Goal: Task Accomplishment & Management: Use online tool/utility

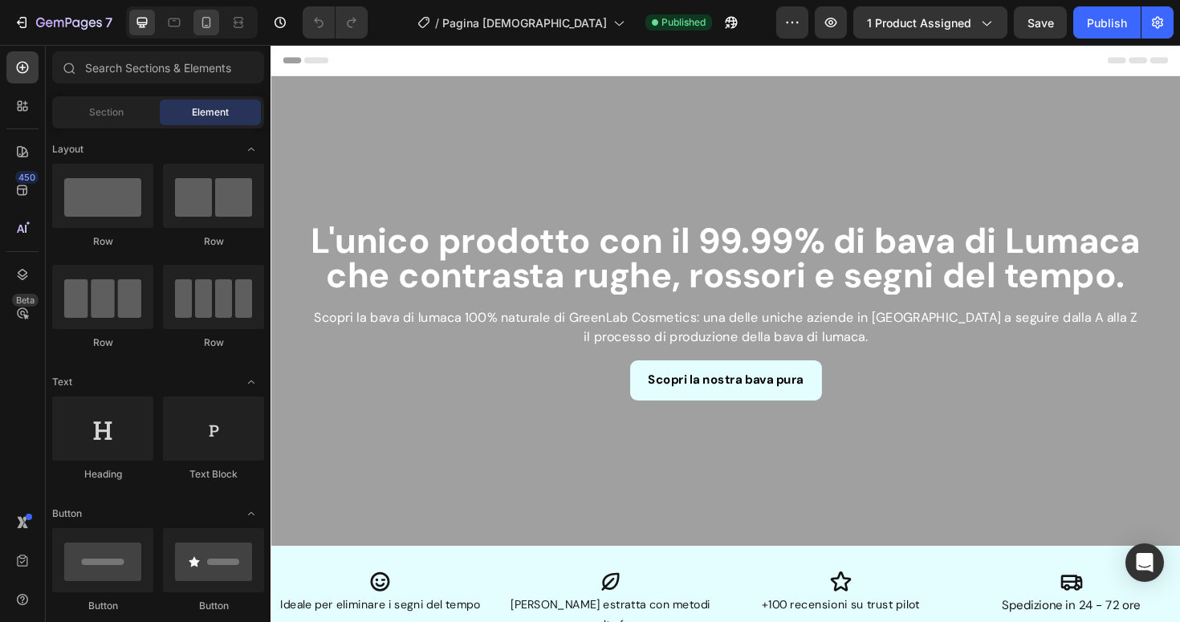
click at [204, 24] on icon at bounding box center [206, 22] width 16 height 16
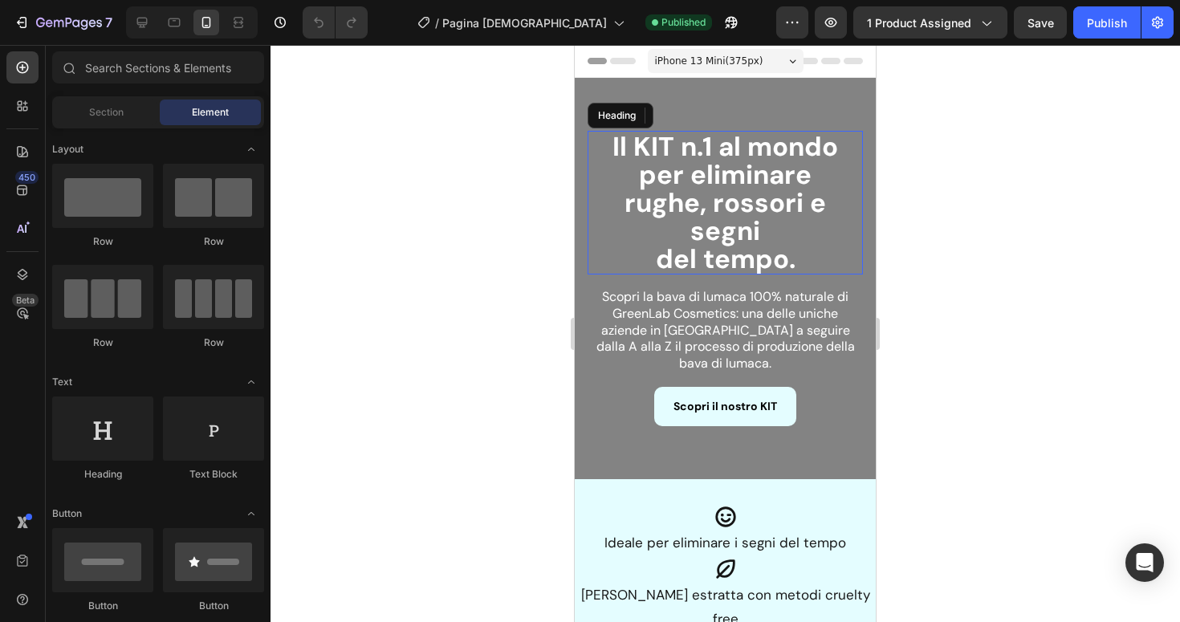
click at [782, 202] on strong "Il KIT n.1 al mondo per eliminare rughe, rossori e segni" at bounding box center [726, 188] width 226 height 119
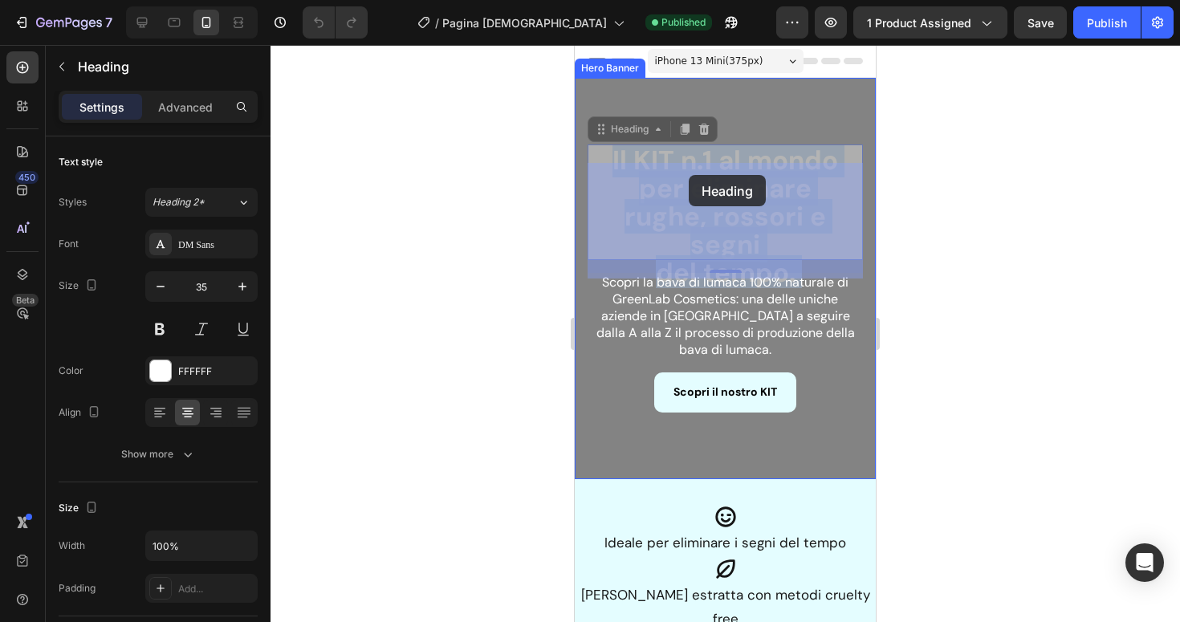
drag, startPoint x: 606, startPoint y: 154, endPoint x: 691, endPoint y: 176, distance: 87.8
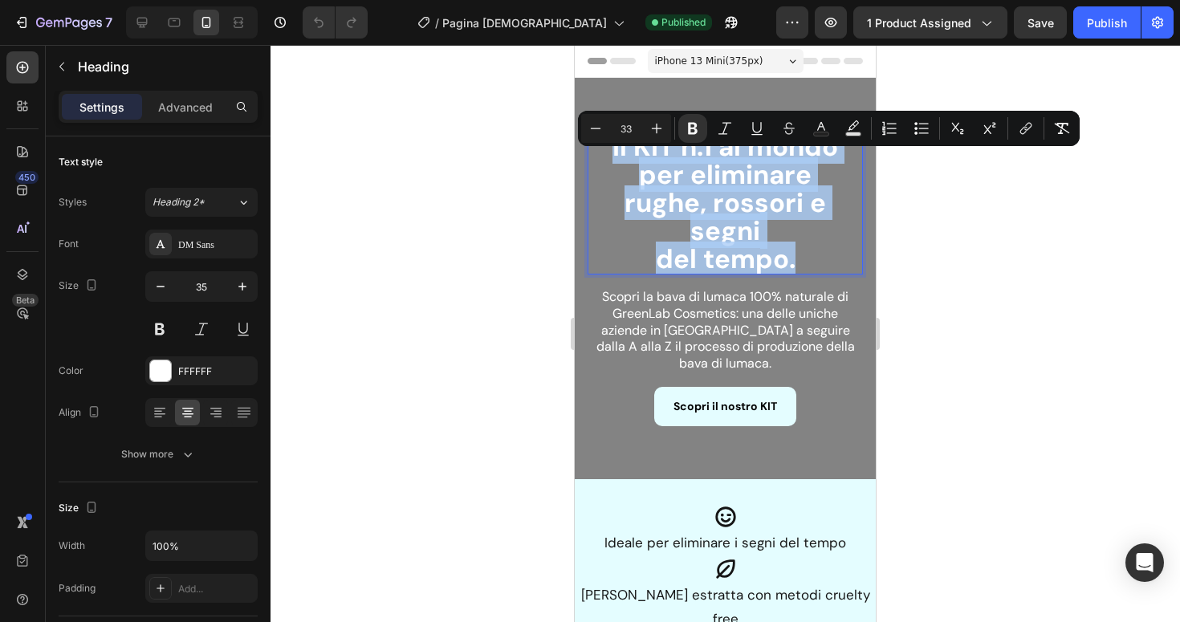
drag, startPoint x: 611, startPoint y: 172, endPoint x: 810, endPoint y: 250, distance: 214.1
click at [810, 250] on p "Il KIT n.1 al mondo per eliminare rughe, rossori e segni del tempo." at bounding box center [725, 202] width 272 height 140
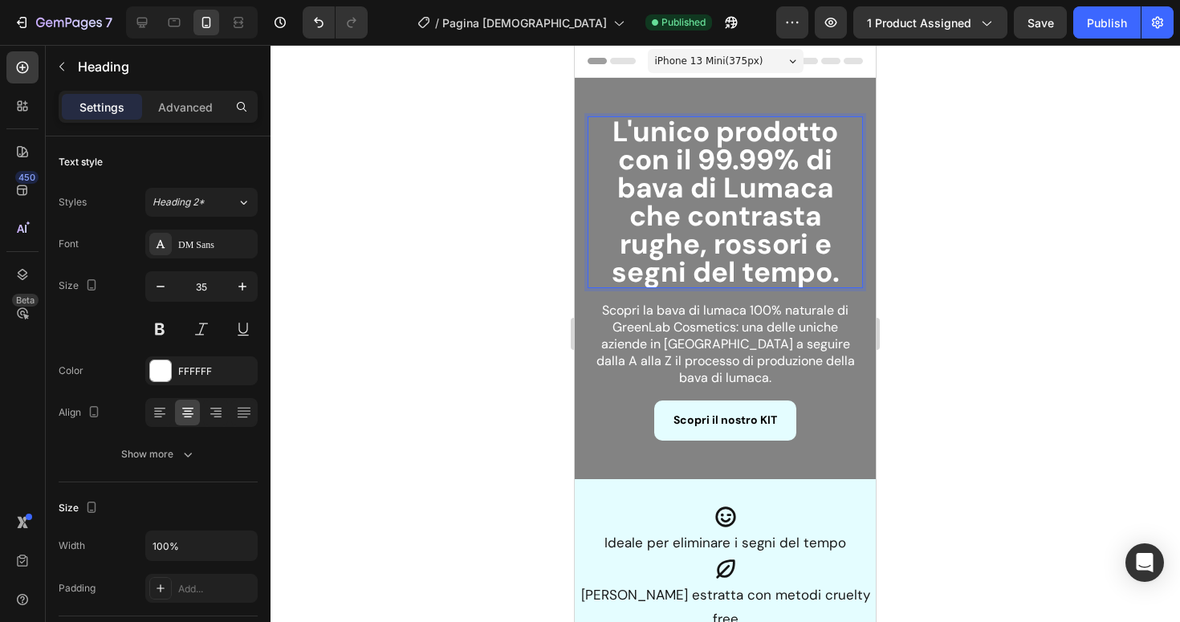
scroll to position [2, 0]
click at [934, 196] on div at bounding box center [726, 333] width 910 height 577
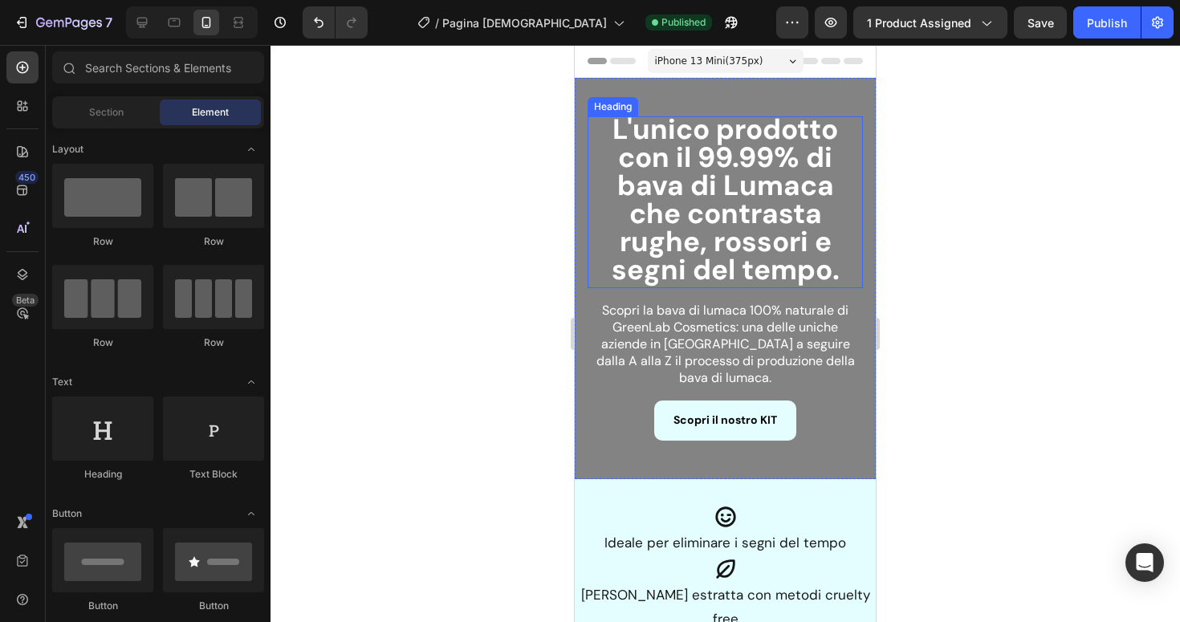
click at [747, 217] on strong "L'unico prodotto con il 99.99% di bava di Lumaca che contrasta rughe, rossori e…" at bounding box center [726, 199] width 228 height 177
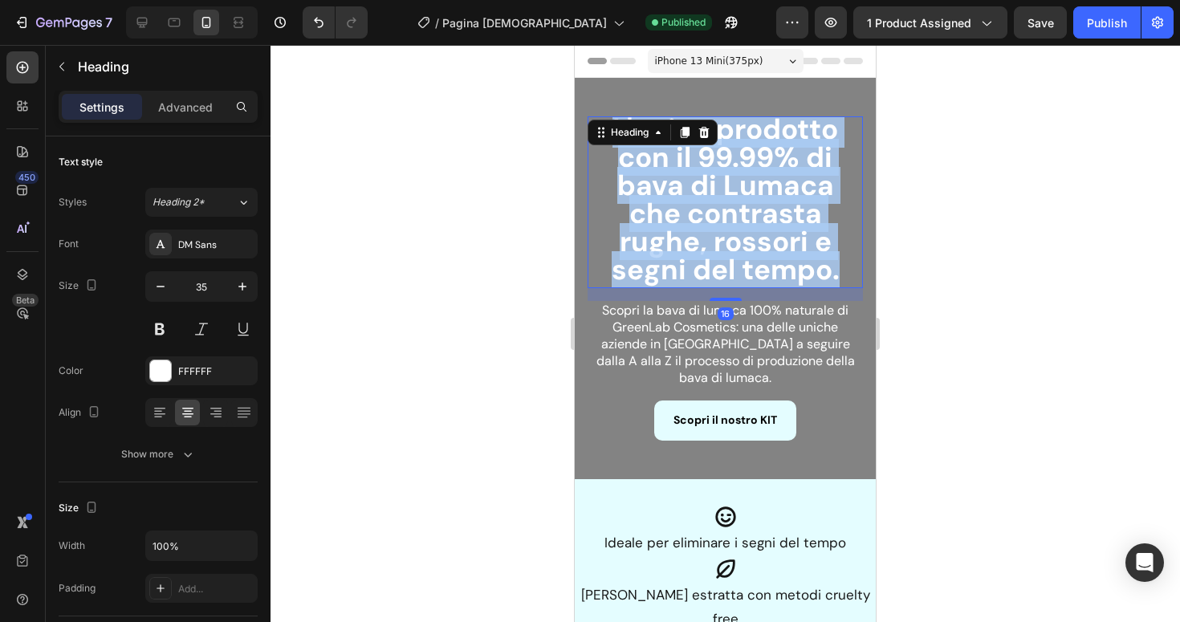
click at [747, 217] on strong "L'unico prodotto con il 99.99% di bava di Lumaca che contrasta rughe, rossori e…" at bounding box center [726, 199] width 228 height 177
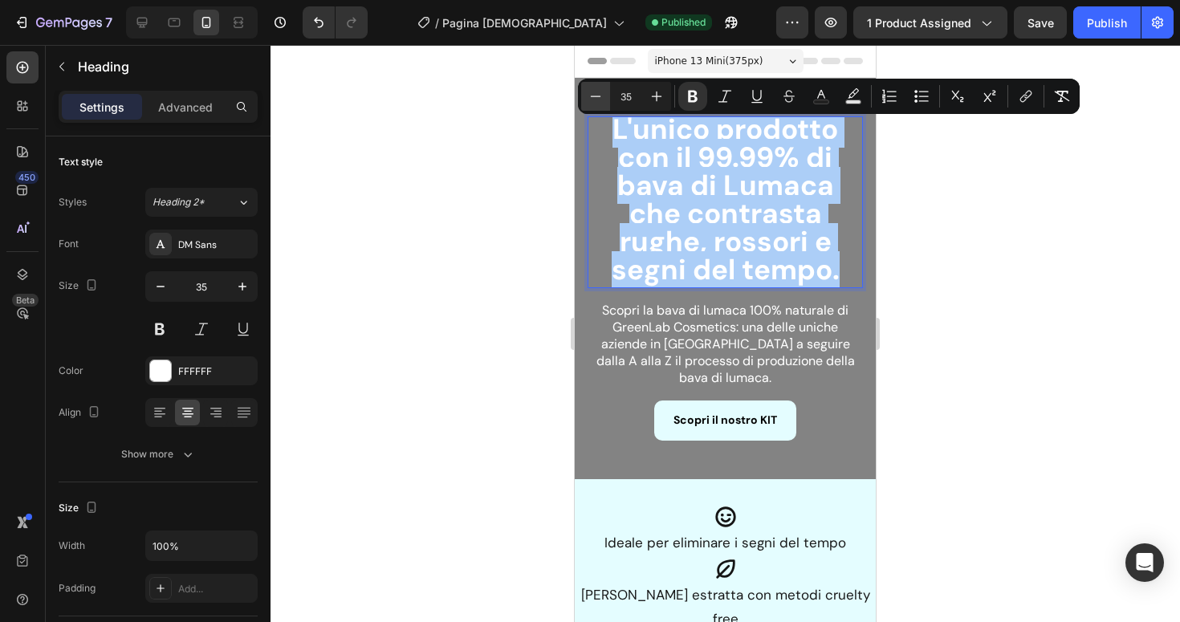
click at [592, 98] on icon "Editor contextual toolbar" at bounding box center [596, 96] width 16 height 16
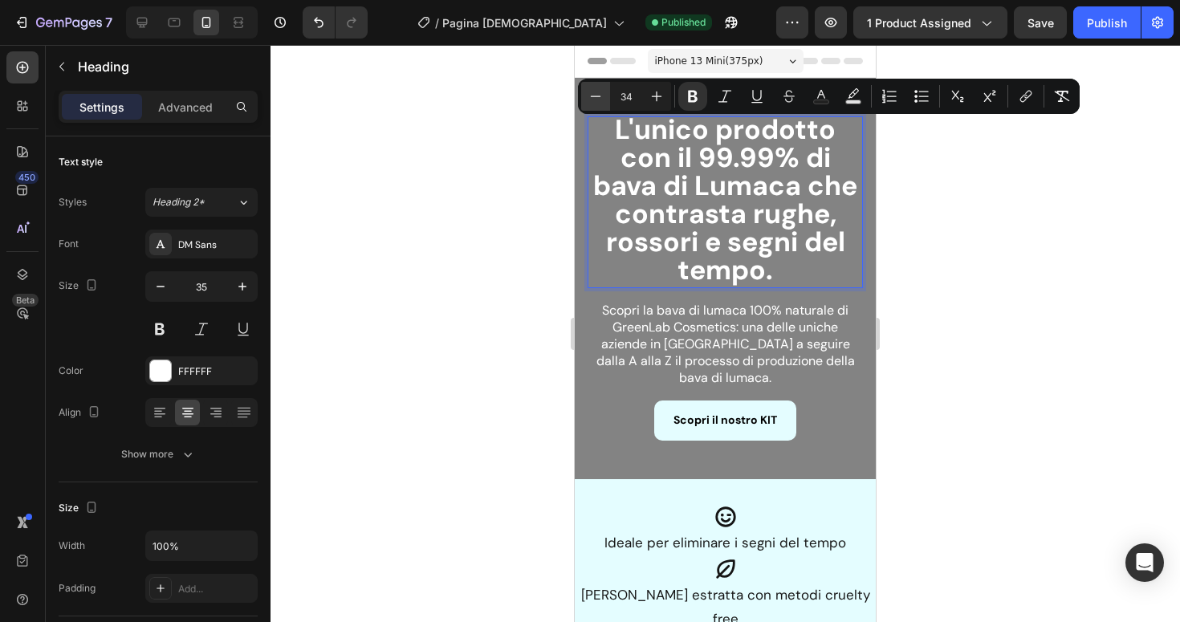
click at [592, 98] on icon "Editor contextual toolbar" at bounding box center [596, 96] width 16 height 16
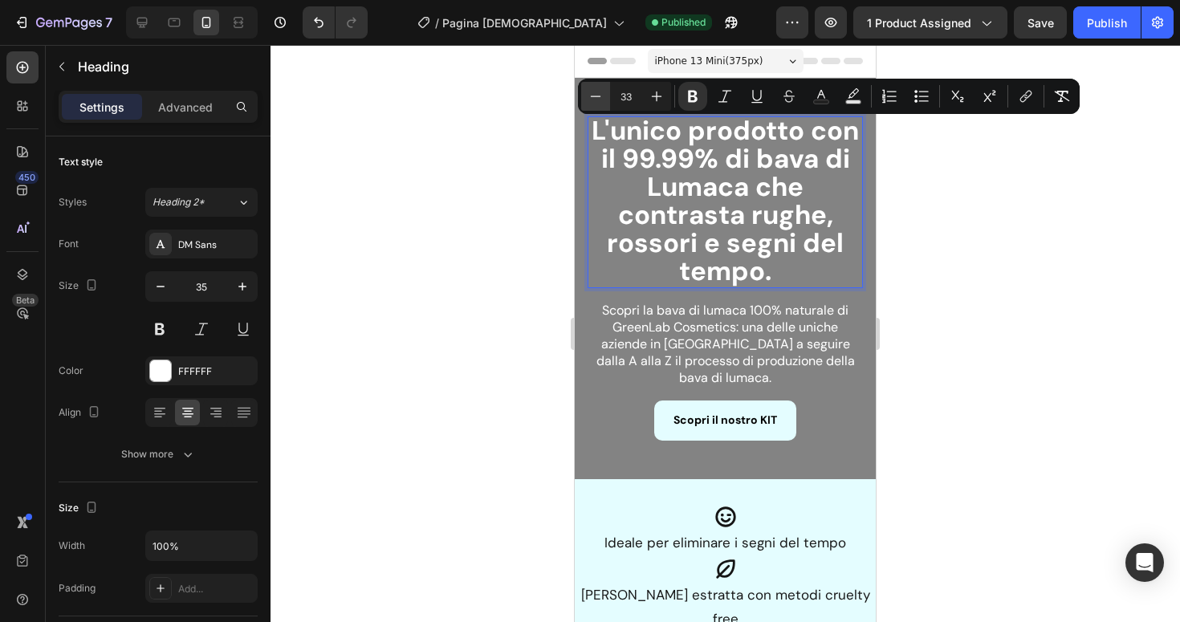
click at [592, 98] on icon "Editor contextual toolbar" at bounding box center [596, 96] width 16 height 16
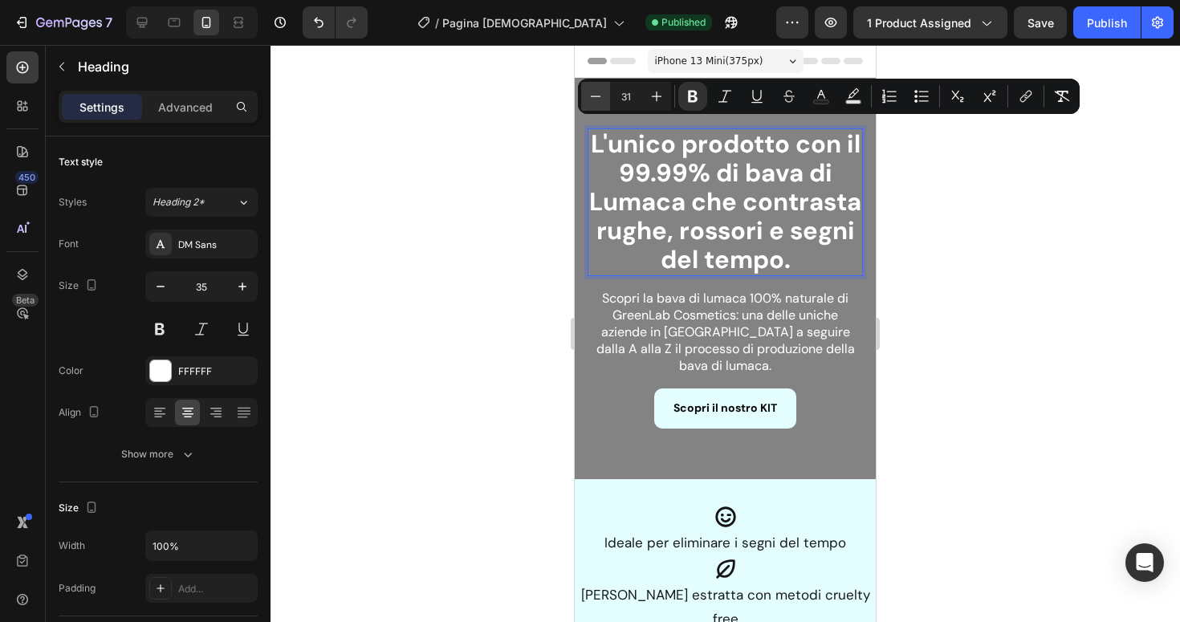
click at [592, 98] on icon "Editor contextual toolbar" at bounding box center [596, 96] width 16 height 16
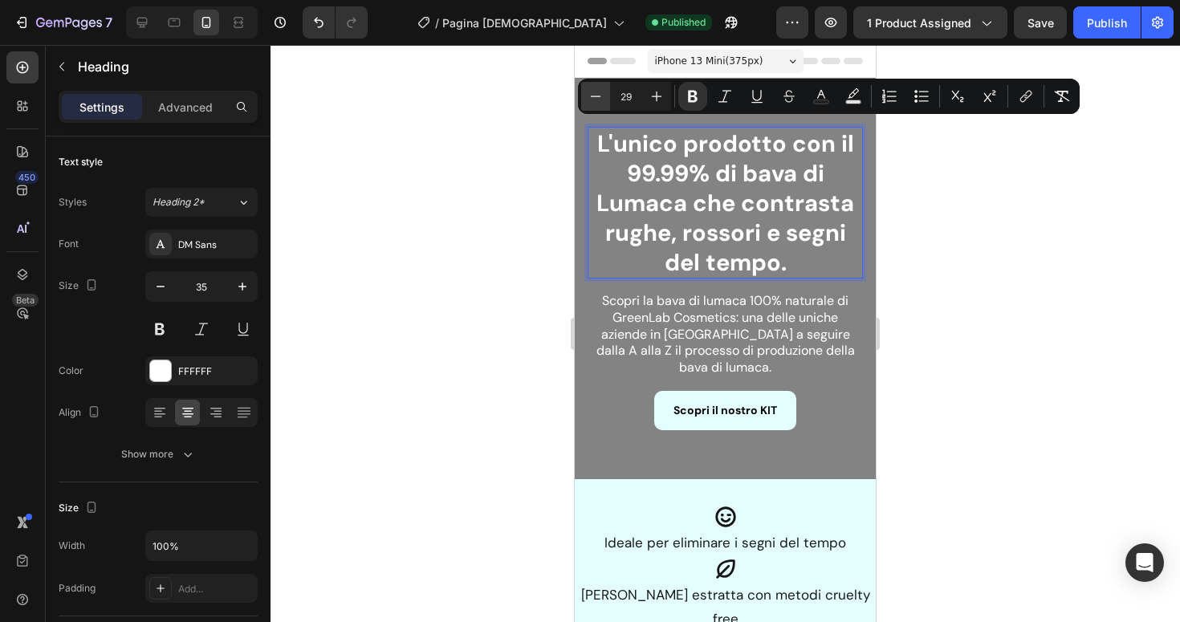
click at [592, 98] on icon "Editor contextual toolbar" at bounding box center [596, 96] width 16 height 16
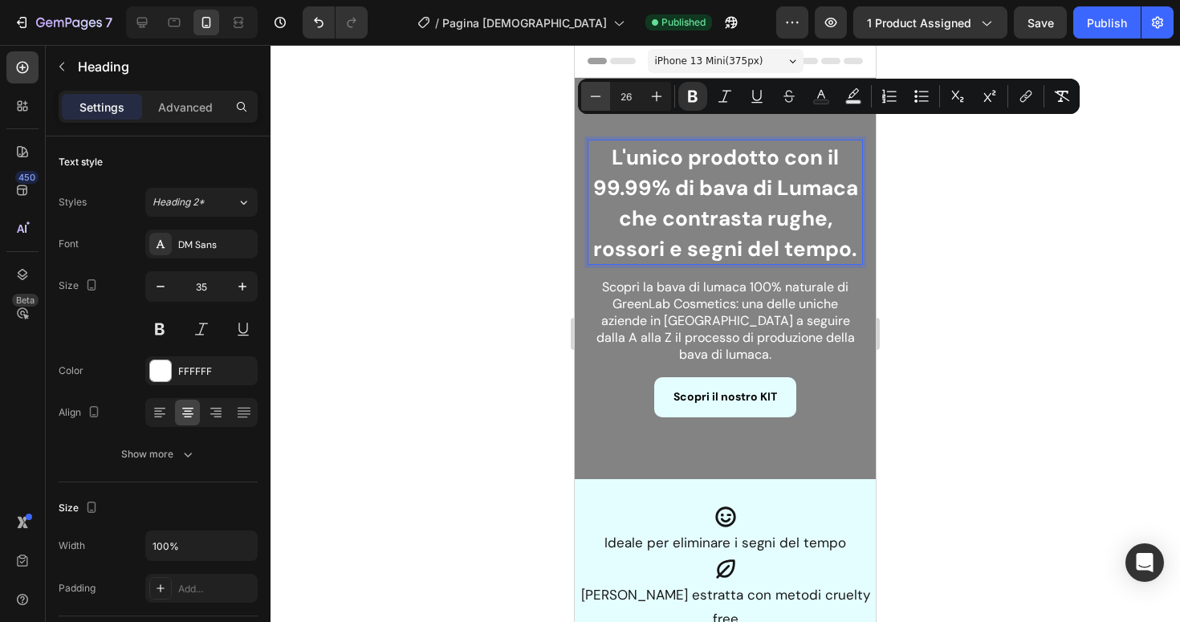
click at [592, 98] on icon "Editor contextual toolbar" at bounding box center [596, 96] width 16 height 16
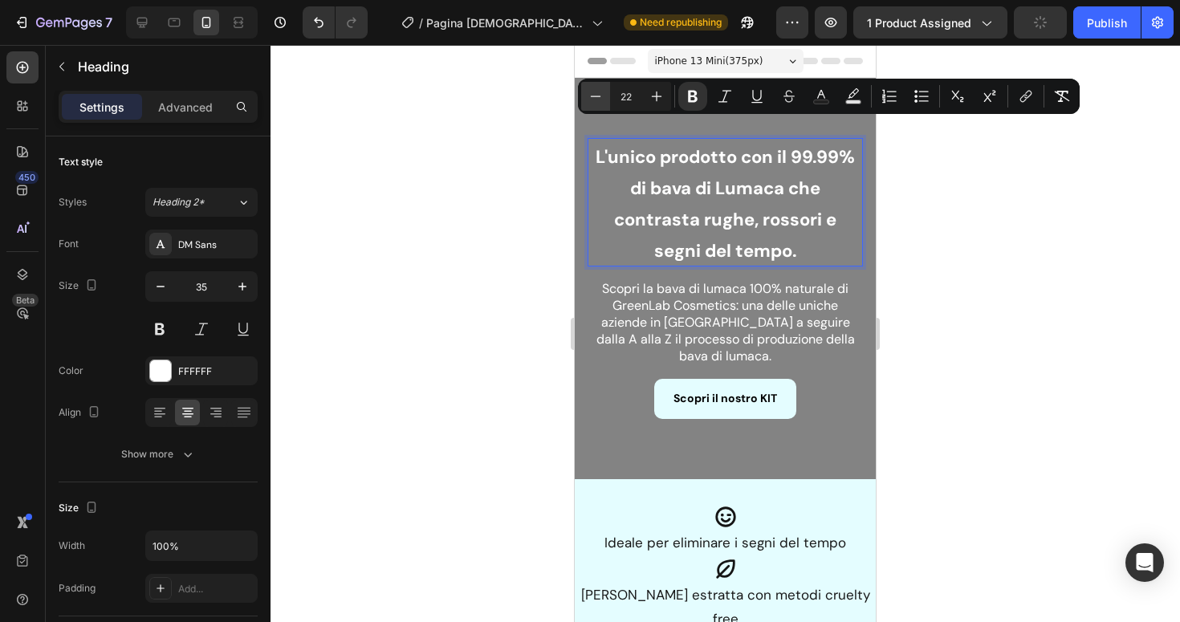
click at [592, 98] on icon "Editor contextual toolbar" at bounding box center [596, 96] width 16 height 16
type input "21"
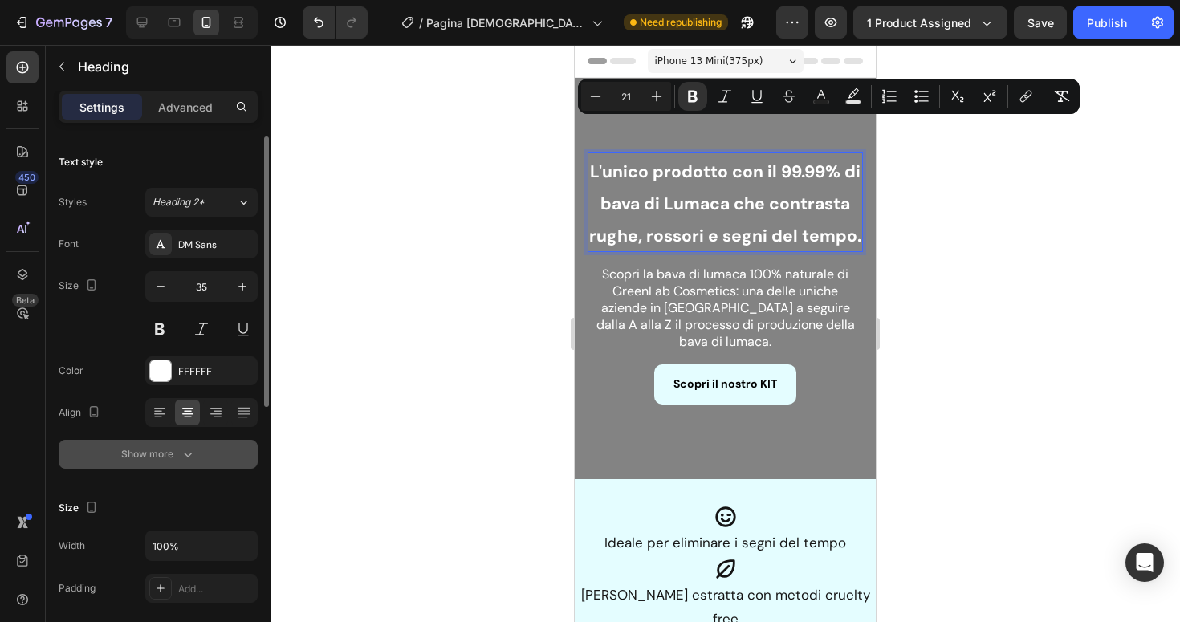
click at [180, 447] on icon "button" at bounding box center [188, 454] width 16 height 16
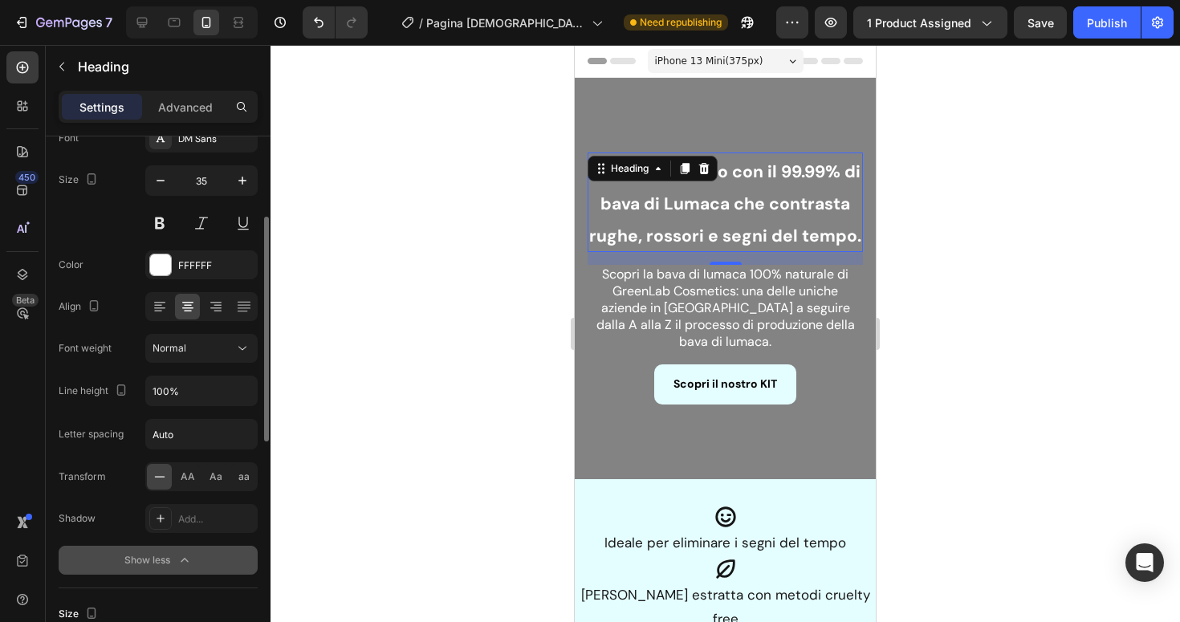
scroll to position [132, 0]
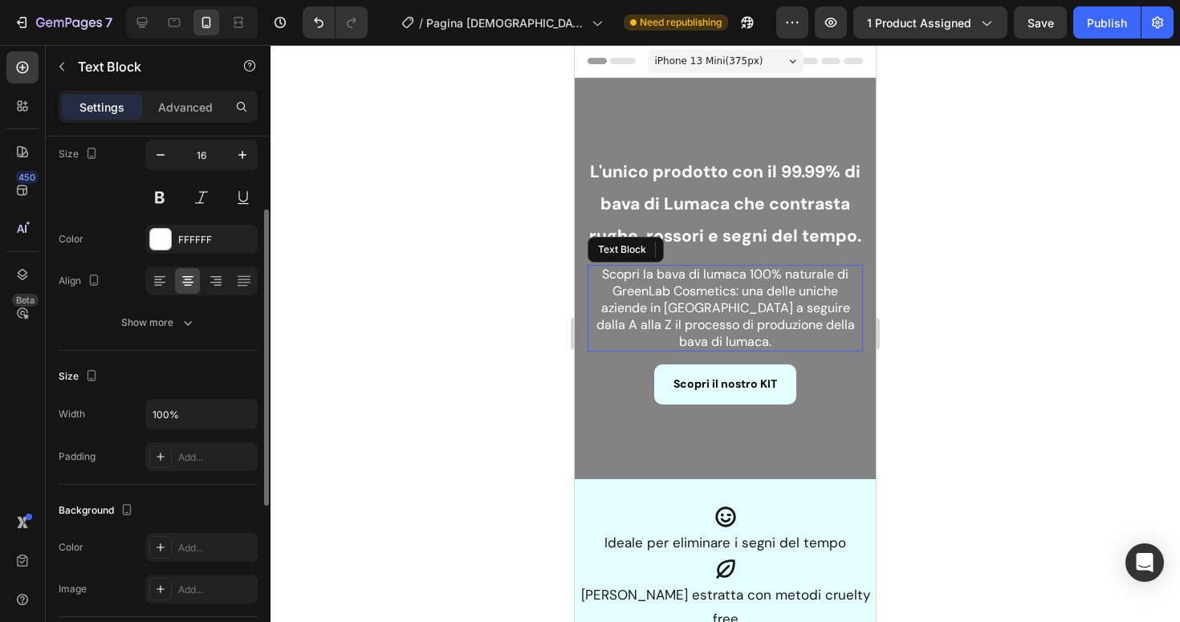
click at [695, 288] on p "Scopri la bava di lumaca 100% naturale di GreenLab Cosmetics: una delle uniche …" at bounding box center [725, 308] width 272 height 83
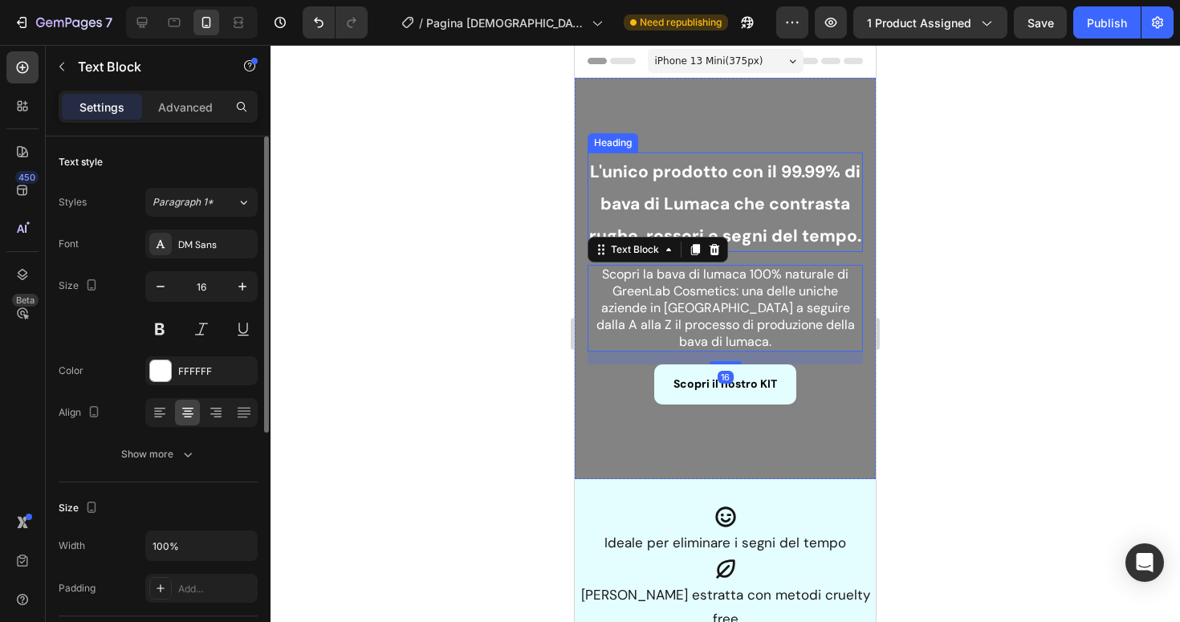
click at [796, 207] on strong "L'unico prodotto con il 99.99% di bava di Lumaca che contrasta rughe, rossori e…" at bounding box center [725, 204] width 272 height 87
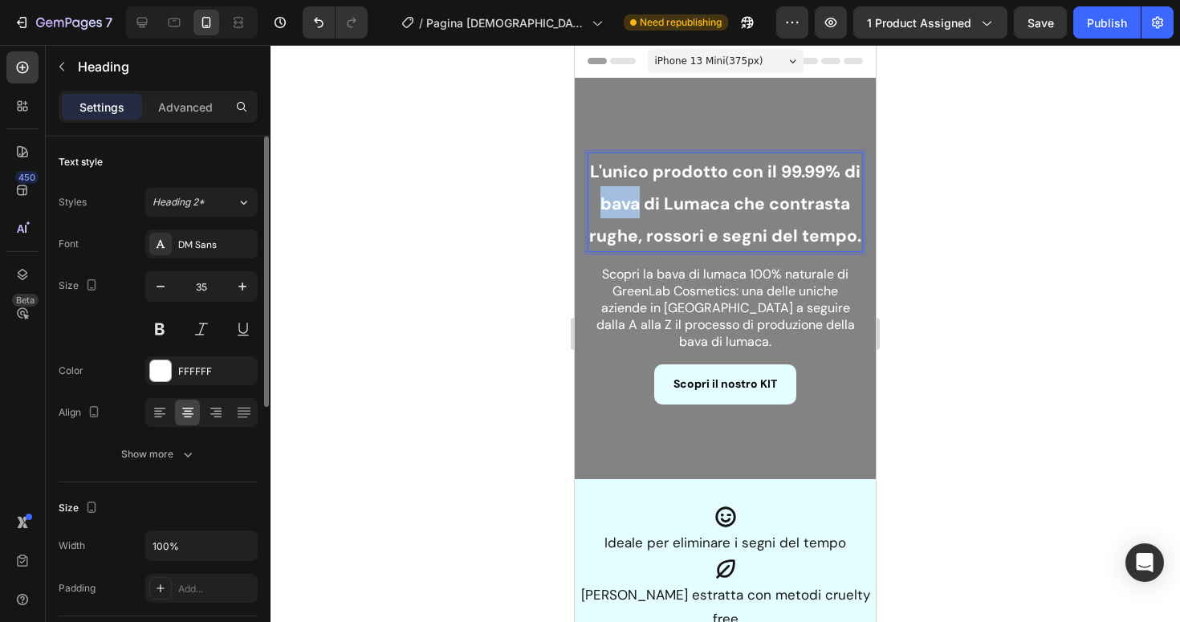
click at [621, 222] on strong "L'unico prodotto con il 99.99% di bava di Lumaca che contrasta rughe, rossori e…" at bounding box center [725, 204] width 272 height 87
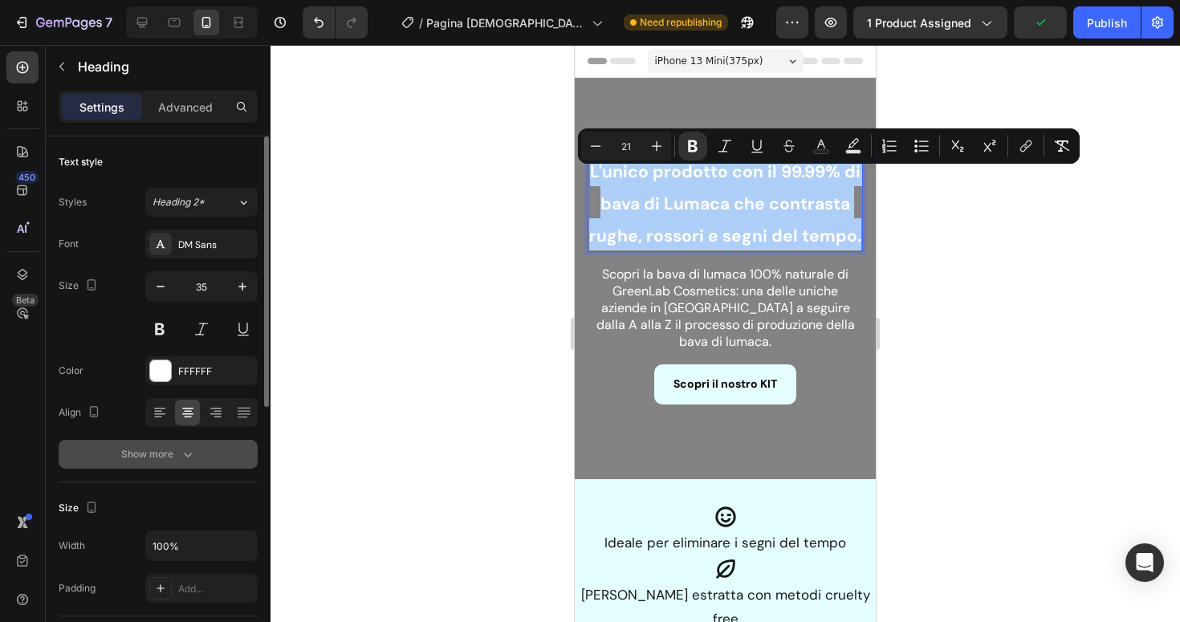
click at [157, 454] on div "Show more" at bounding box center [158, 454] width 75 height 16
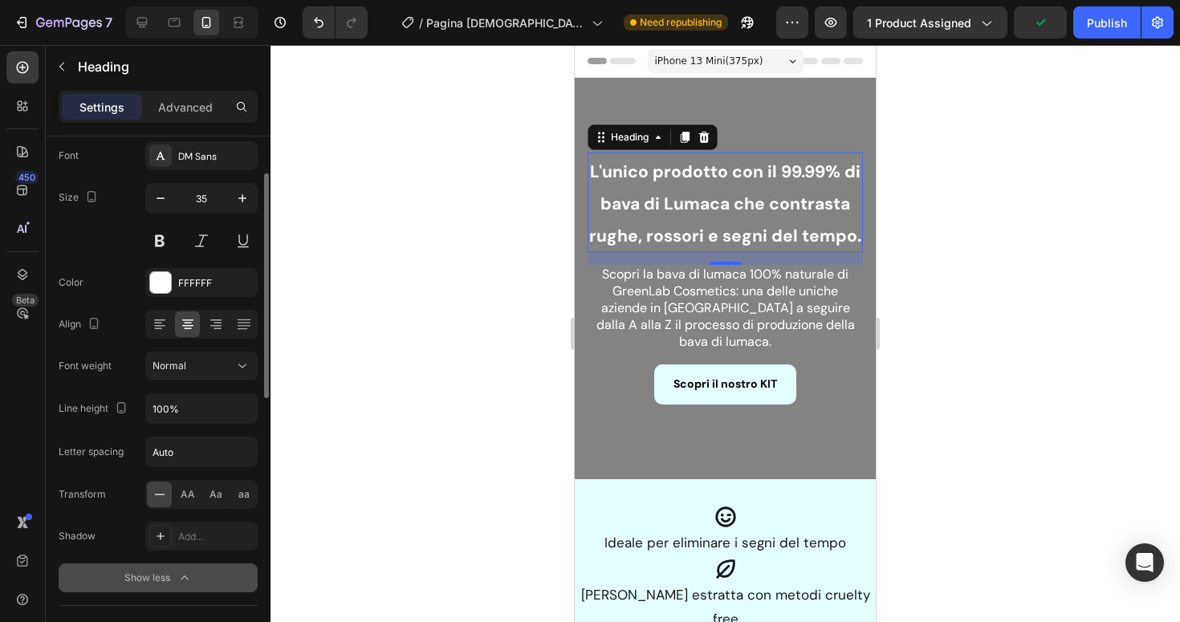
scroll to position [128, 0]
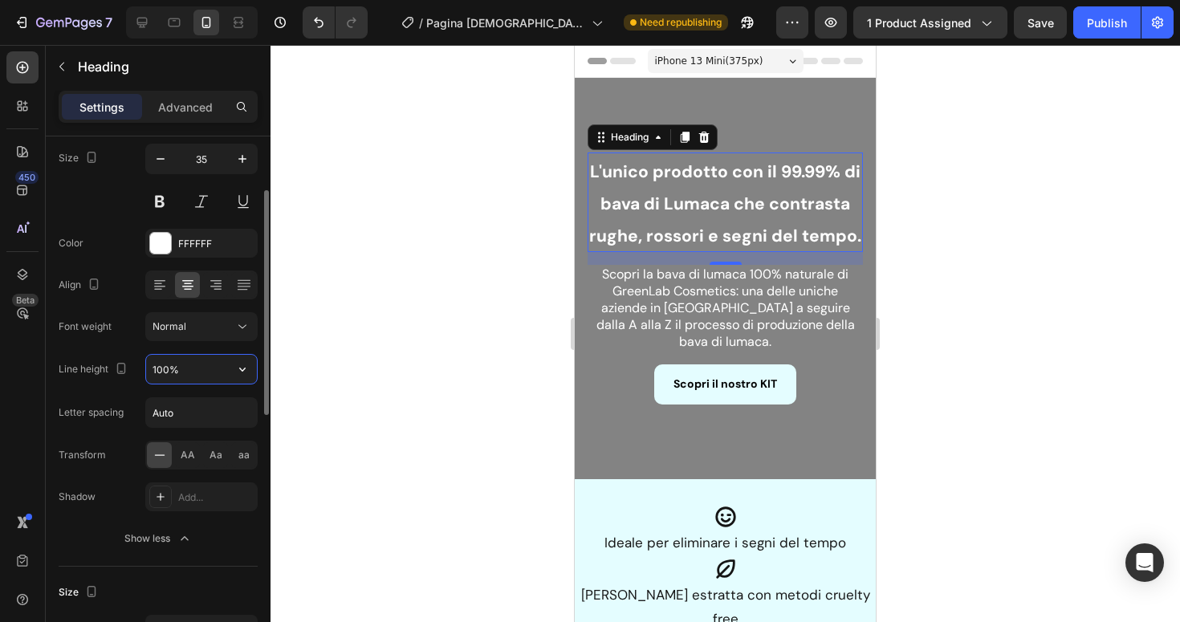
click at [162, 367] on input "100%" at bounding box center [201, 369] width 111 height 29
type input "60%"
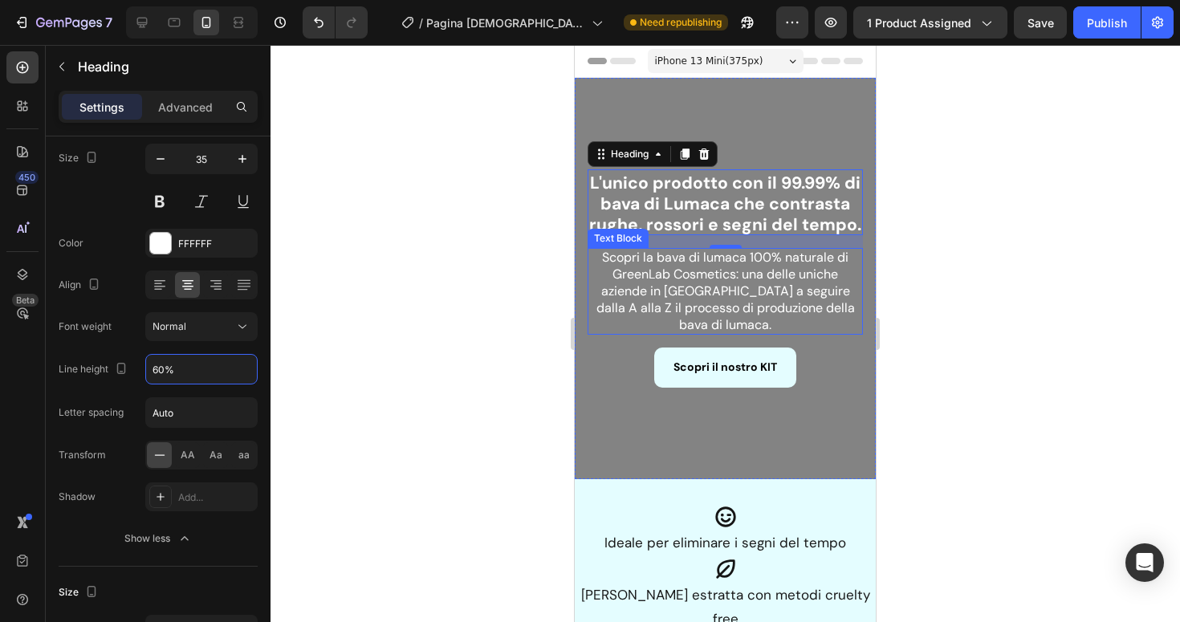
click at [689, 279] on p "Scopri la bava di lumaca 100% naturale di GreenLab Cosmetics: una delle uniche …" at bounding box center [725, 291] width 272 height 83
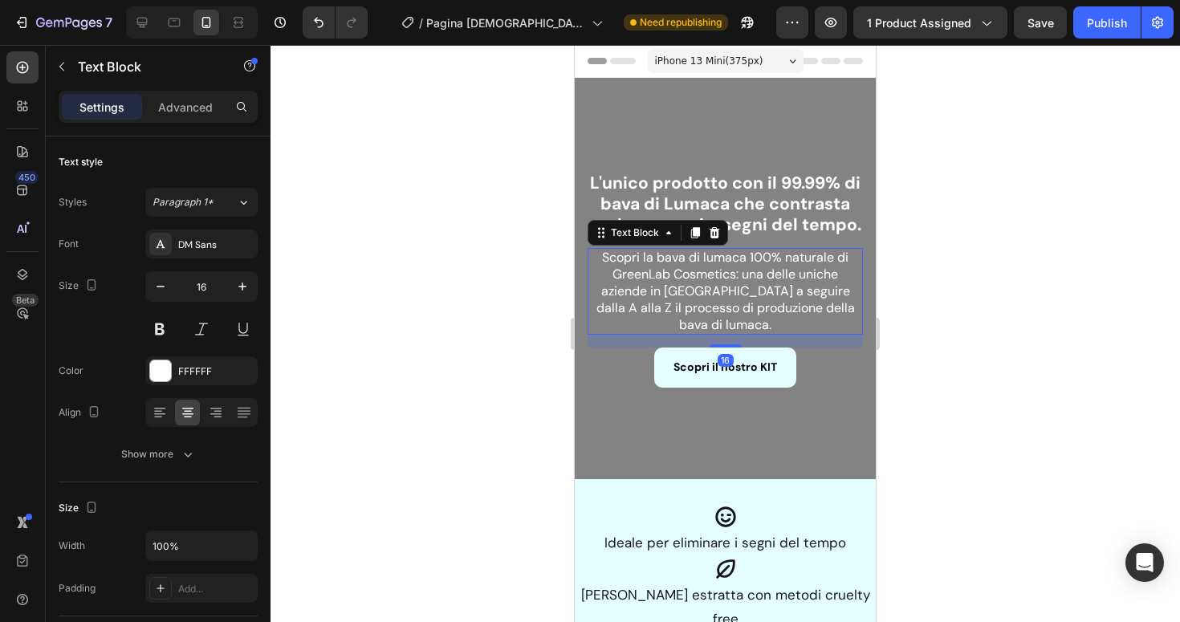
scroll to position [17, 0]
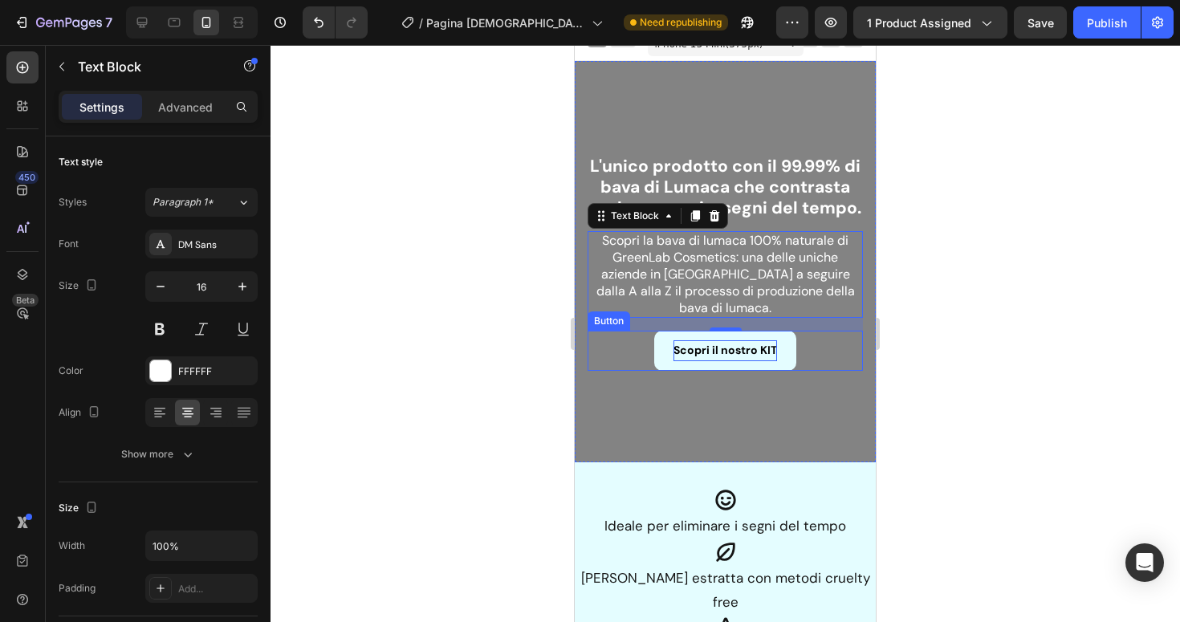
click at [700, 343] on strong "Scopri il nostro KIT" at bounding box center [726, 350] width 104 height 14
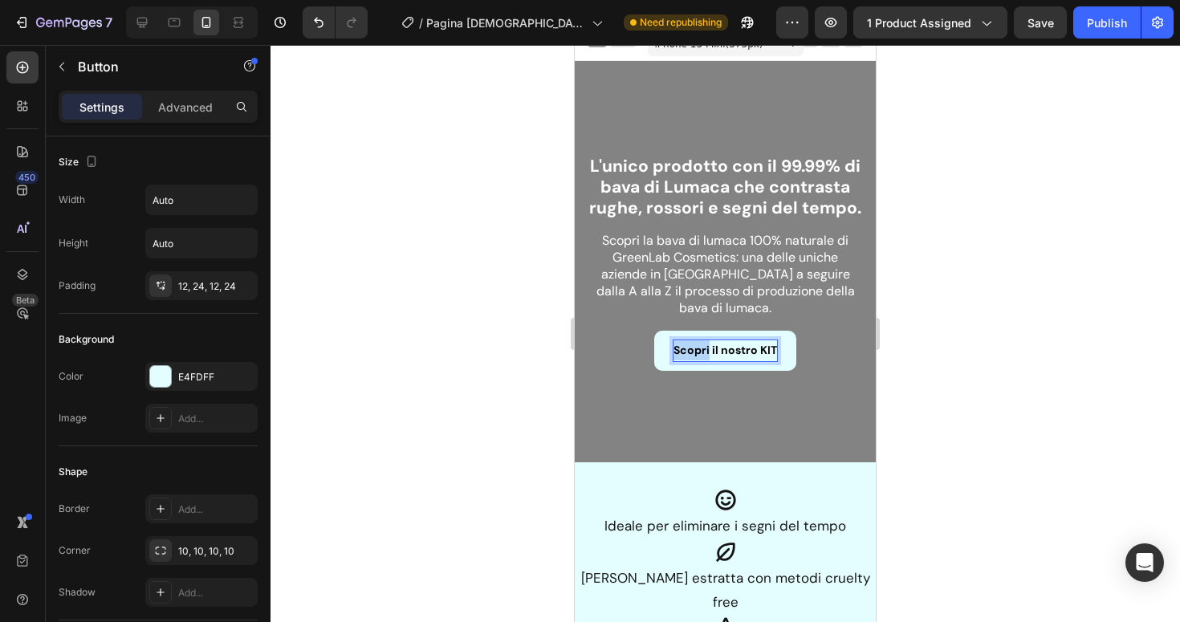
click at [700, 343] on strong "Scopri il nostro KIT" at bounding box center [726, 350] width 104 height 14
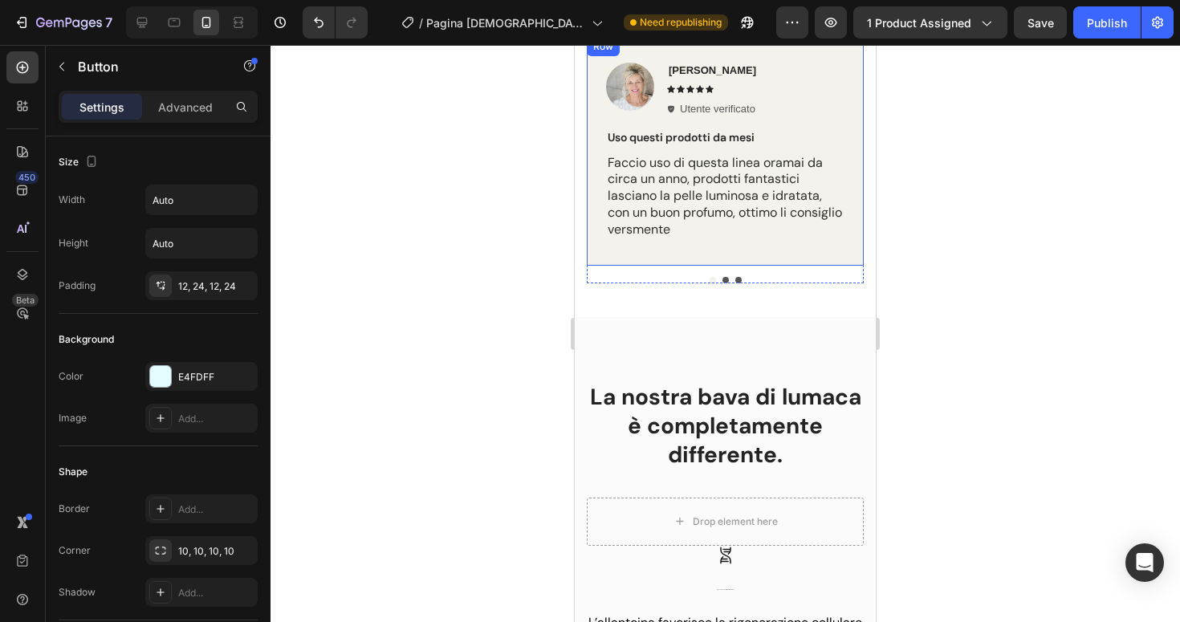
scroll to position [931, 0]
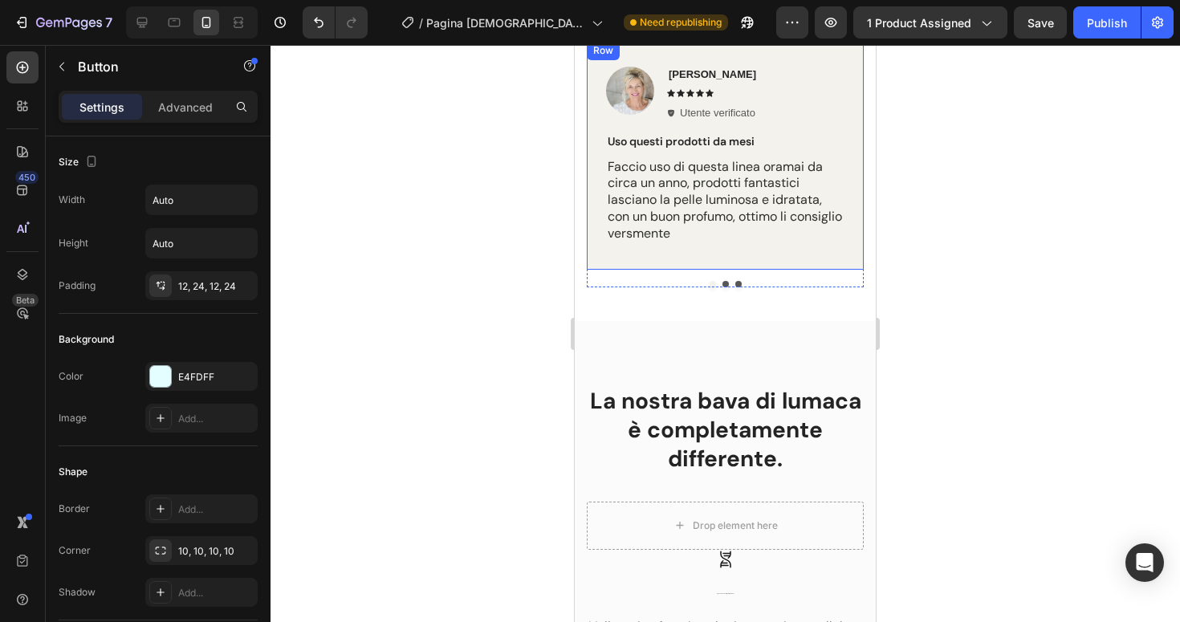
click at [849, 159] on div "Image Sara L. Text Block Icon Icon Icon Icon Icon Icon List Utente verificato I…" at bounding box center [725, 155] width 277 height 229
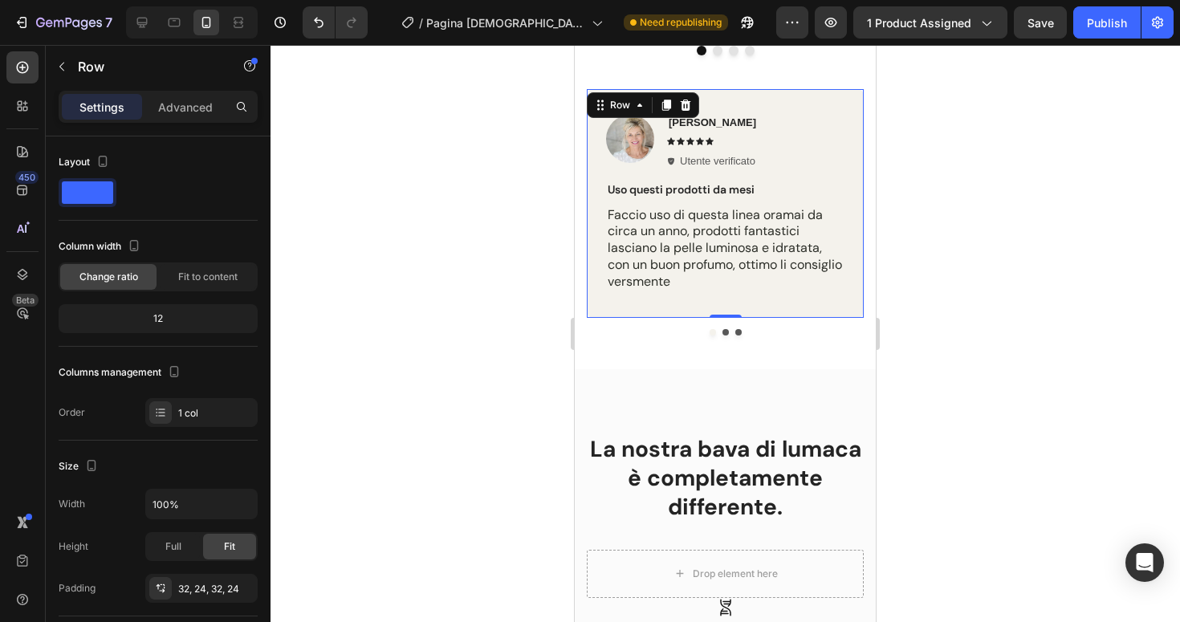
scroll to position [867, 0]
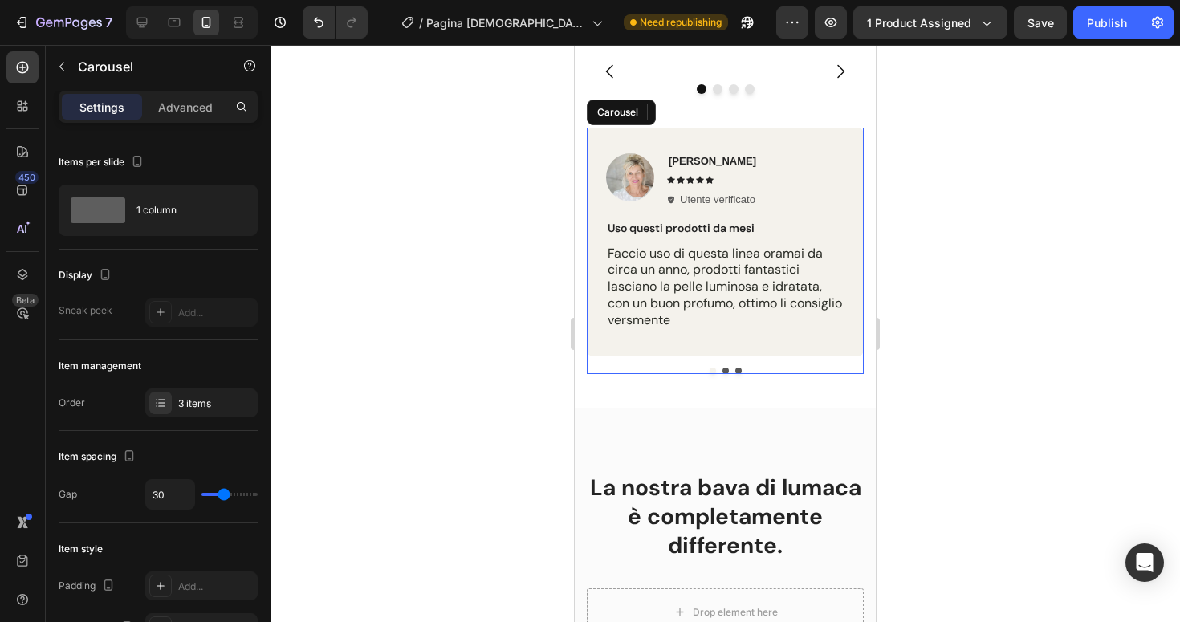
click at [726, 509] on button "Dot" at bounding box center [726, 512] width 6 height 6
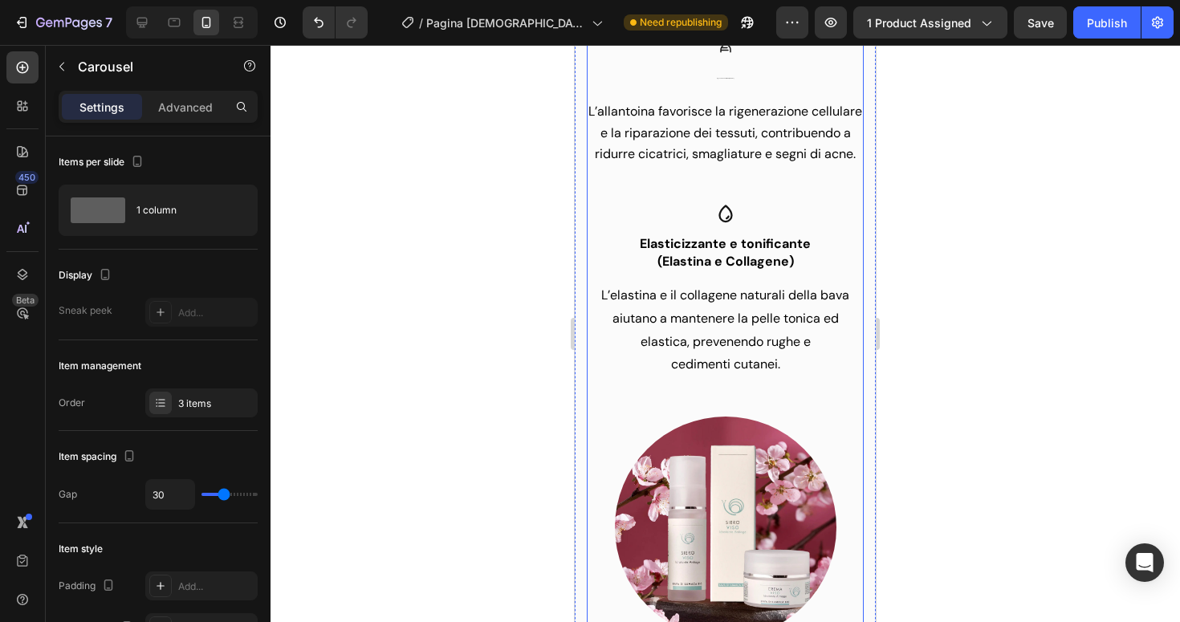
scroll to position [1856, 0]
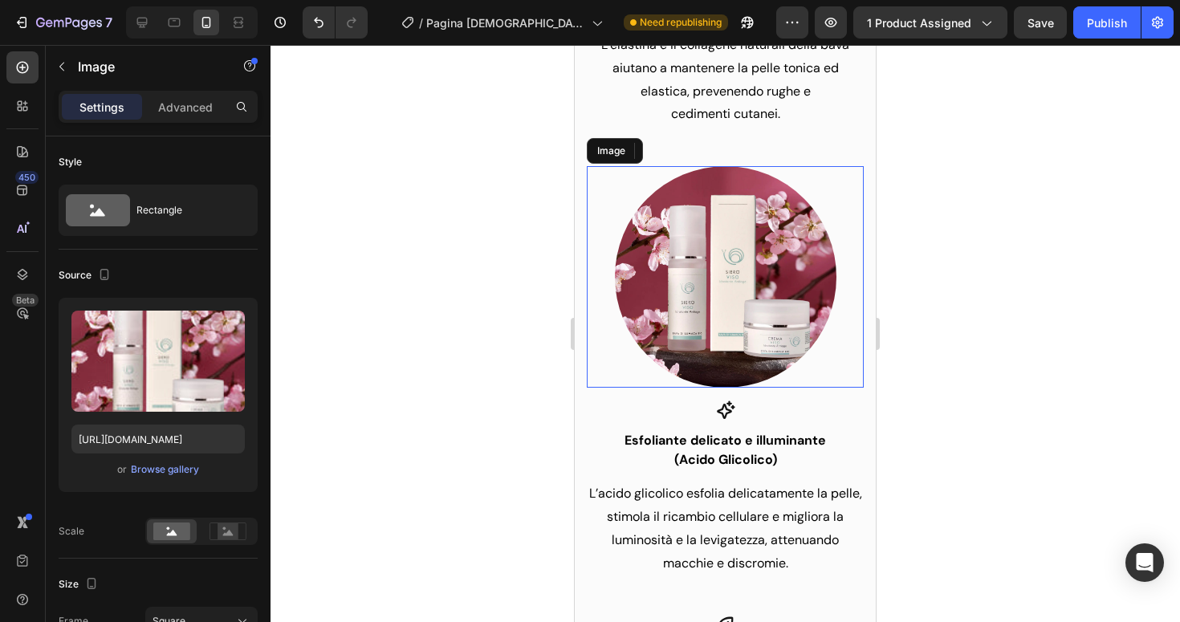
click at [781, 291] on img at bounding box center [726, 277] width 222 height 222
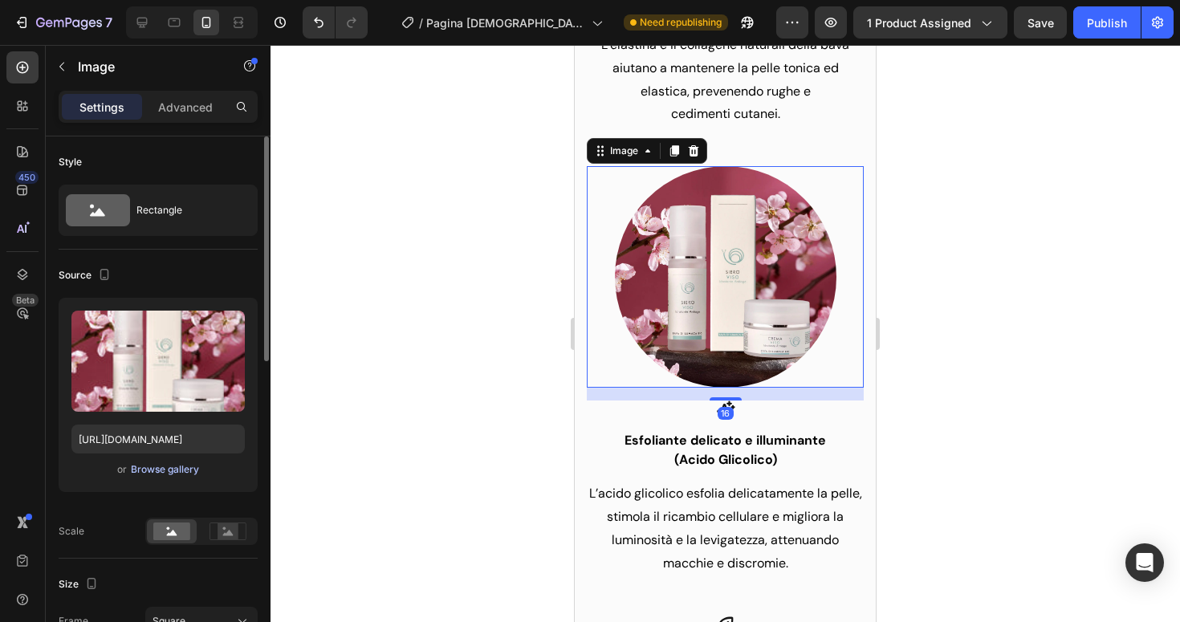
click at [172, 469] on div "Browse gallery" at bounding box center [165, 469] width 68 height 14
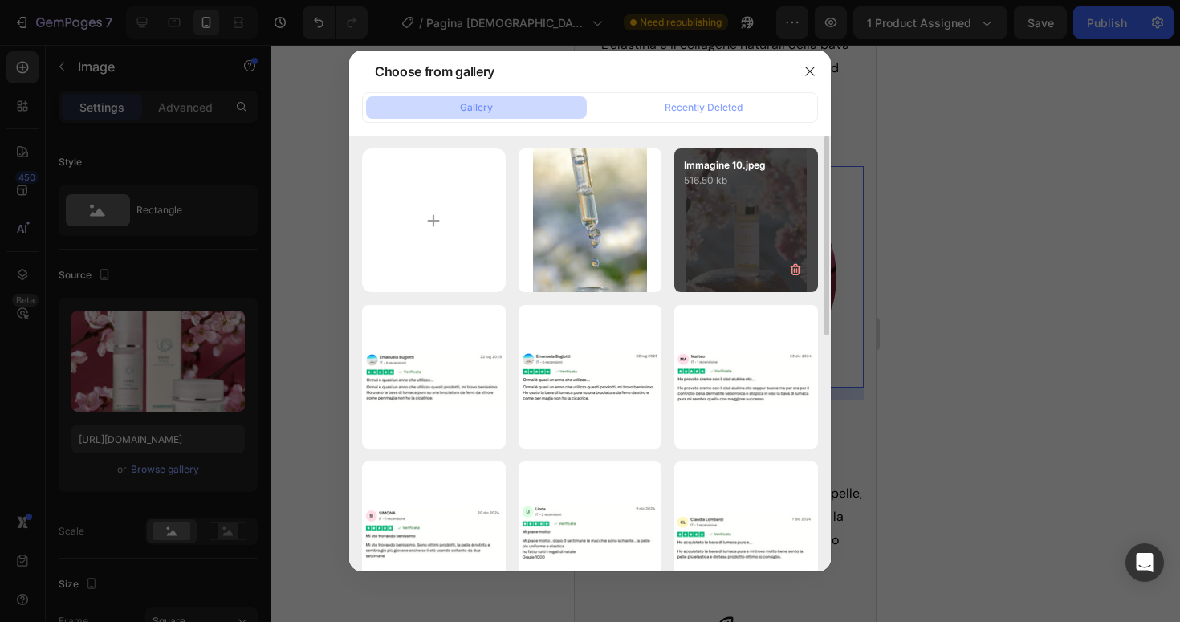
click at [709, 219] on div "Immagine 10.jpeg 516.50 kb" at bounding box center [746, 221] width 144 height 144
type input "https://cdn.shopify.com/s/files/1/0577/7057/3876/files/gempages_579472031502828…"
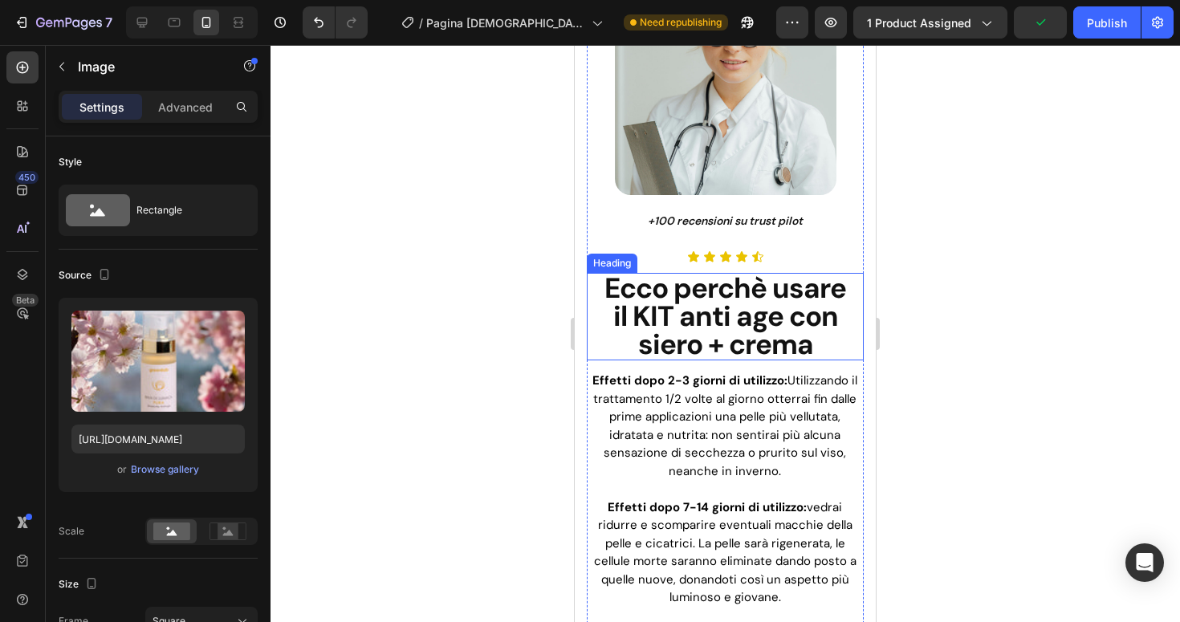
scroll to position [2705, 0]
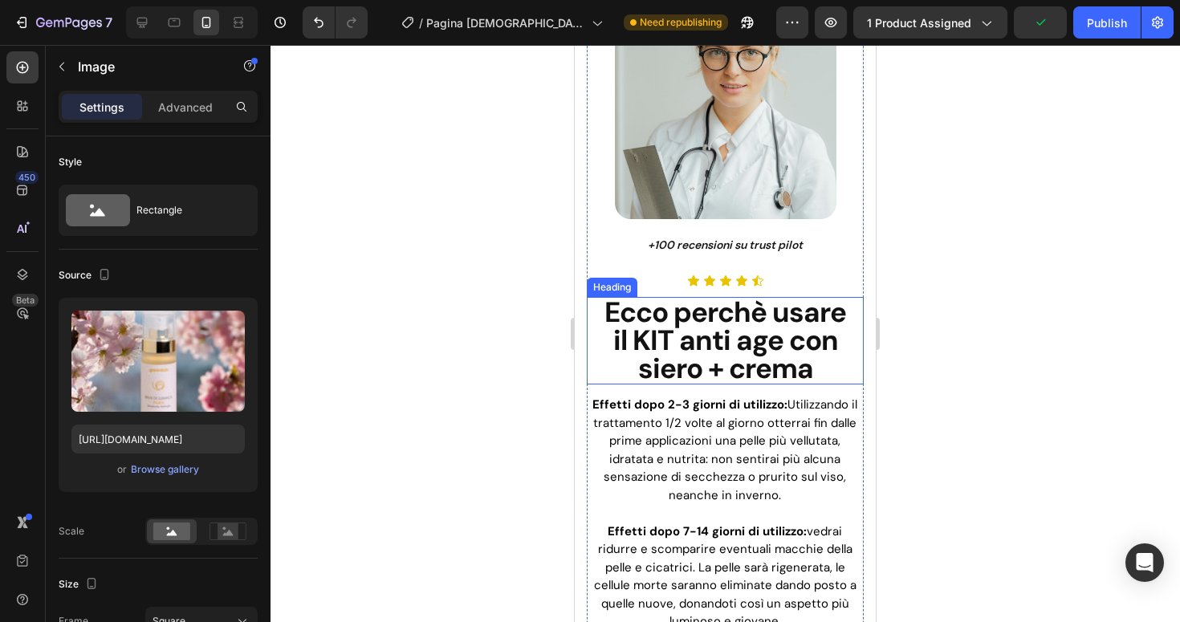
click at [700, 323] on h2 "Ecco perchè usare il KIT anti age con siero + crema" at bounding box center [726, 341] width 250 height 88
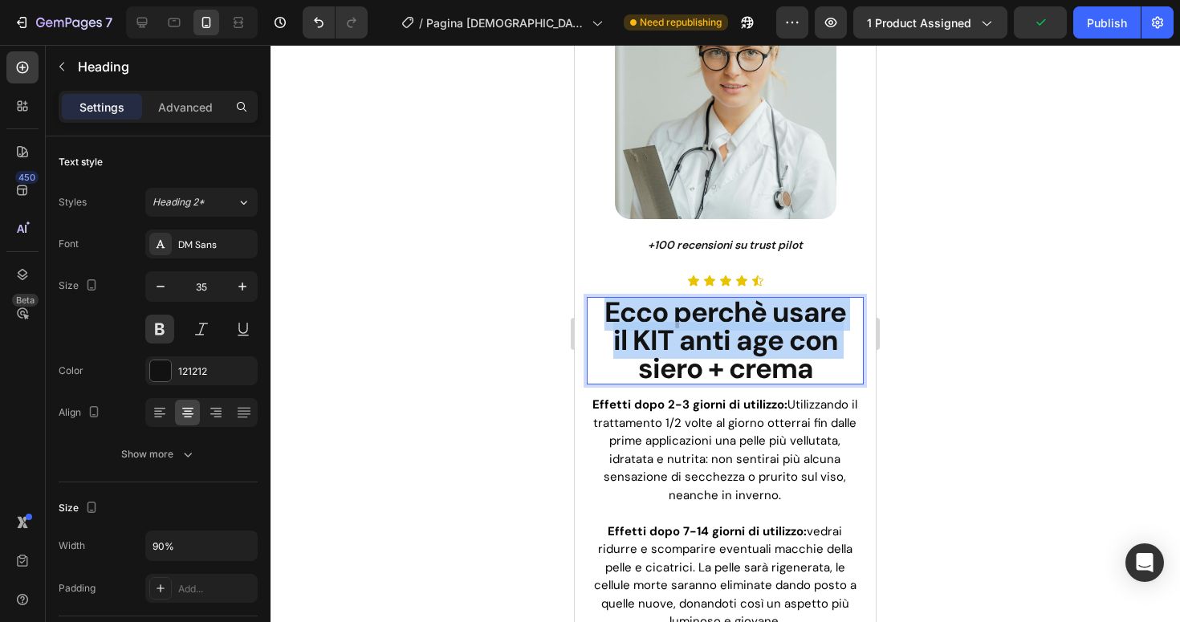
click at [700, 323] on p "Ecco perchè usare il KIT anti age con siero + crema" at bounding box center [725, 341] width 246 height 84
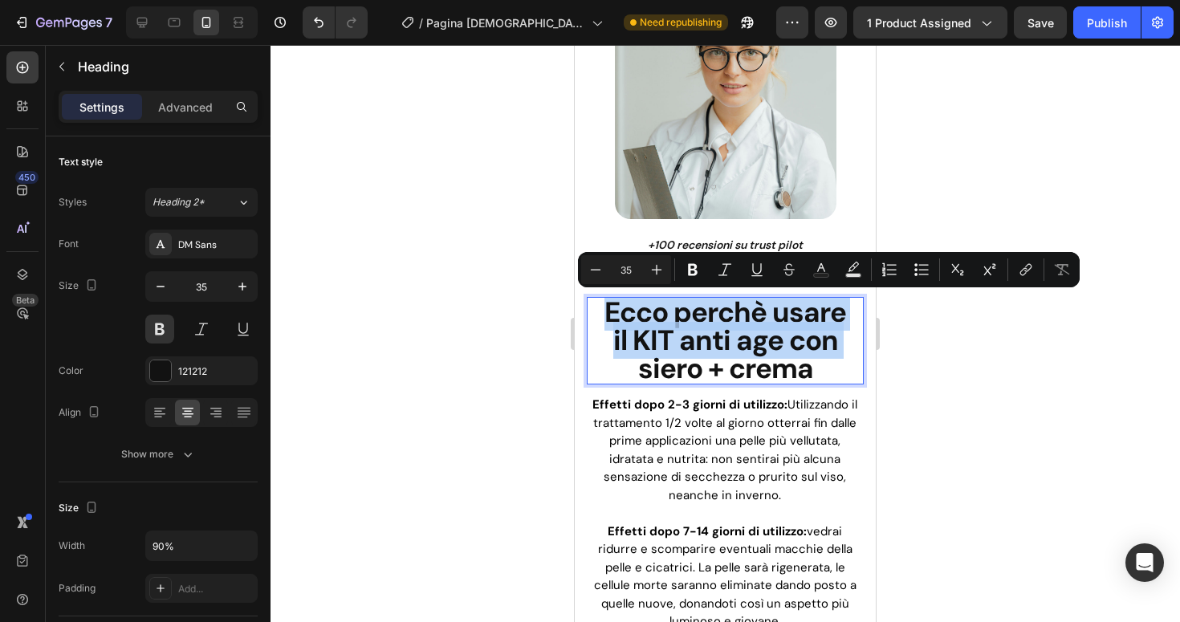
drag, startPoint x: 817, startPoint y: 376, endPoint x: 601, endPoint y: 326, distance: 222.4
click at [601, 326] on h2 "Ecco perchè usare il KIT anti age con siero + crema" at bounding box center [726, 341] width 250 height 88
type input "41"
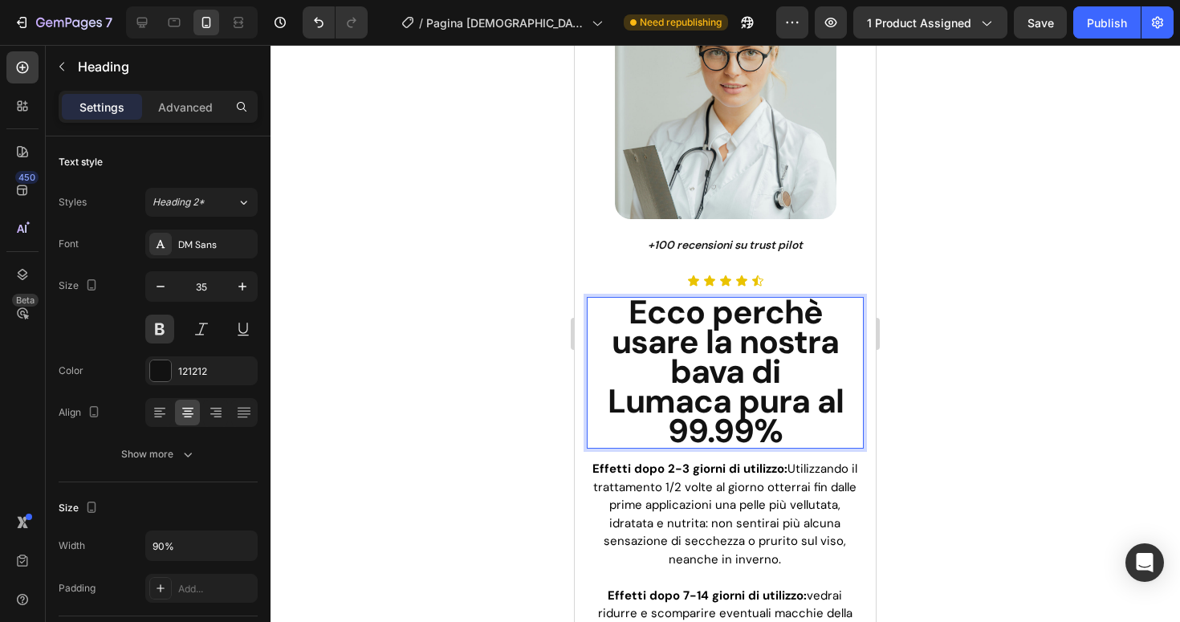
scroll to position [4, 0]
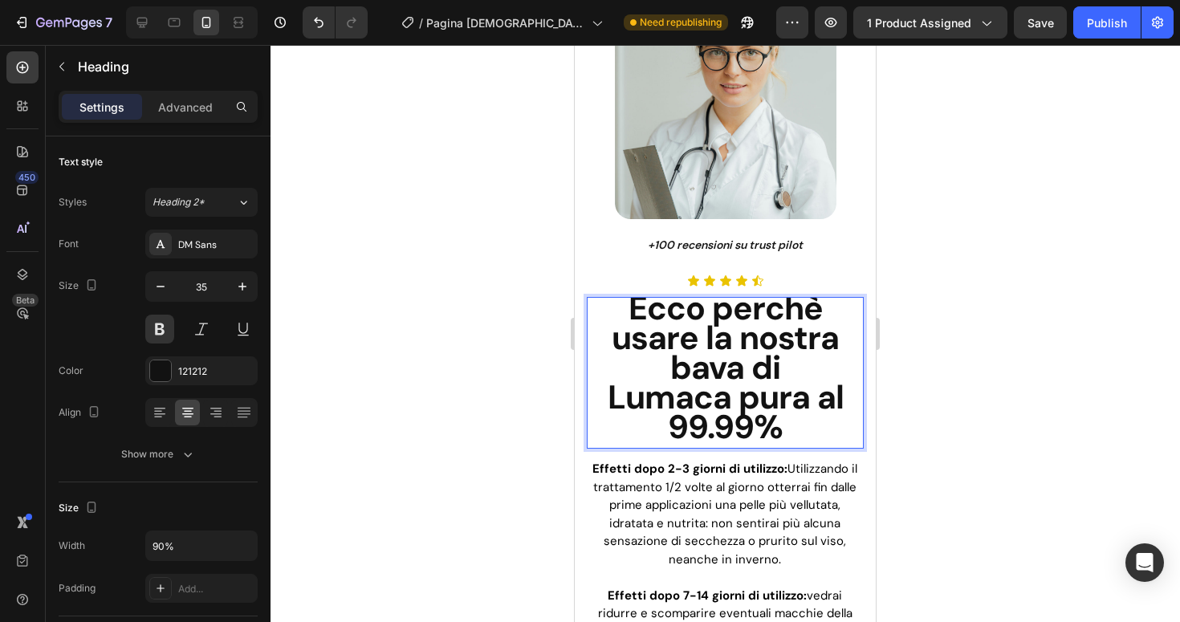
click at [660, 348] on span "Ecco perchè usare la nostra bava di Lumaca pura al 99.99%" at bounding box center [726, 368] width 236 height 162
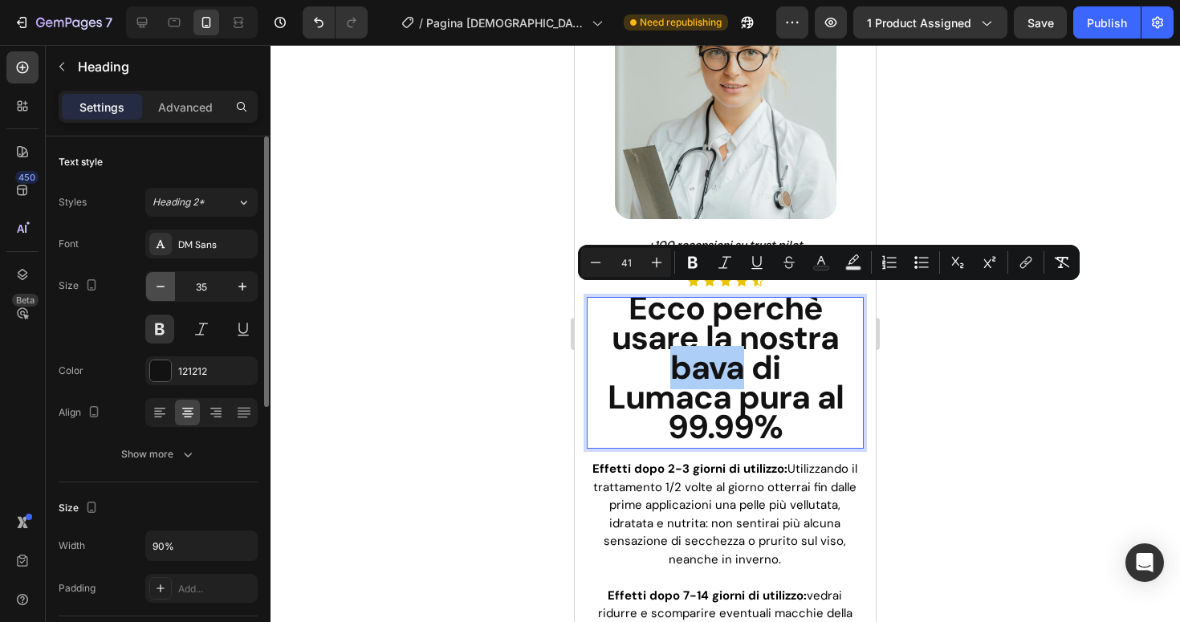
click at [157, 285] on icon "button" at bounding box center [161, 287] width 16 height 16
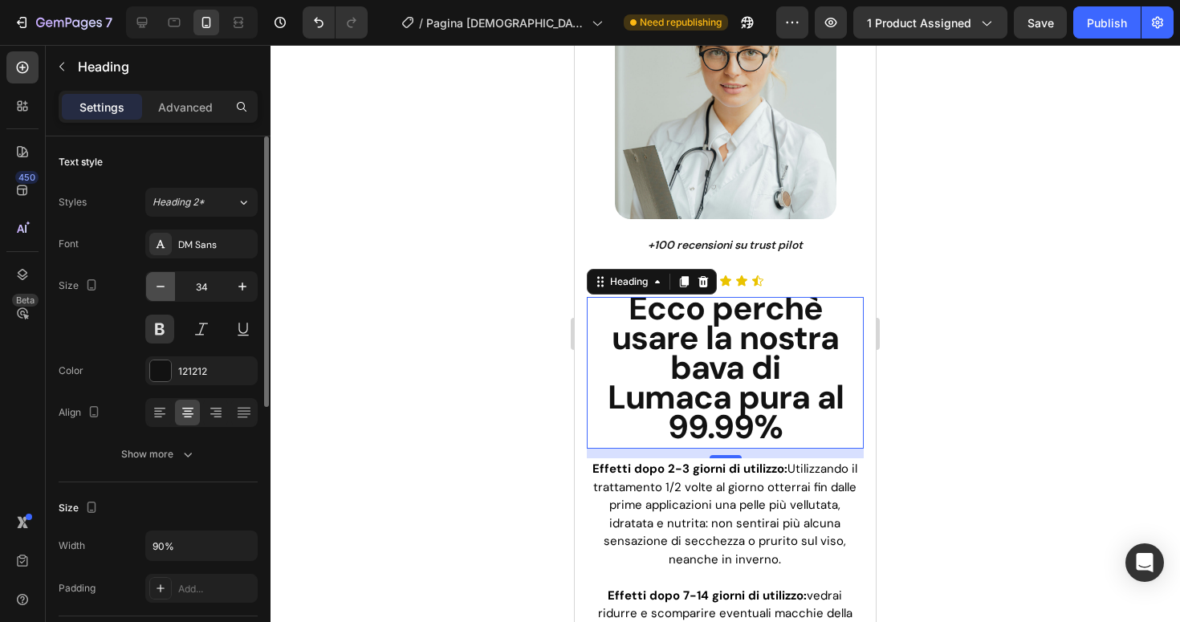
click at [157, 285] on icon "button" at bounding box center [161, 287] width 16 height 16
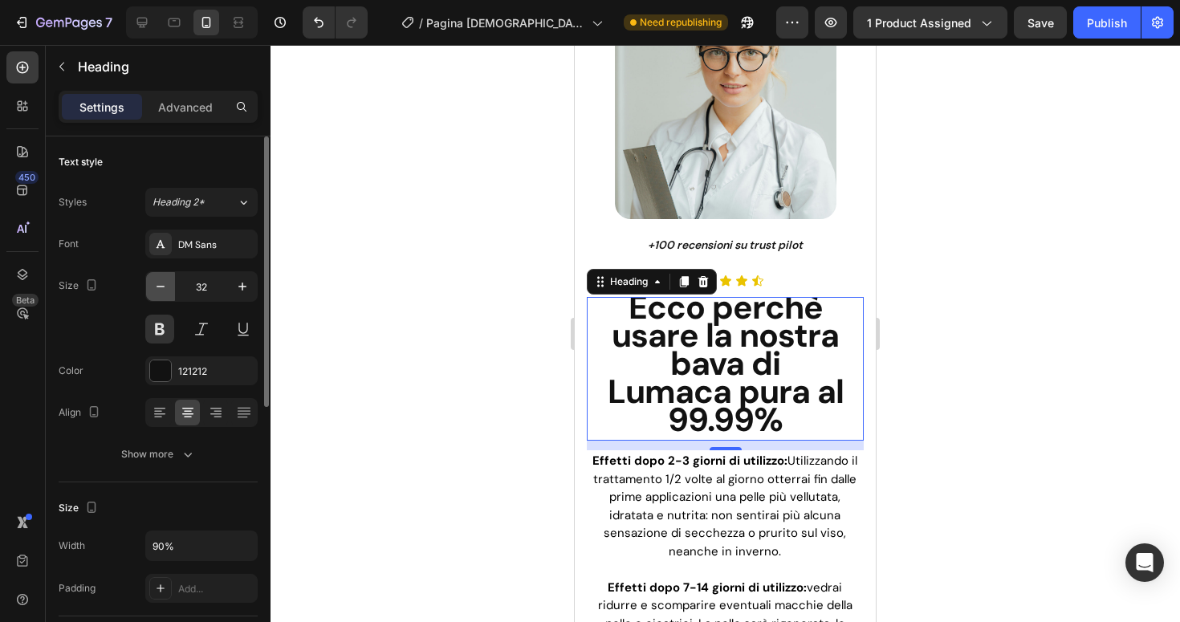
click at [157, 285] on icon "button" at bounding box center [161, 287] width 16 height 16
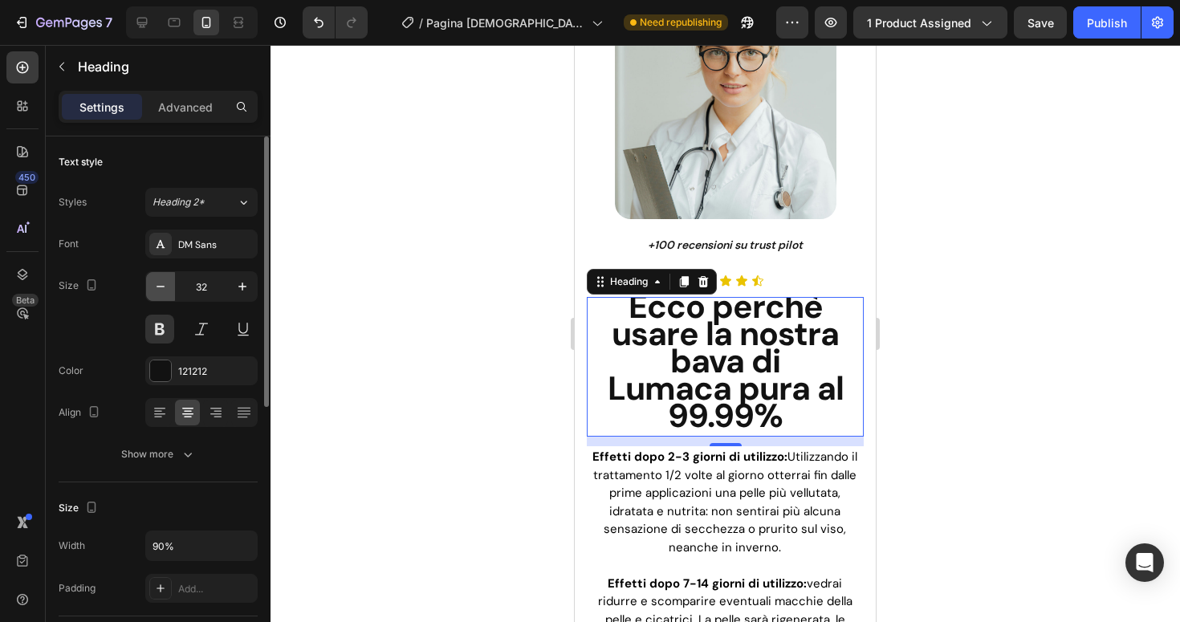
type input "31"
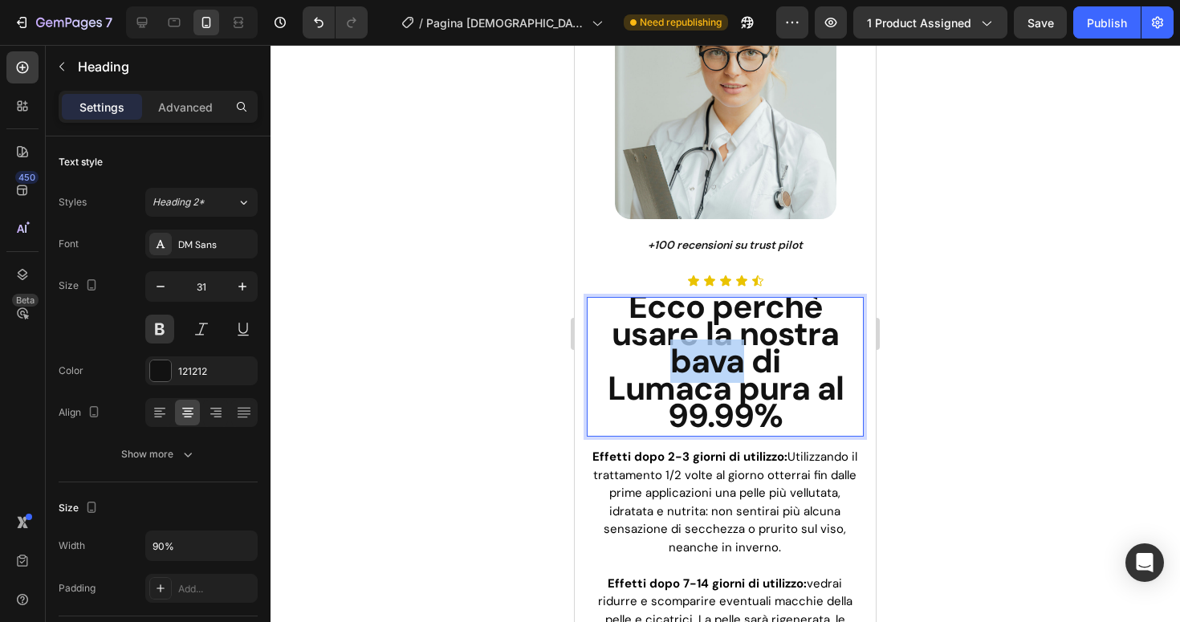
click at [663, 350] on span "Ecco perchè usare la nostra bava di Lumaca pura al 99.99%" at bounding box center [726, 361] width 236 height 153
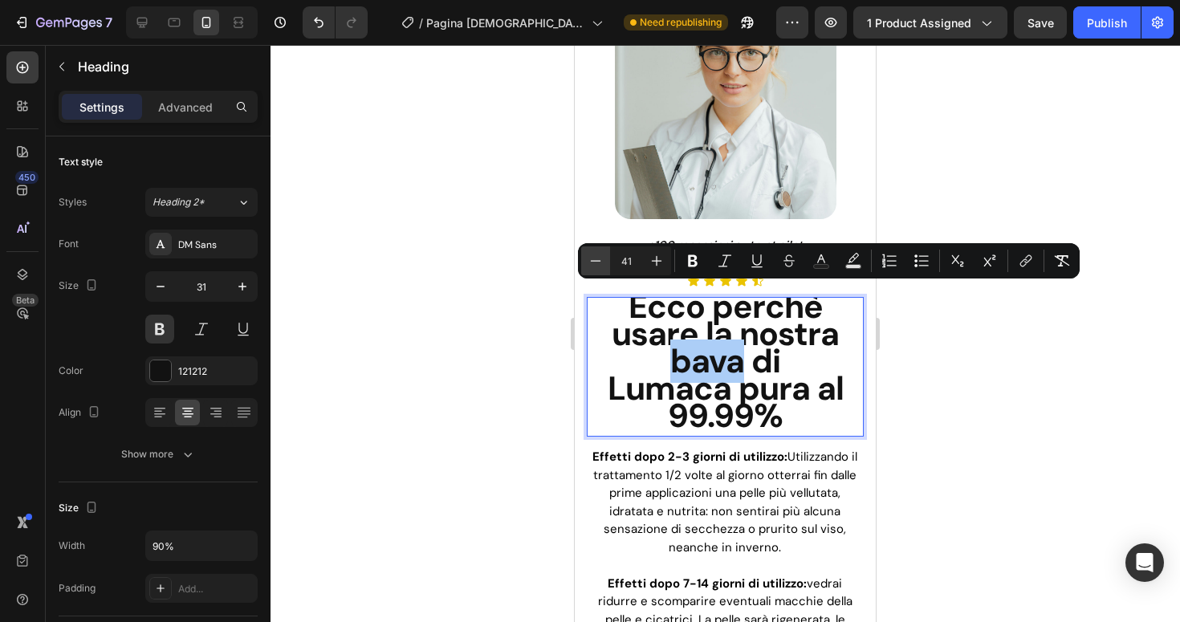
click at [595, 256] on icon "Editor contextual toolbar" at bounding box center [596, 261] width 16 height 16
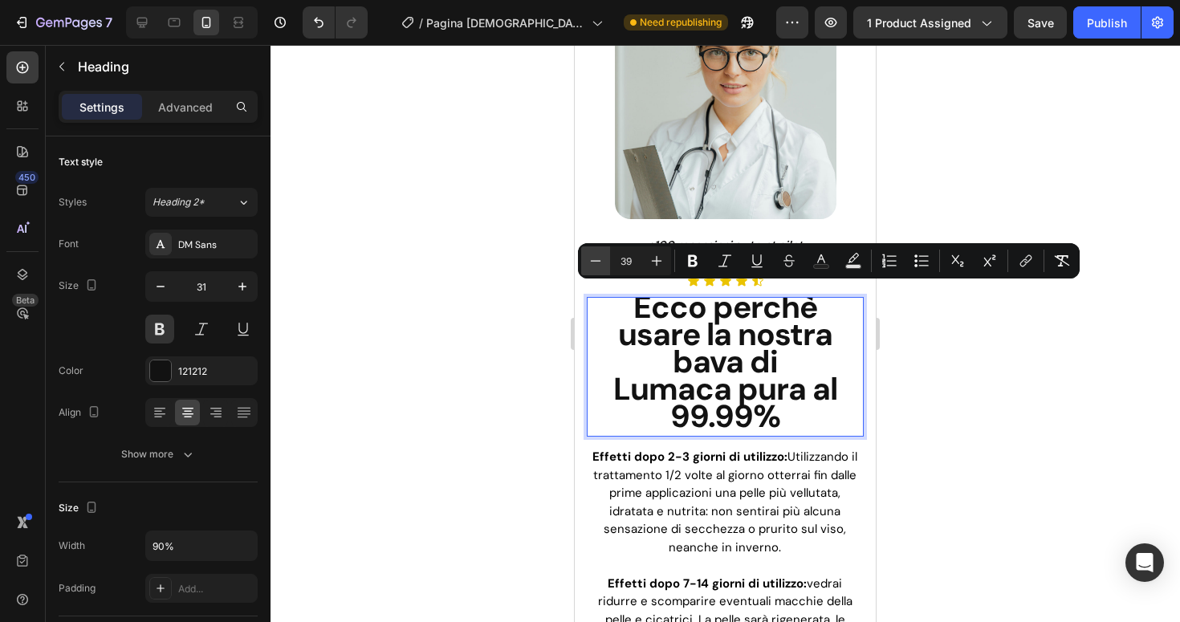
click at [595, 256] on icon "Editor contextual toolbar" at bounding box center [596, 261] width 16 height 16
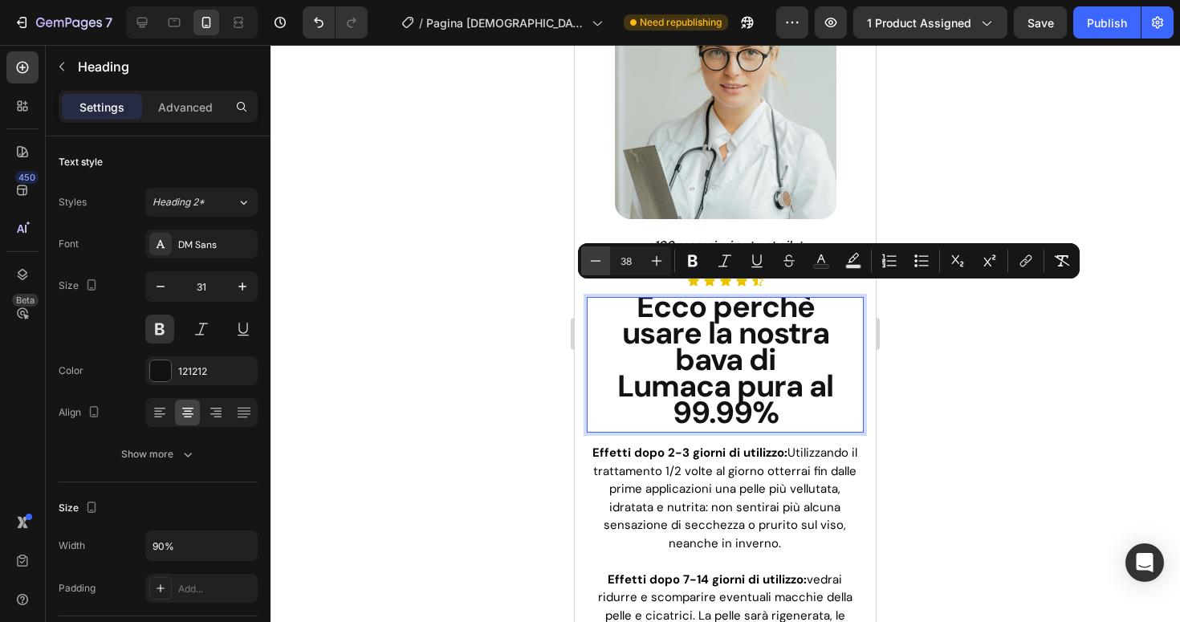
click at [595, 256] on icon "Editor contextual toolbar" at bounding box center [596, 261] width 16 height 16
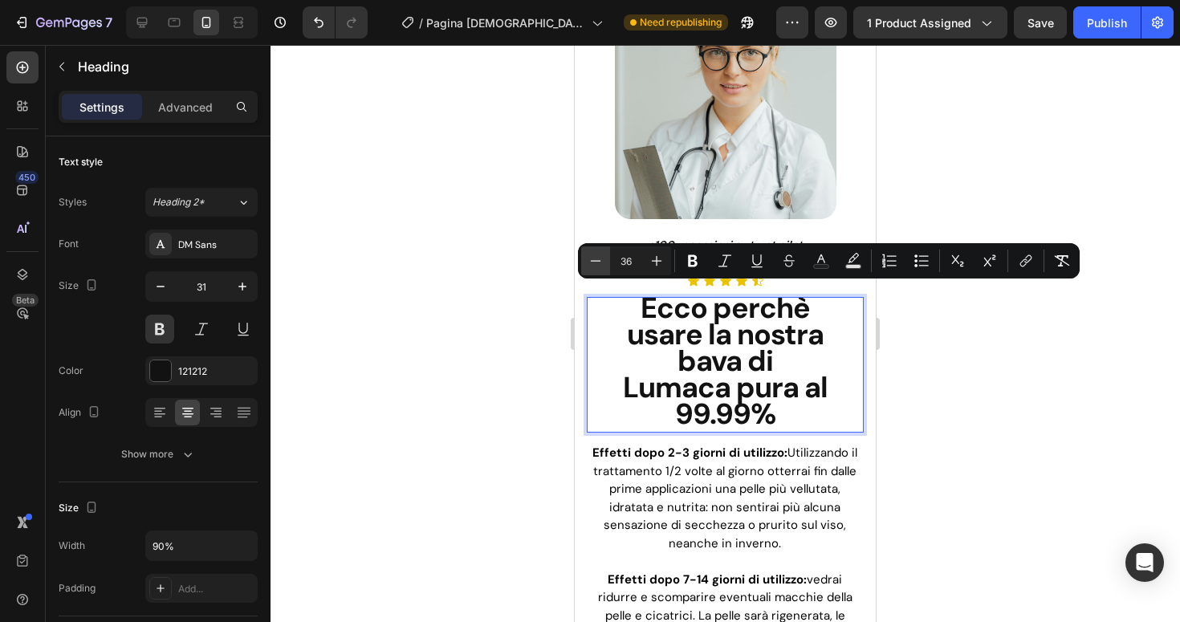
click at [595, 256] on icon "Editor contextual toolbar" at bounding box center [596, 261] width 16 height 16
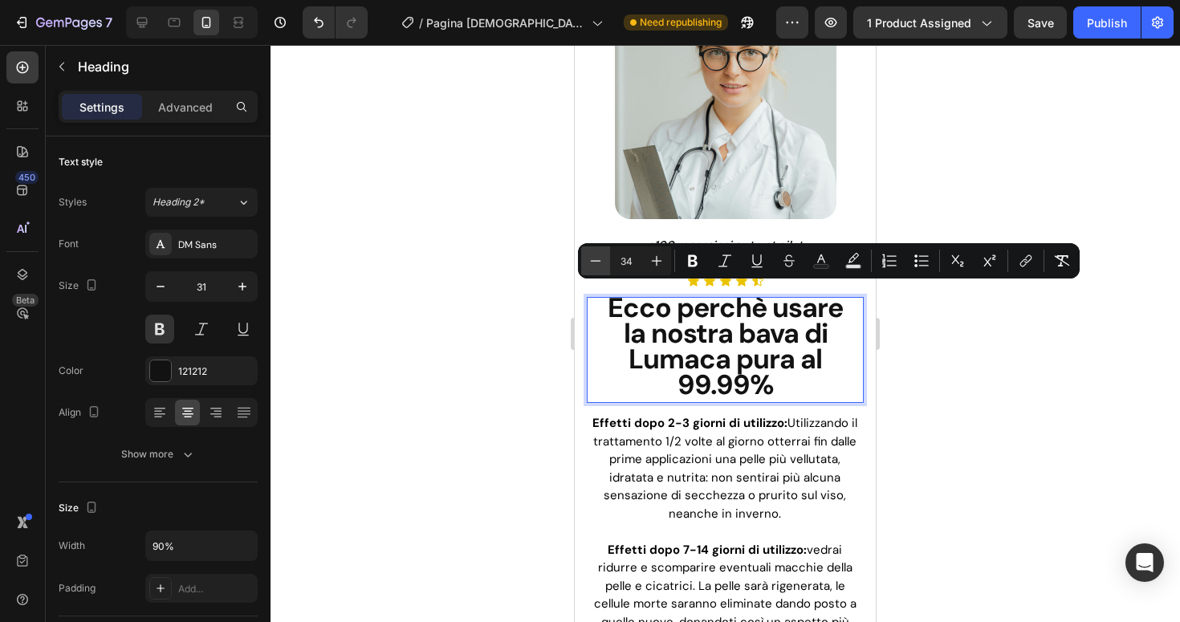
click at [595, 256] on icon "Editor contextual toolbar" at bounding box center [596, 261] width 16 height 16
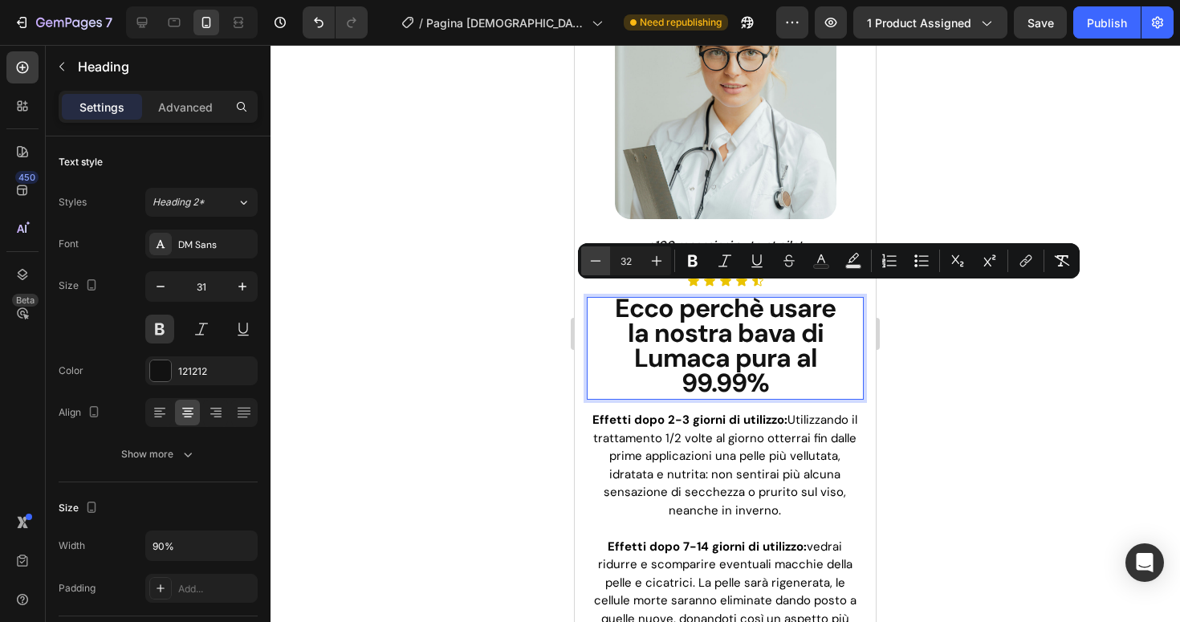
click at [595, 256] on icon "Editor contextual toolbar" at bounding box center [596, 261] width 16 height 16
type input "30"
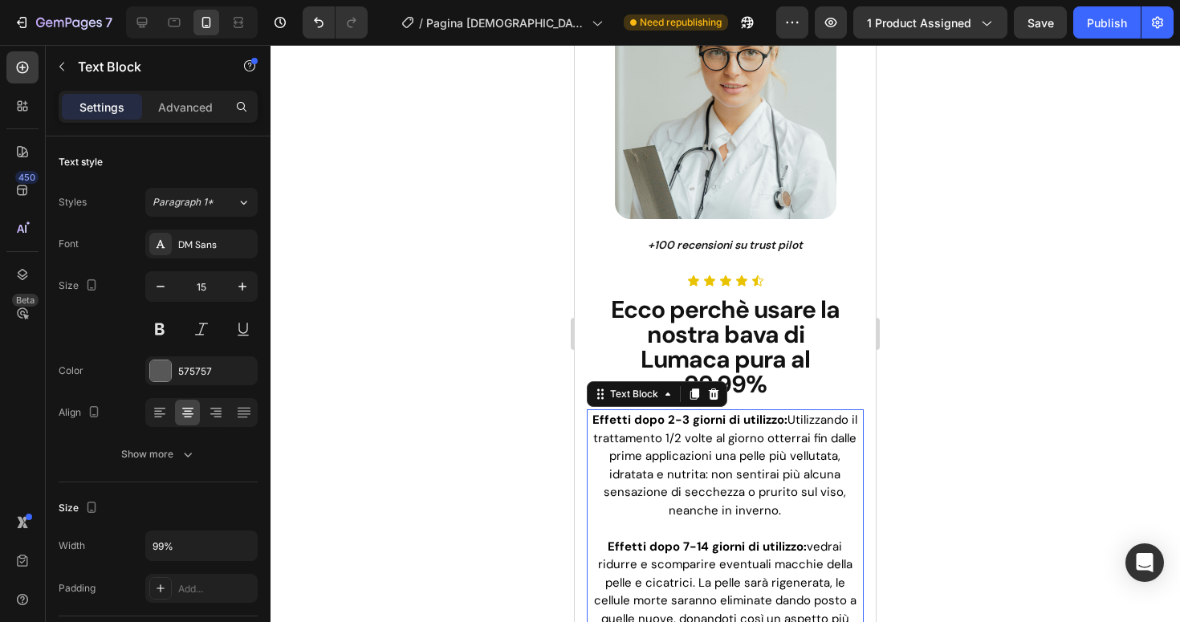
click at [672, 441] on span "Effetti dopo 2-3 giorni di utilizzo: Utilizzando il trattamento 1/2 volte al gi…" at bounding box center [724, 465] width 265 height 107
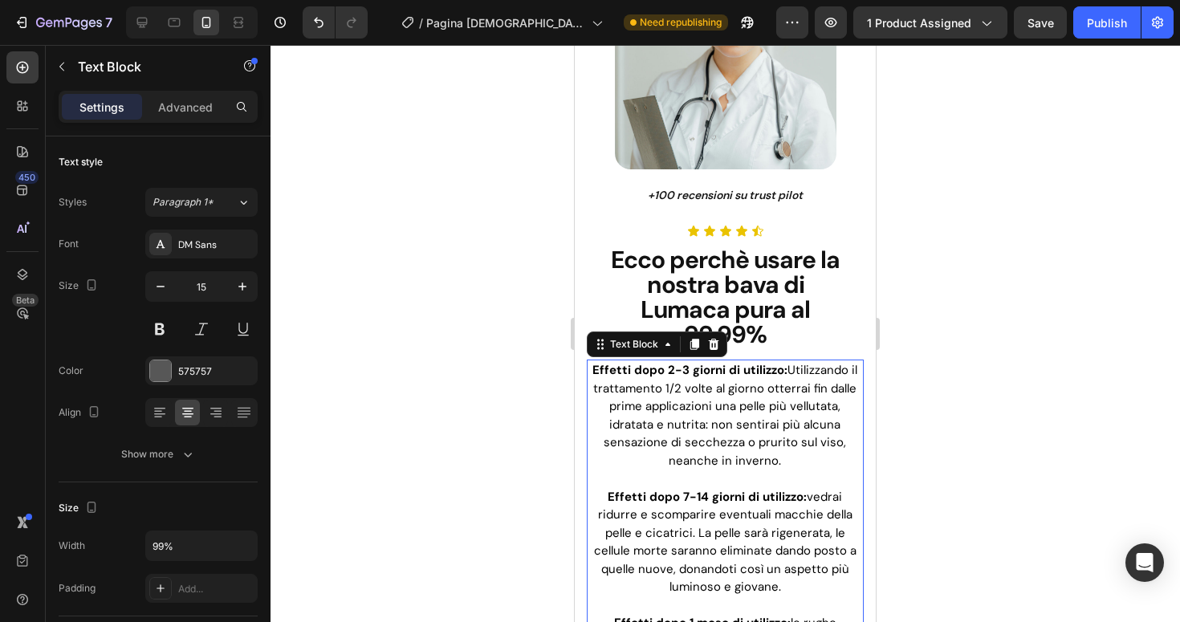
scroll to position [2774, 0]
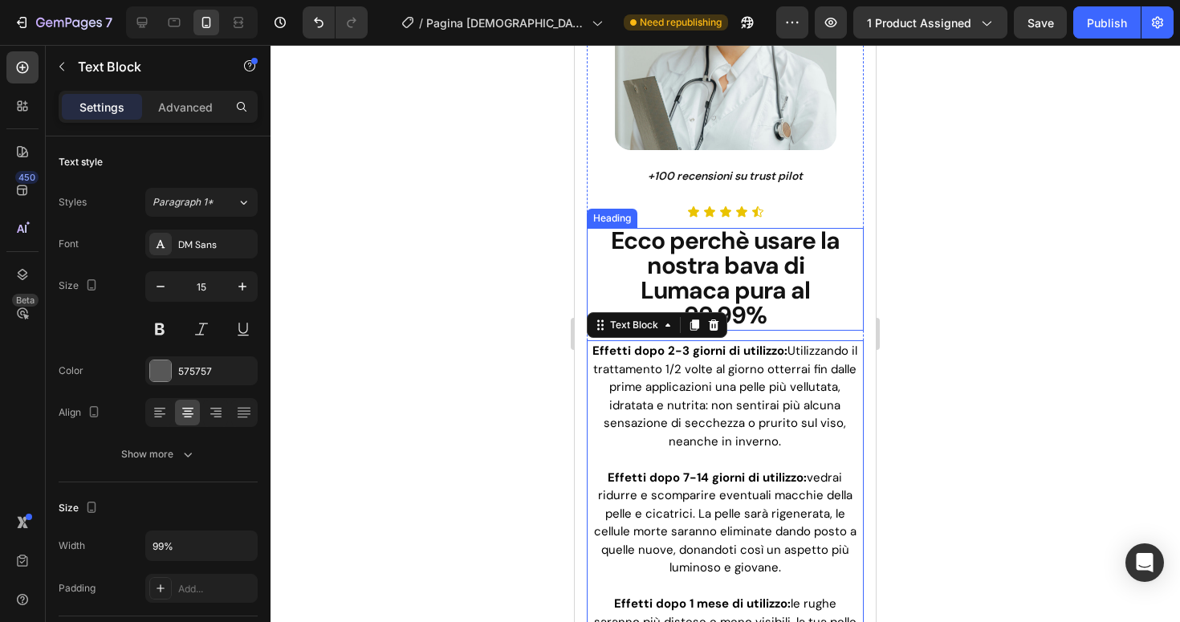
click at [789, 291] on span "Ecco perchè usare la nostra bava di Lumaca pura al 99.99%" at bounding box center [725, 278] width 229 height 106
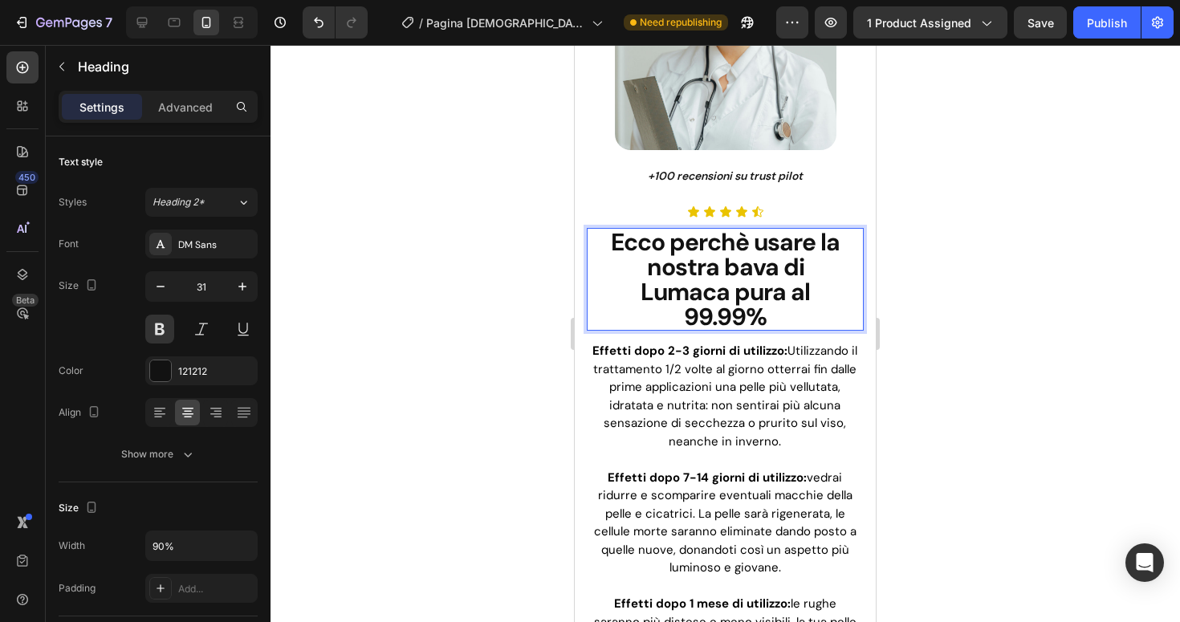
scroll to position [2, 0]
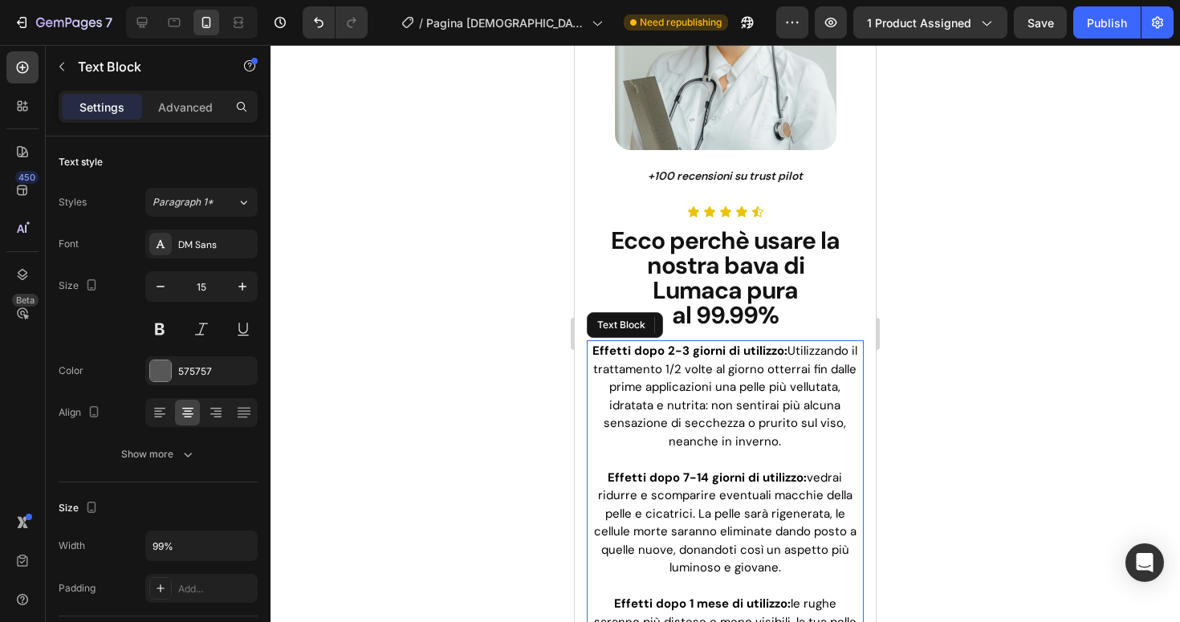
click at [778, 370] on span "Effetti dopo 2-3 giorni di utilizzo: Utilizzando il trattamento 1/2 volte al gi…" at bounding box center [724, 396] width 265 height 107
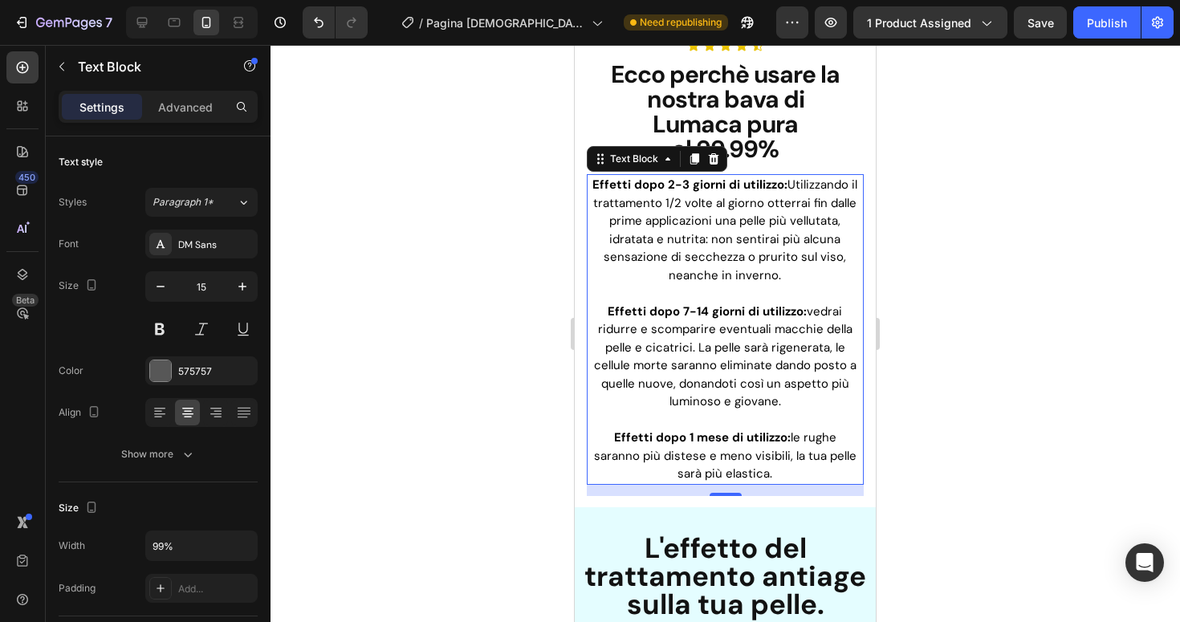
scroll to position [2948, 0]
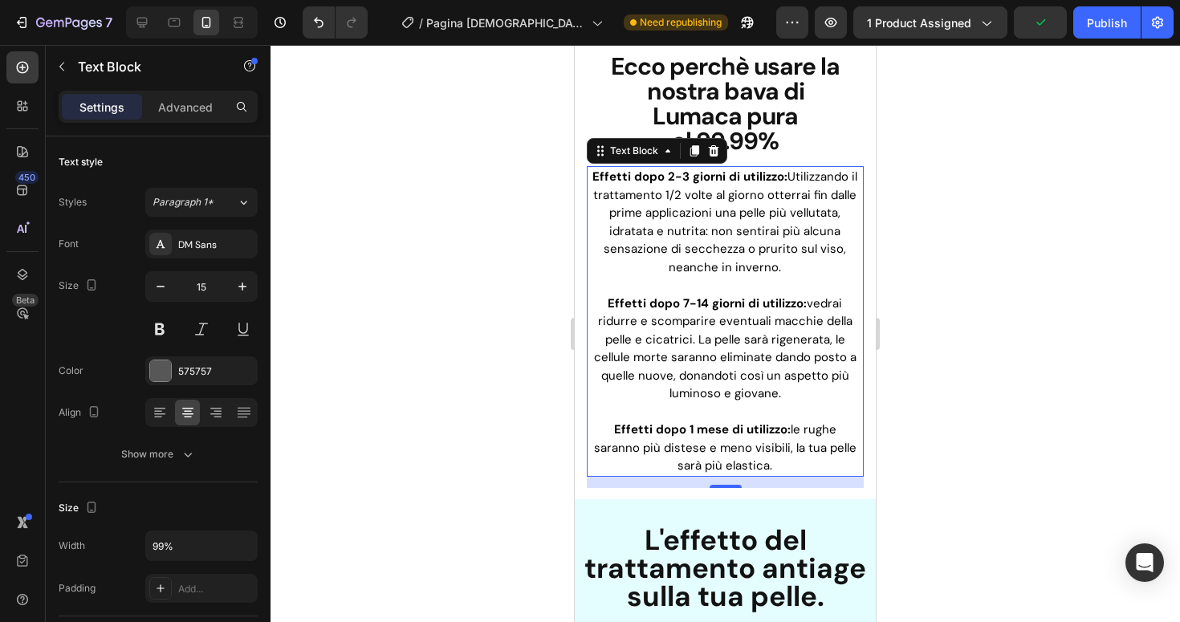
click at [590, 179] on p "Effetti dopo 2-3 giorni di utilizzo: Utilizzando il trattamento 1/2 volte al gi…" at bounding box center [725, 222] width 271 height 108
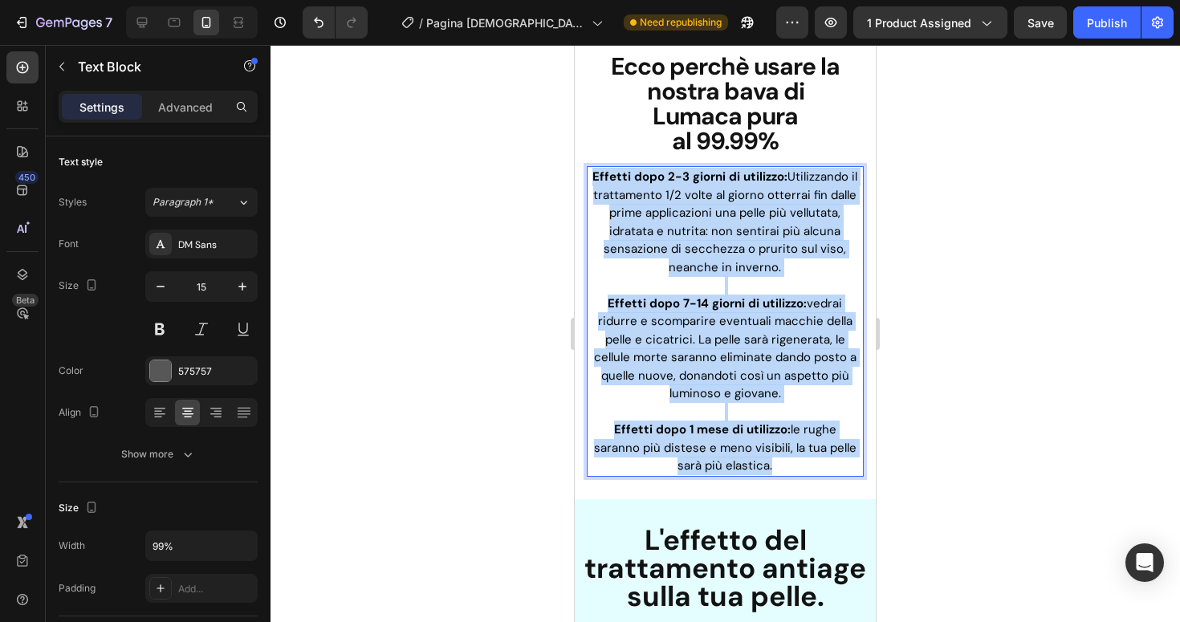
drag, startPoint x: 592, startPoint y: 170, endPoint x: 774, endPoint y: 461, distance: 343.0
click at [774, 462] on div "Effetti dopo 2-3 giorni di utilizzo: Utilizzando il trattamento 1/2 volte al gi…" at bounding box center [725, 321] width 275 height 311
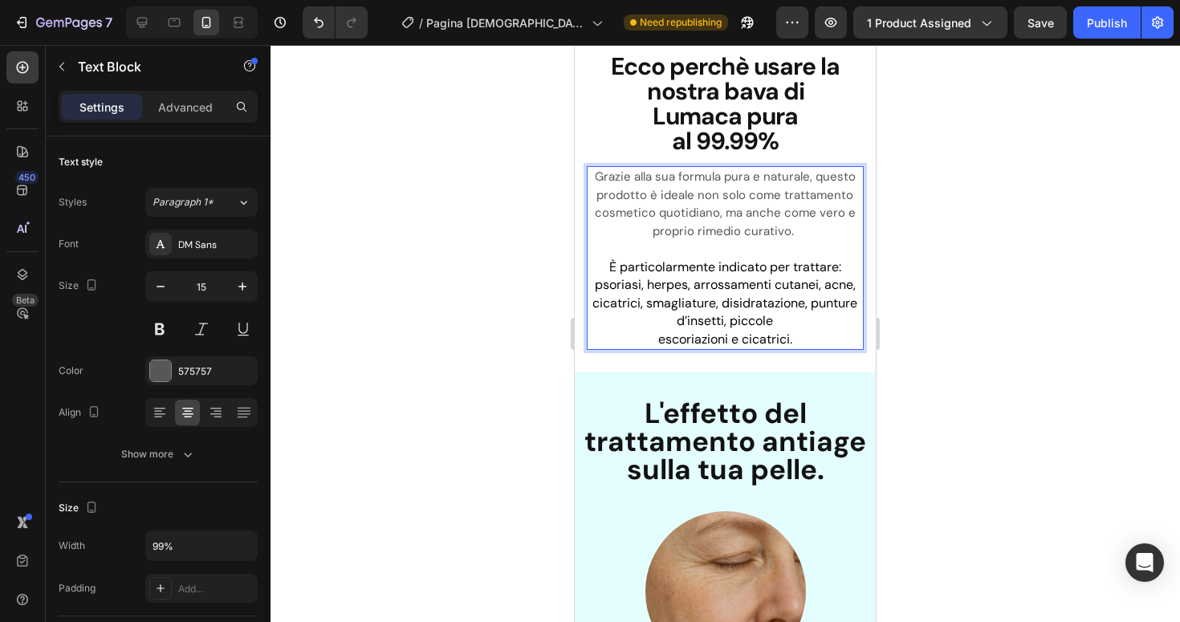
click at [937, 331] on div at bounding box center [726, 333] width 910 height 577
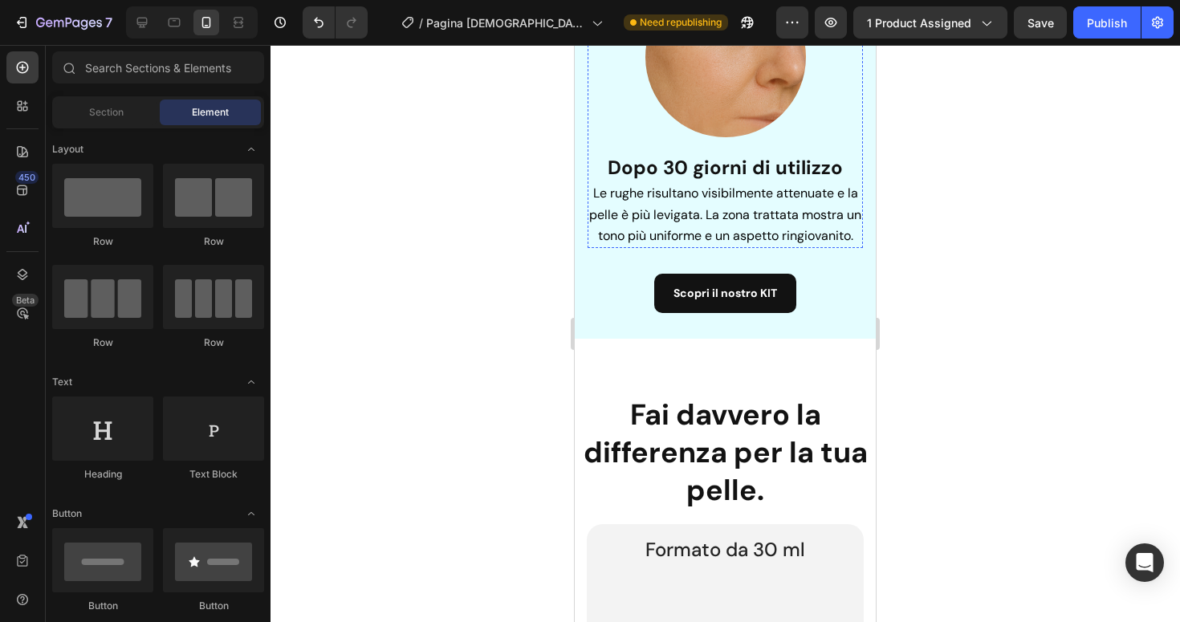
scroll to position [4108, 0]
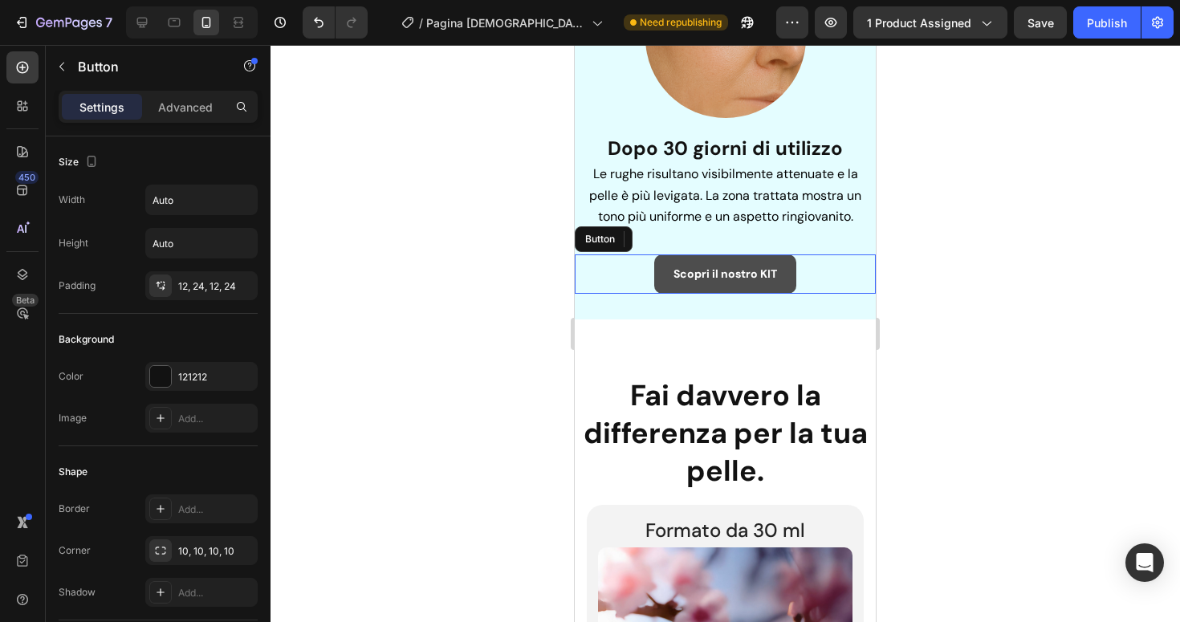
click at [709, 294] on link "Scopri il nostro KIT" at bounding box center [725, 273] width 142 height 39
click at [733, 284] on p "Scopri il nostro KIT" at bounding box center [726, 274] width 104 height 20
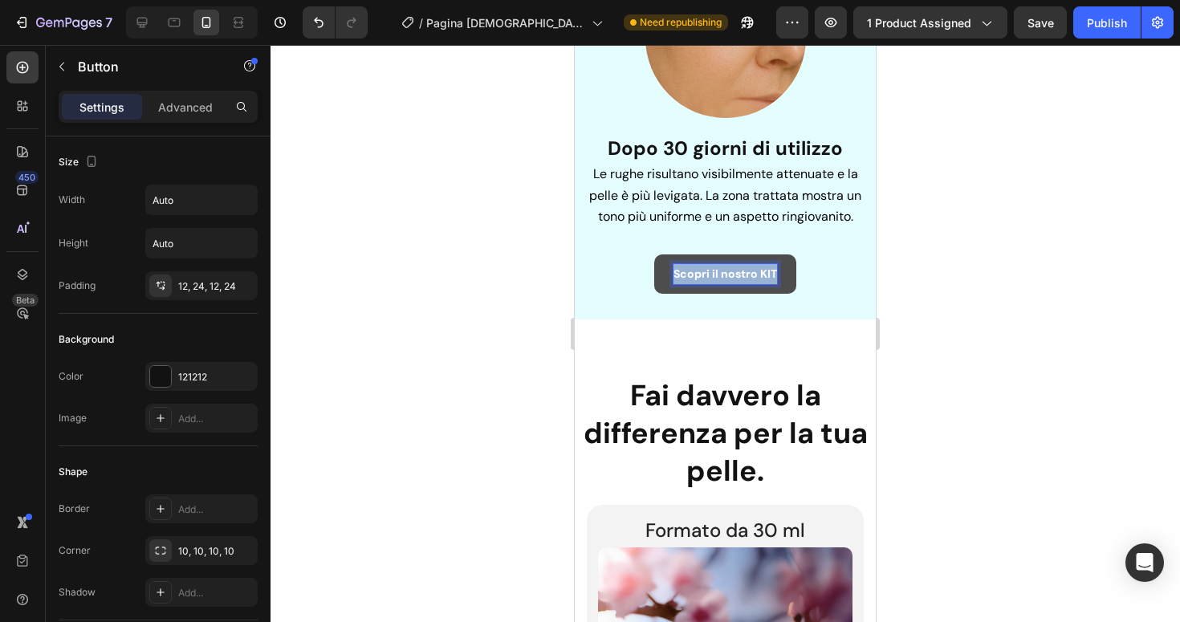
click at [733, 284] on p "Scopri il nostro KIT" at bounding box center [726, 274] width 104 height 20
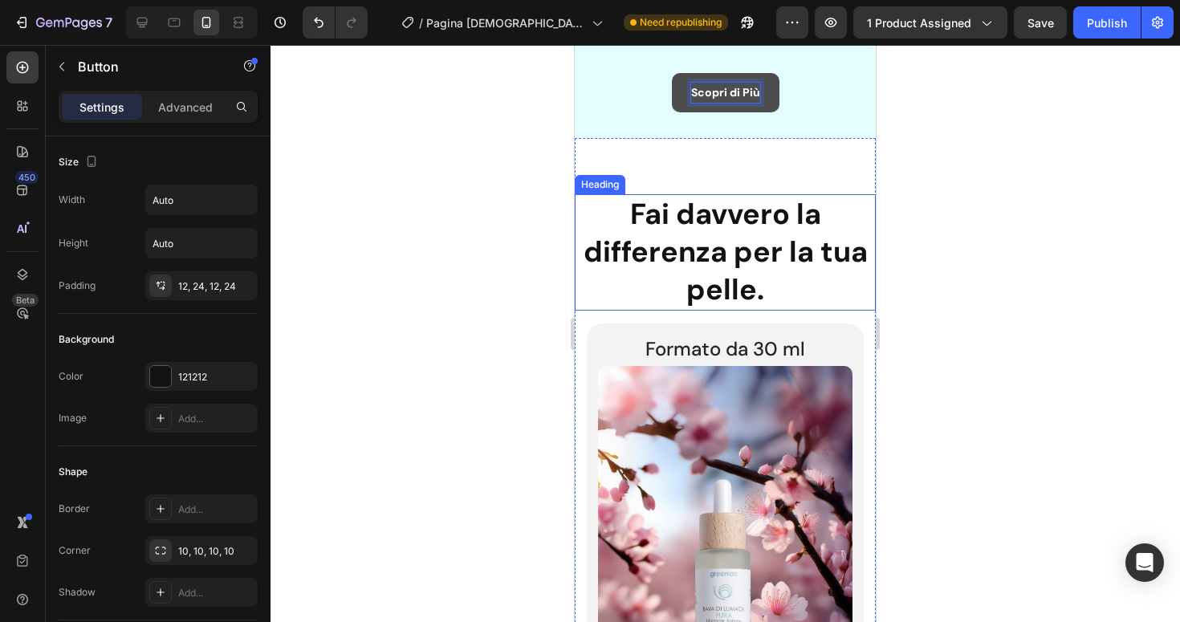
scroll to position [4337, 0]
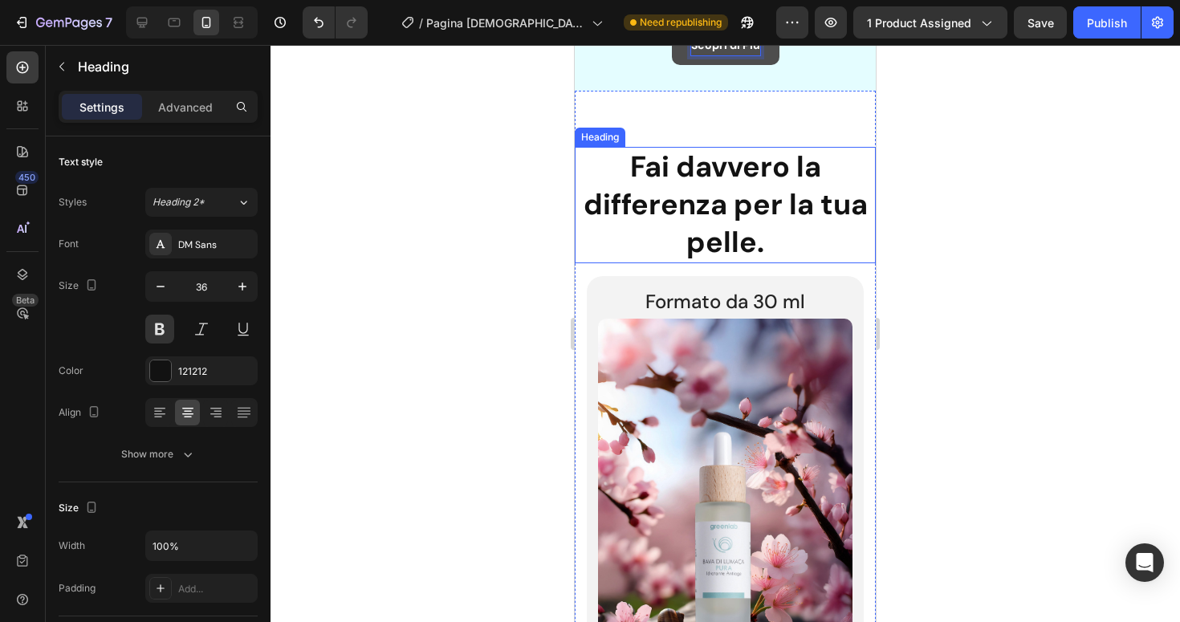
click at [812, 231] on h2 "Fai davvero la differenza per la tua pelle." at bounding box center [725, 205] width 301 height 116
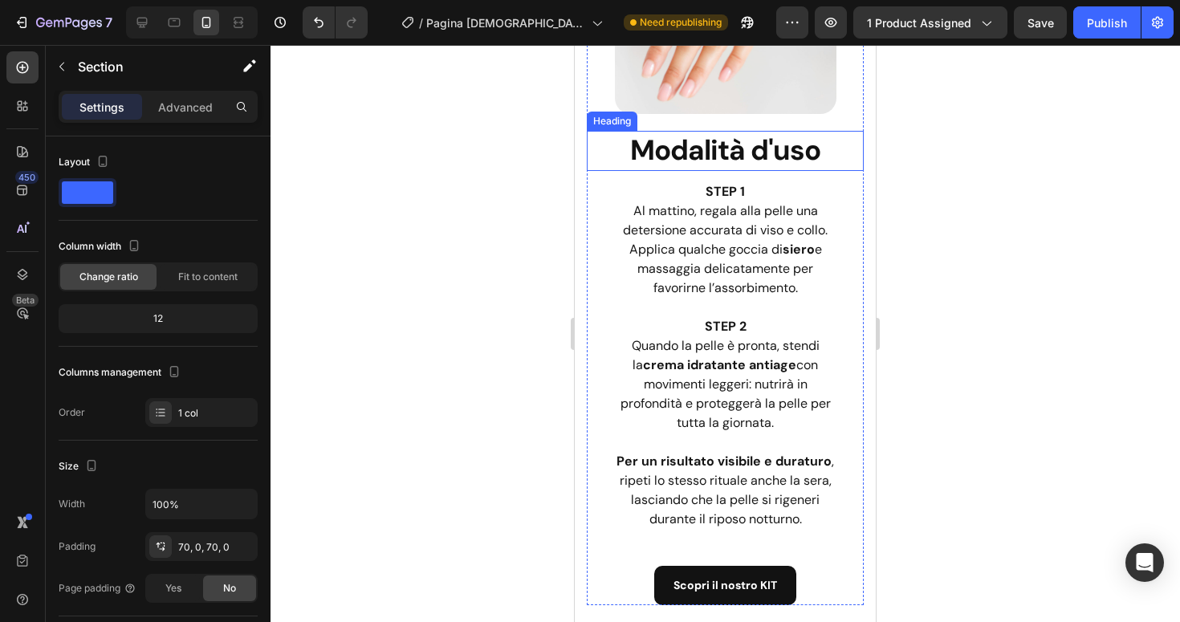
scroll to position [6924, 0]
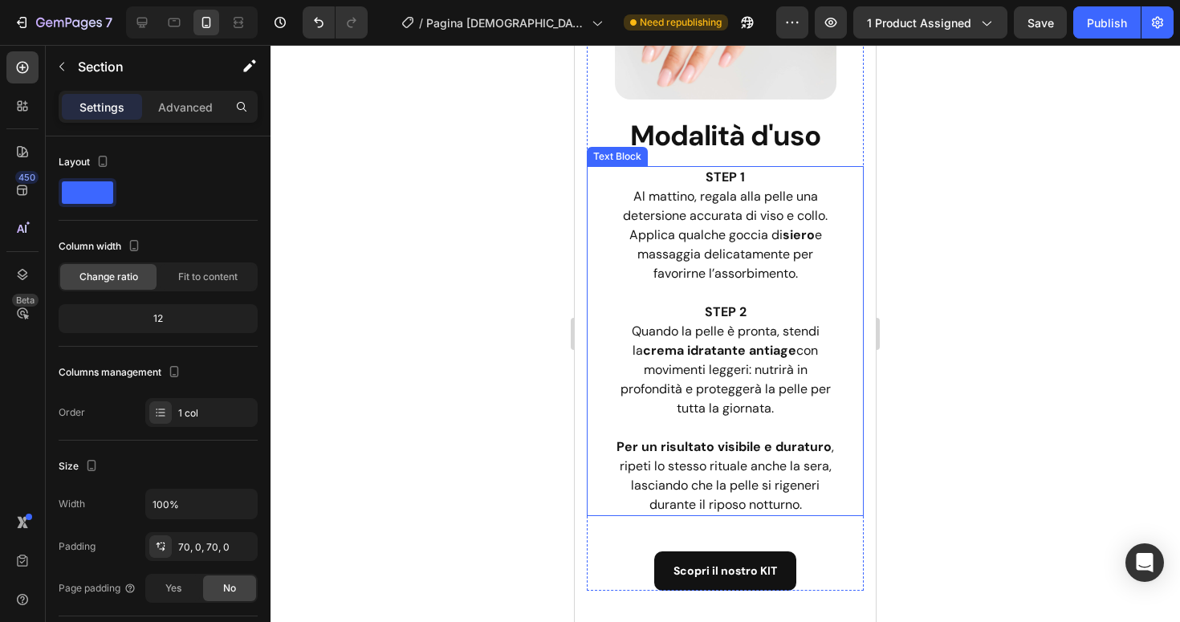
click at [700, 237] on p "Al mattino, regala alla pelle una detersione accurata di viso e collo. Applica …" at bounding box center [726, 235] width 218 height 96
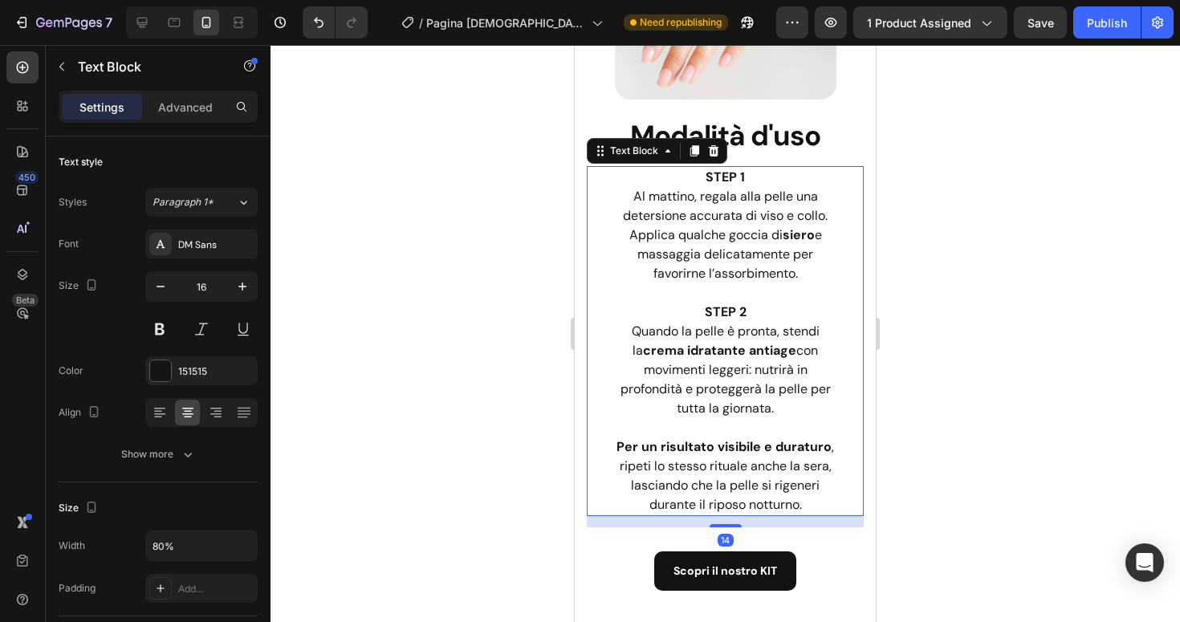
click at [641, 197] on p "Al mattino, regala alla pelle una detersione accurata di viso e collo. Applica …" at bounding box center [726, 235] width 218 height 96
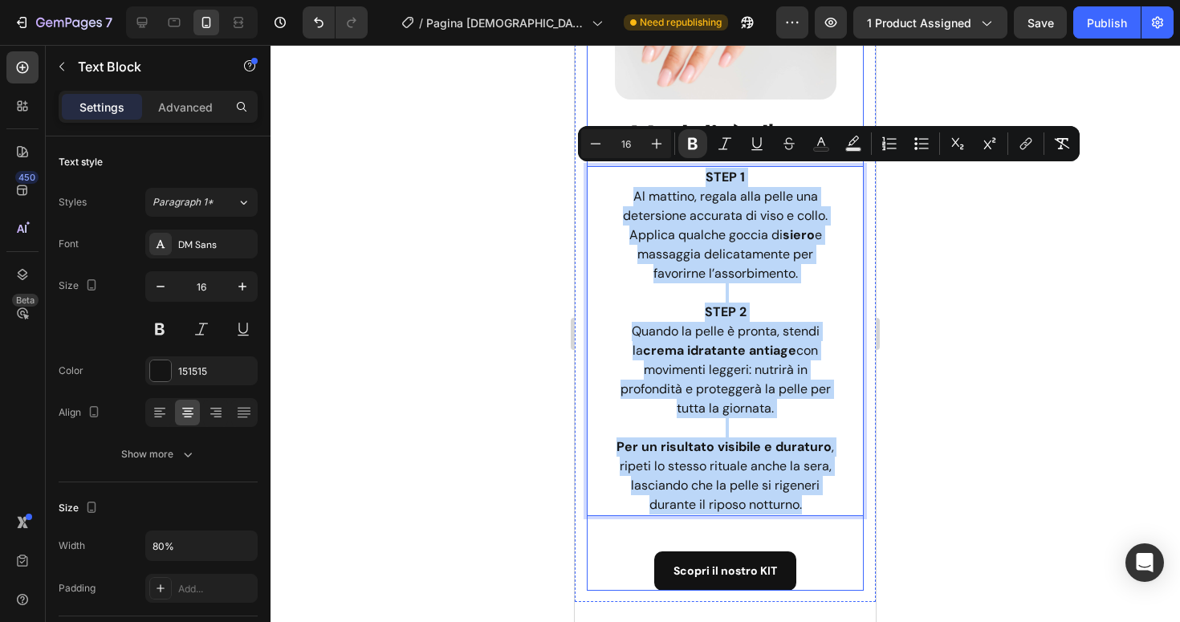
drag, startPoint x: 705, startPoint y: 174, endPoint x: 837, endPoint y: 539, distance: 387.5
click at [837, 539] on div "Modalità d'uso Heading STEP 1 Al mattino, regala alla pelle una detersione accu…" at bounding box center [725, 353] width 277 height 474
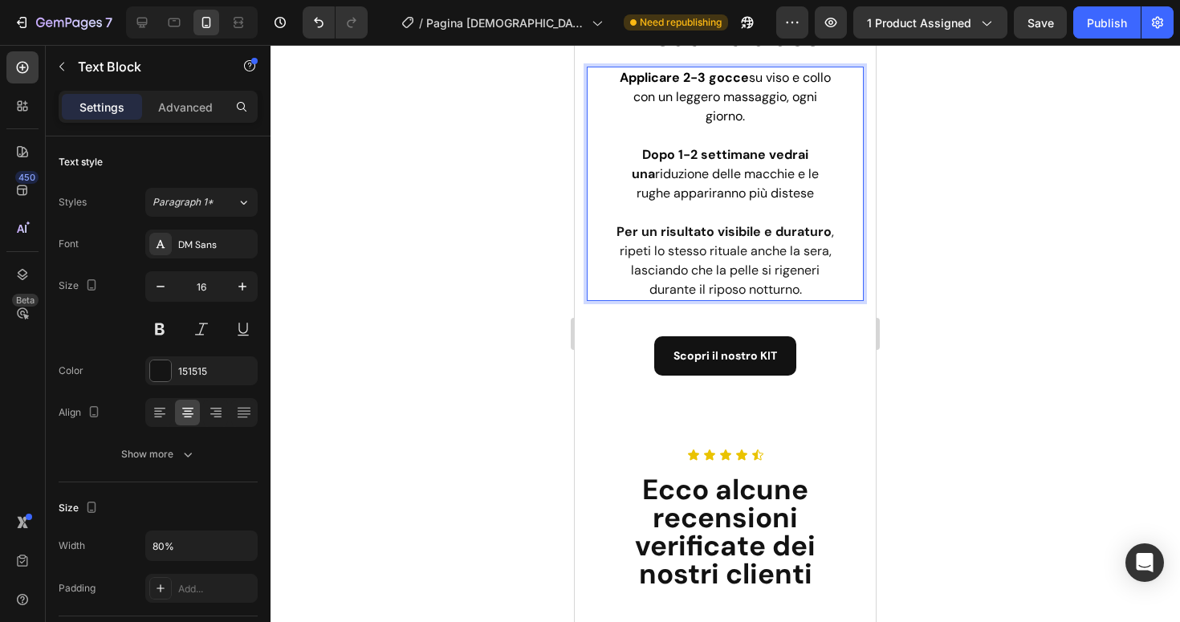
scroll to position [7106, 0]
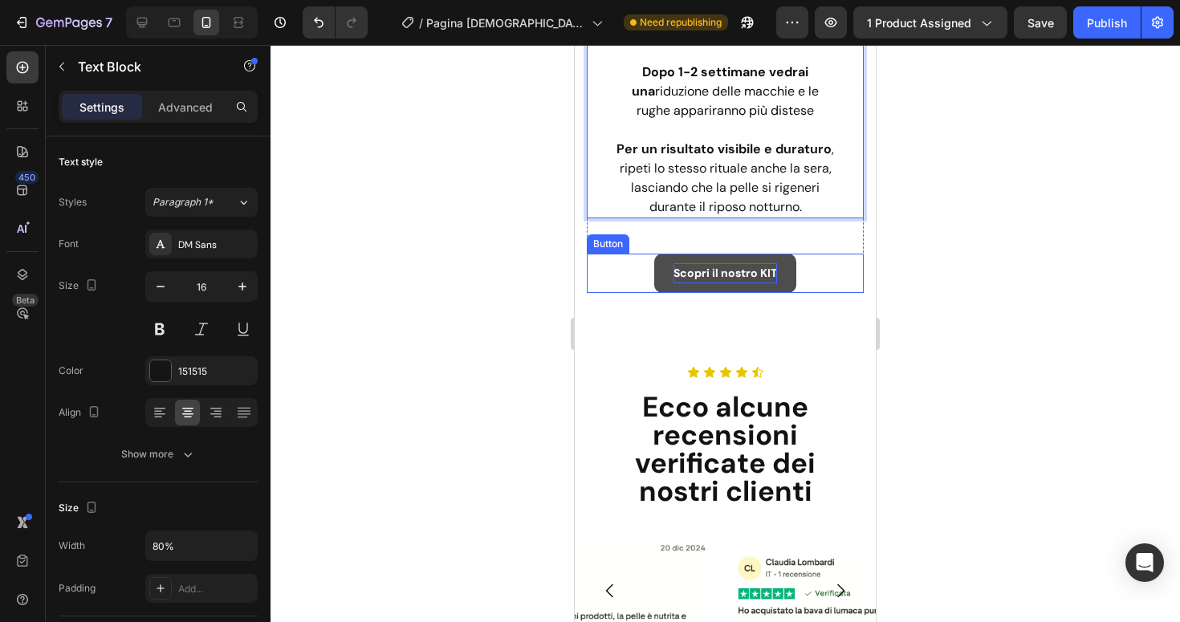
click at [740, 275] on p "Scopri il nostro KIT" at bounding box center [726, 273] width 104 height 20
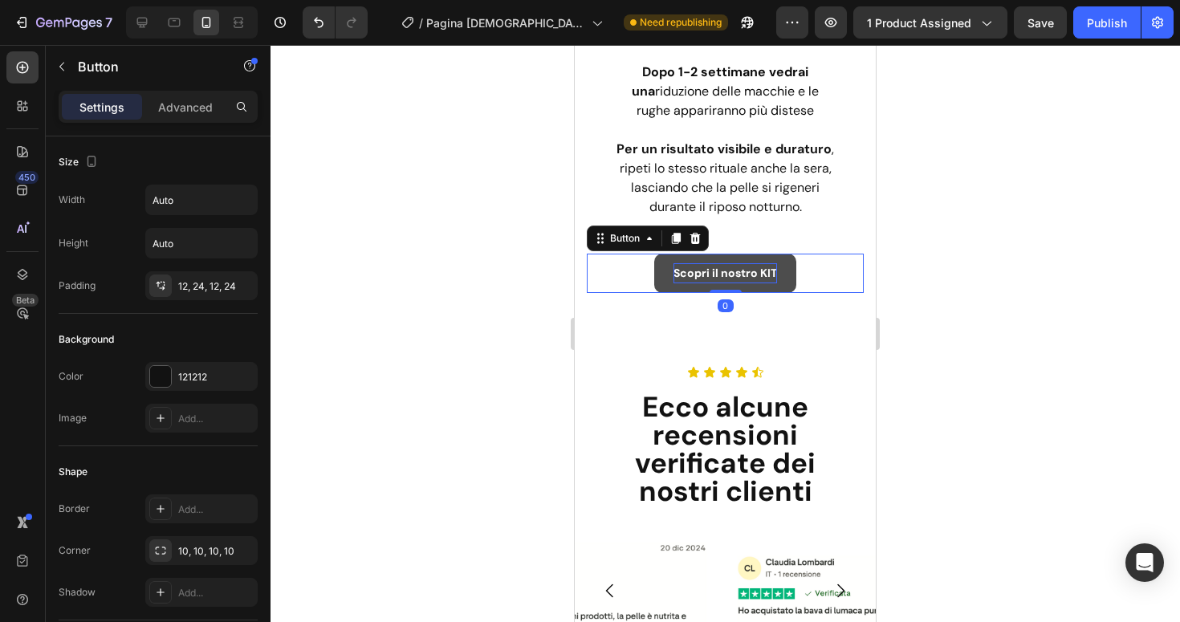
click at [740, 275] on p "Scopri il nostro KIT" at bounding box center [726, 273] width 104 height 20
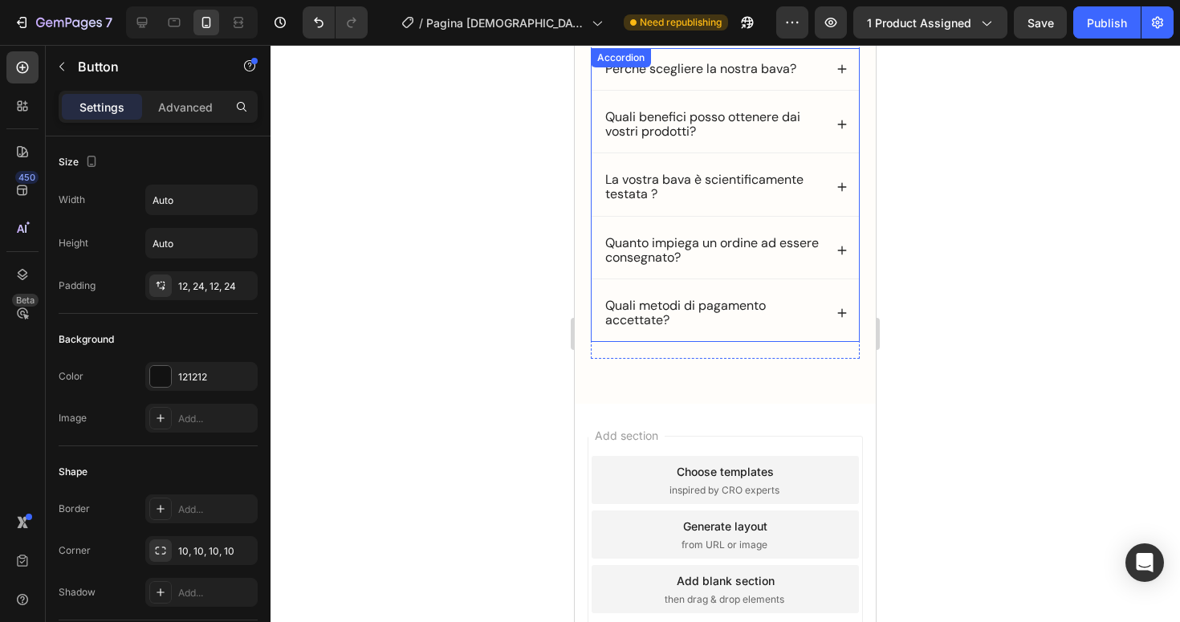
scroll to position [7815, 0]
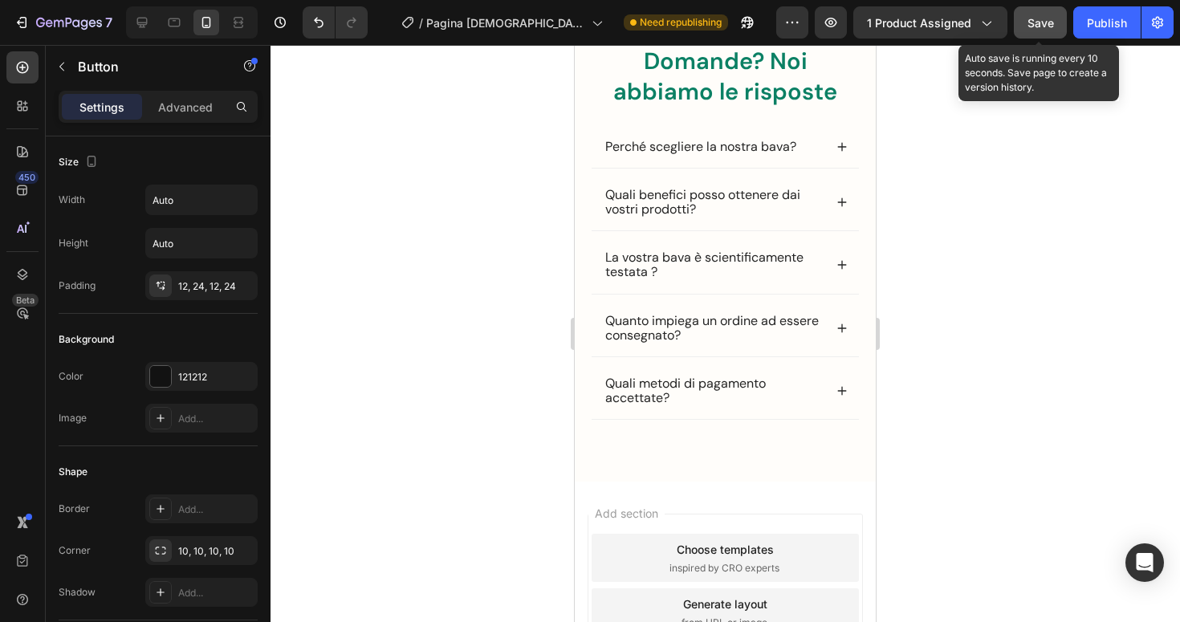
click at [1044, 32] on button "Save" at bounding box center [1040, 22] width 53 height 32
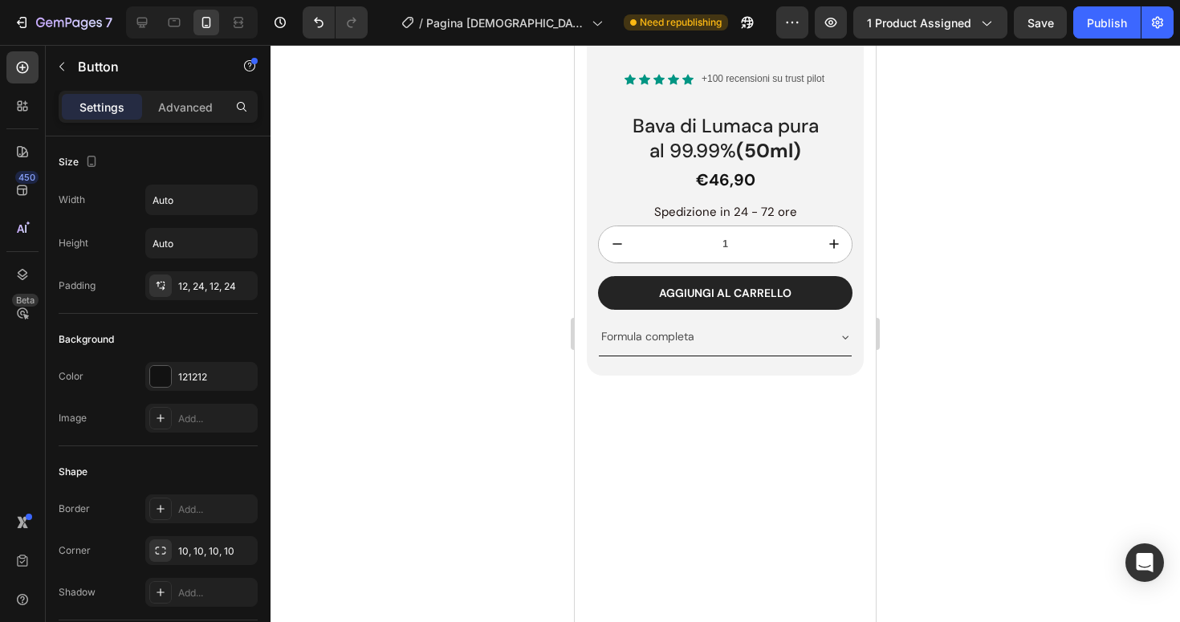
scroll to position [6574, 0]
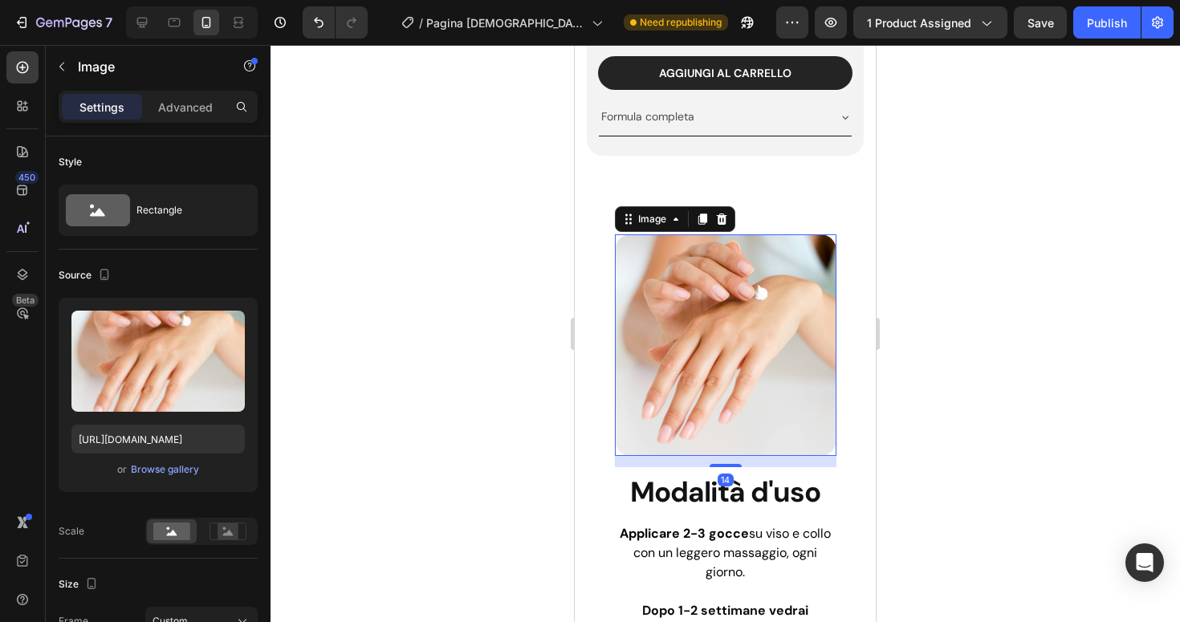
click at [736, 303] on img at bounding box center [726, 345] width 222 height 222
click at [177, 465] on div "Browse gallery" at bounding box center [165, 469] width 68 height 14
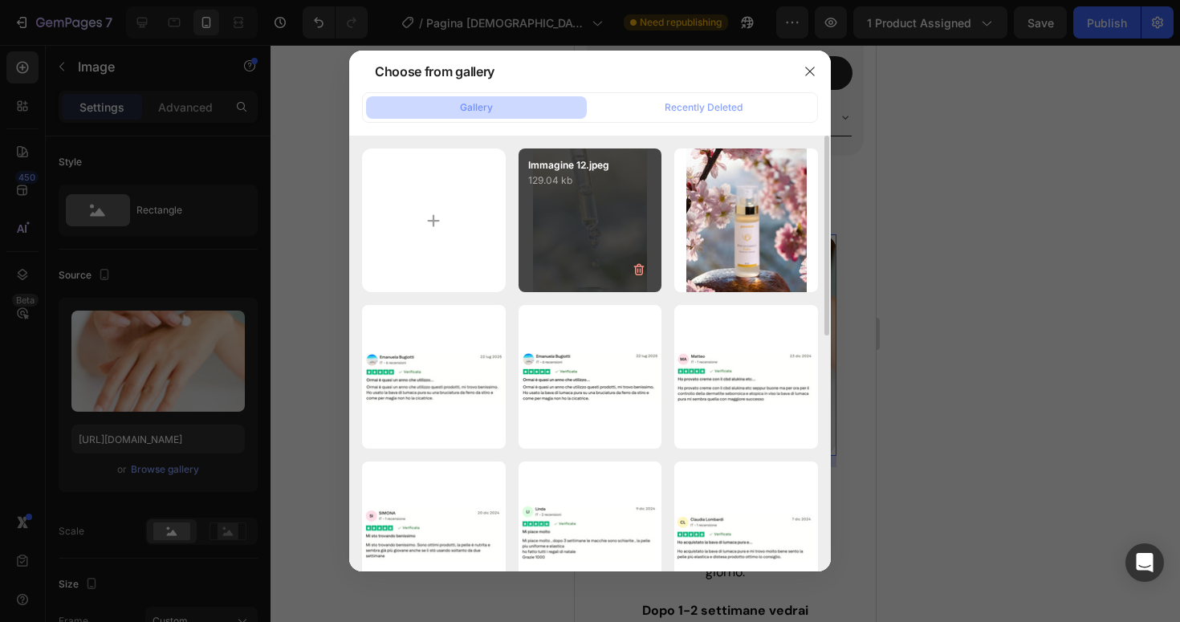
click at [618, 252] on div "Immagine 12.jpeg 129.04 kb" at bounding box center [591, 221] width 144 height 144
type input "https://cdn.shopify.com/s/files/1/0577/7057/3876/files/gempages_579472031502828…"
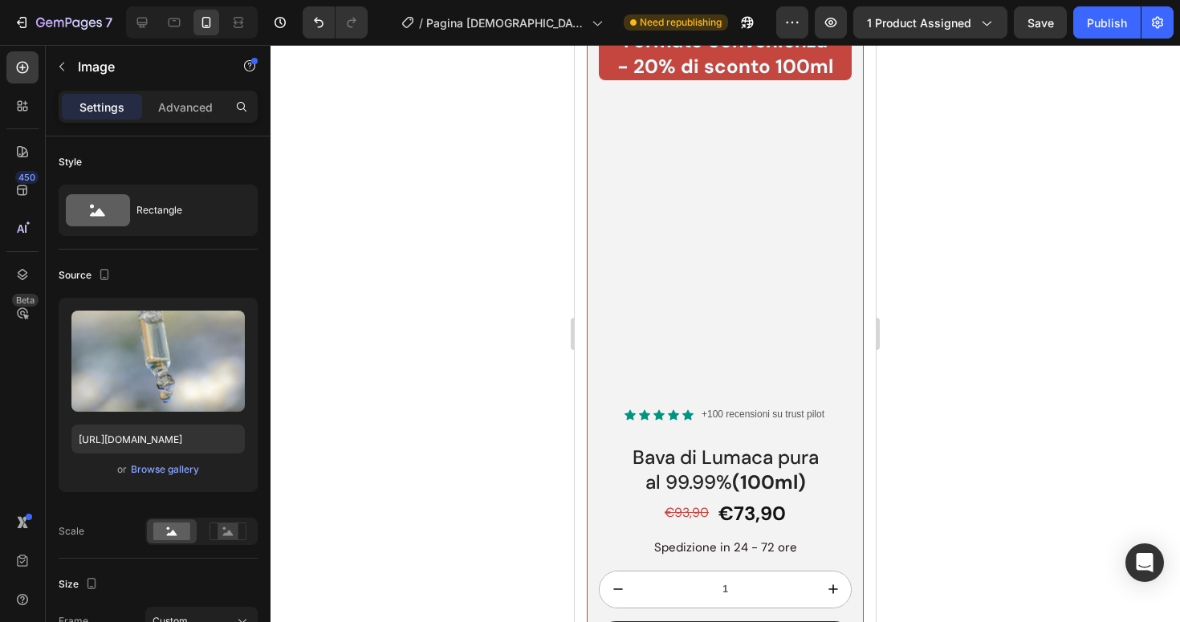
scroll to position [5245, 0]
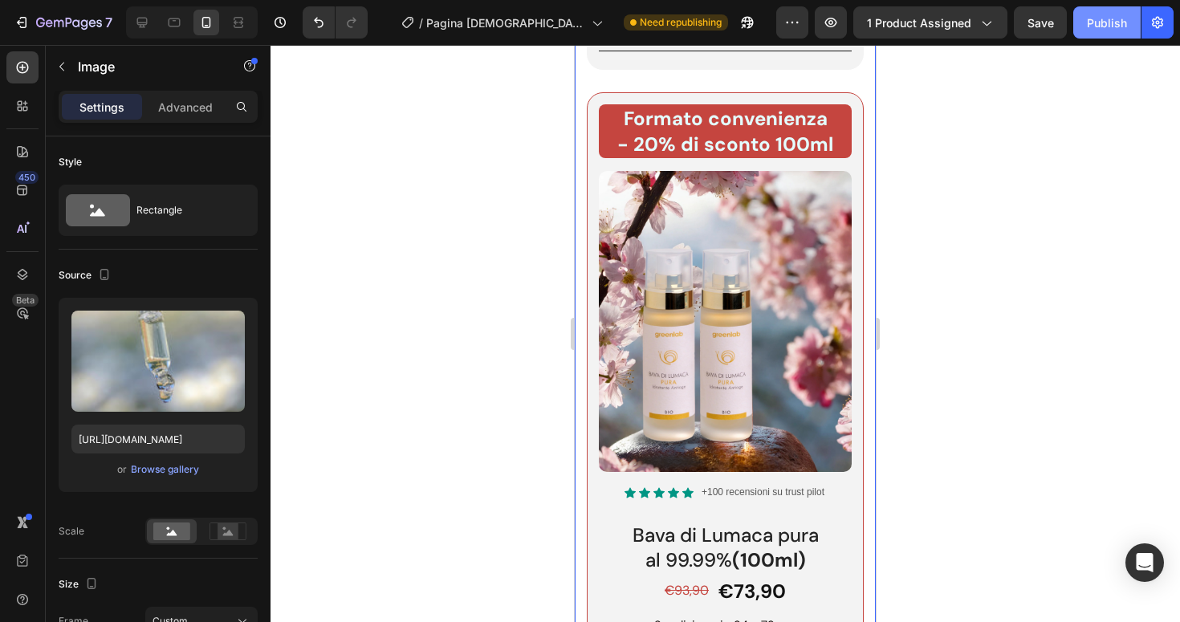
click at [1105, 33] on button "Publish" at bounding box center [1106, 22] width 67 height 32
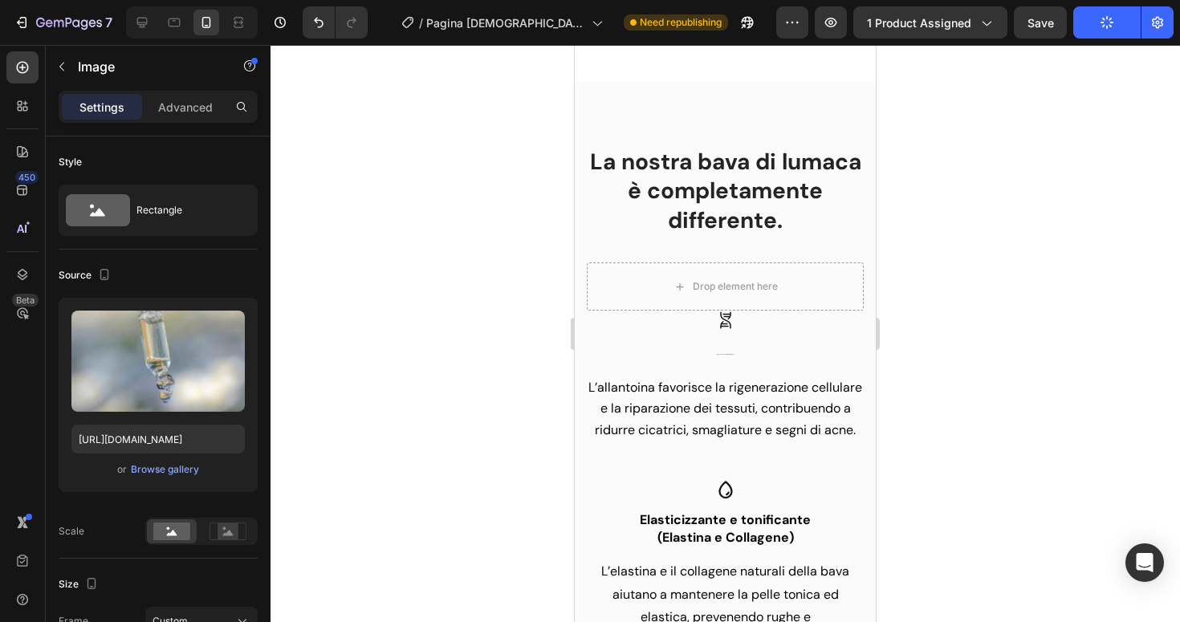
scroll to position [1276, 0]
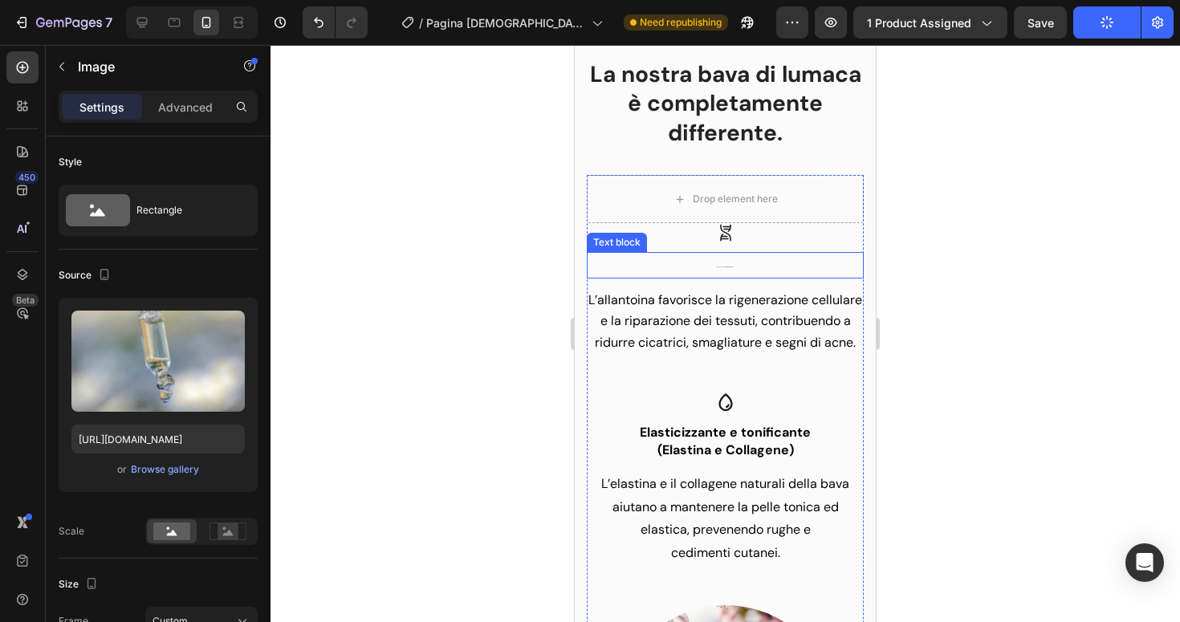
click at [727, 265] on p "Rigenerante e cicatrizzante (Allantoina)" at bounding box center [725, 265] width 274 height 23
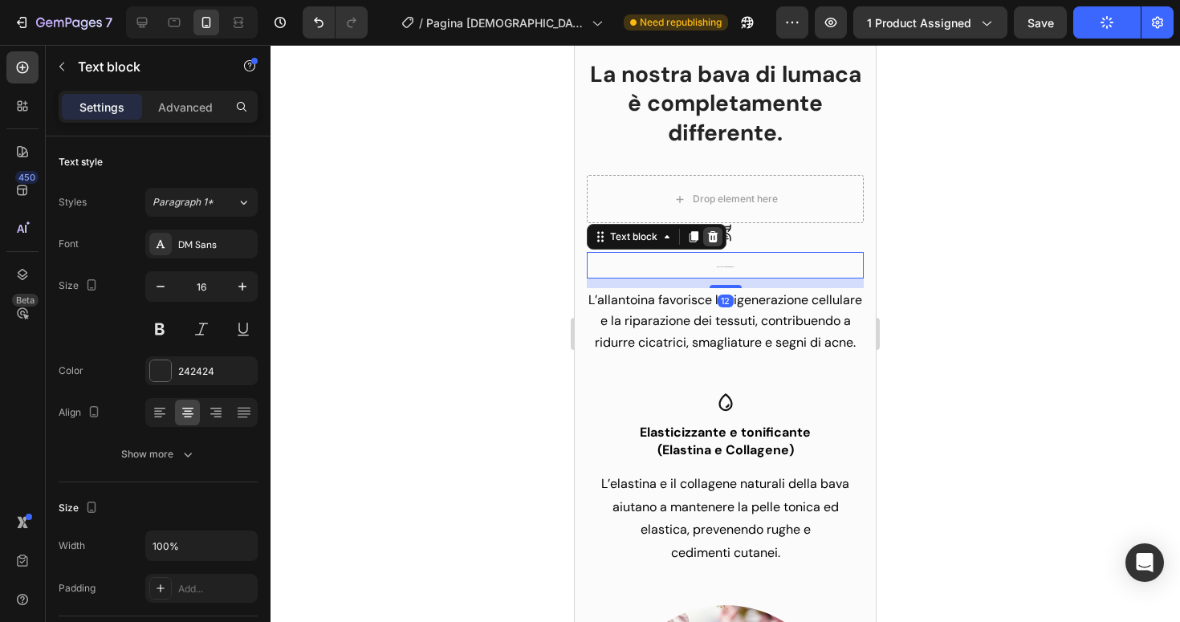
click at [708, 238] on icon at bounding box center [712, 236] width 13 height 13
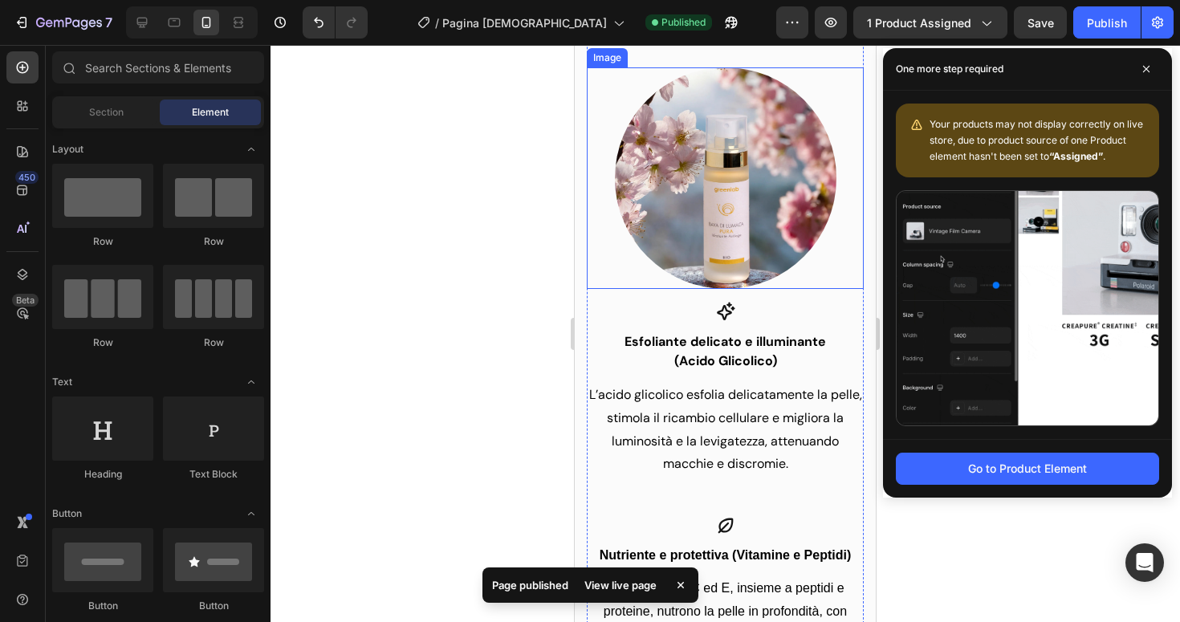
scroll to position [1817, 0]
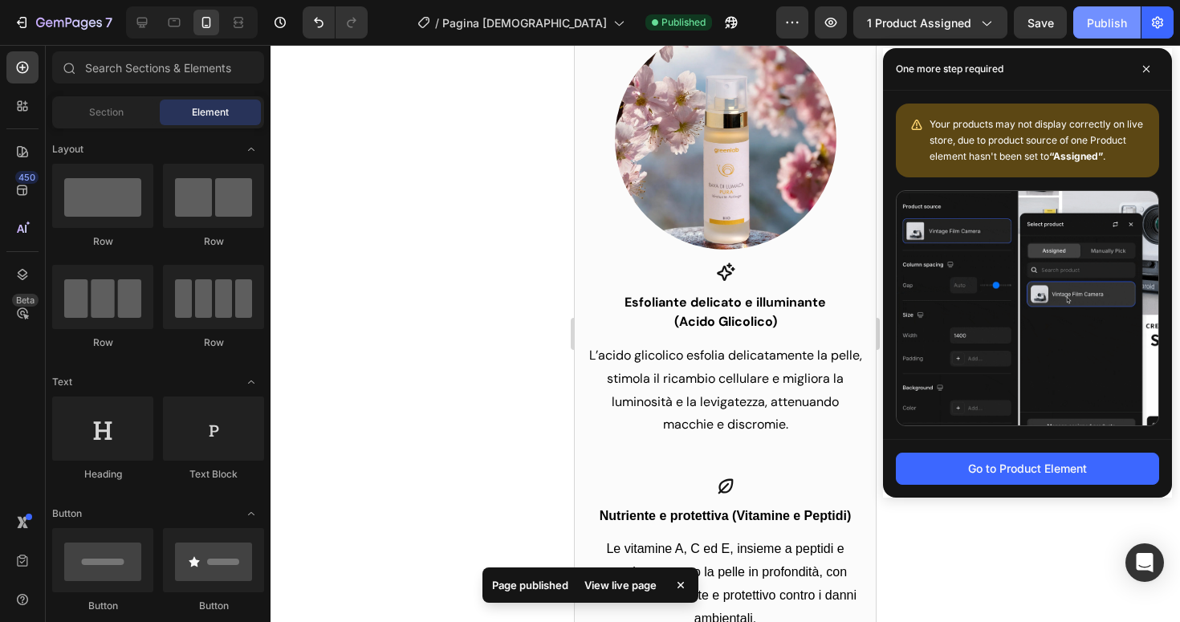
click at [1098, 31] on div "Publish" at bounding box center [1107, 22] width 40 height 17
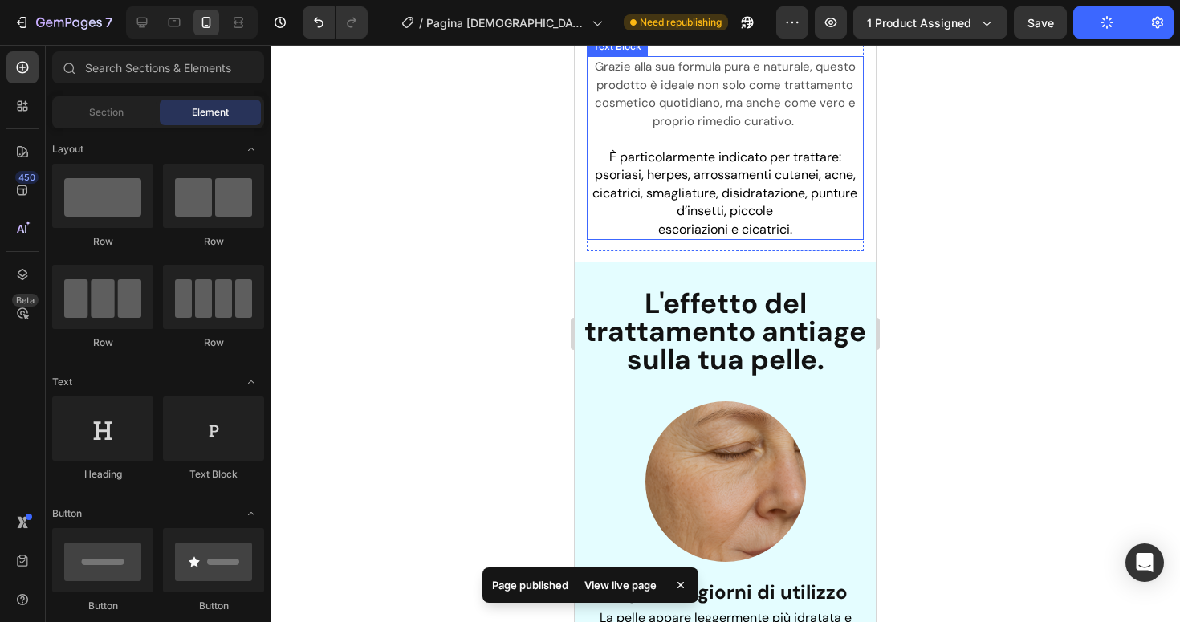
scroll to position [2881, 0]
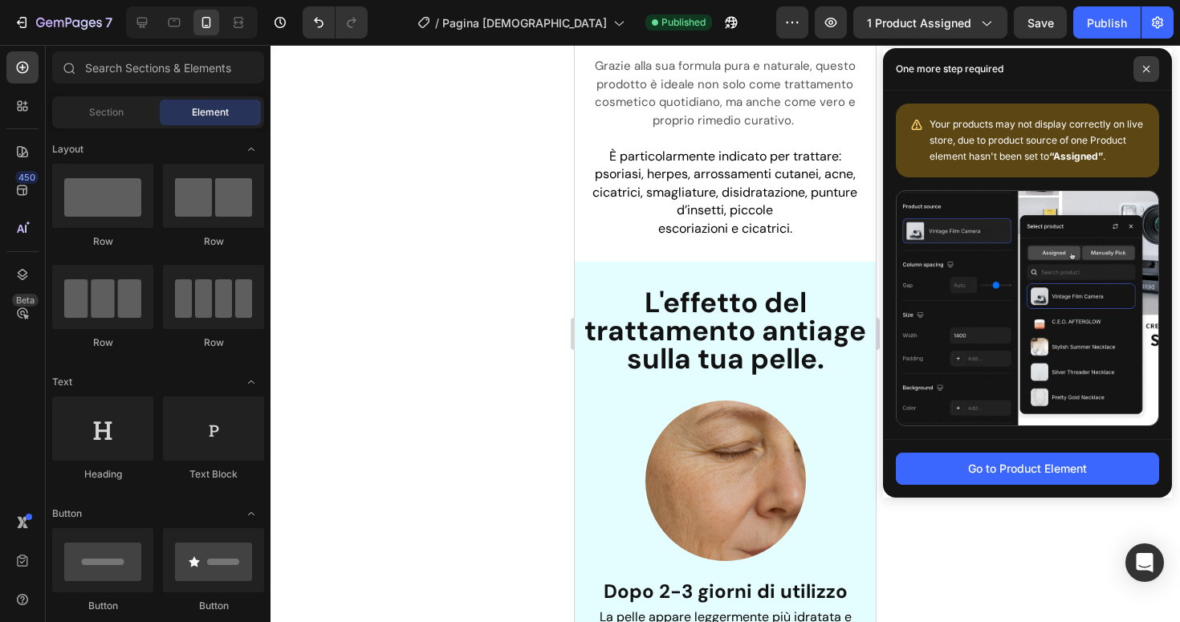
click at [1147, 73] on span at bounding box center [1147, 69] width 26 height 26
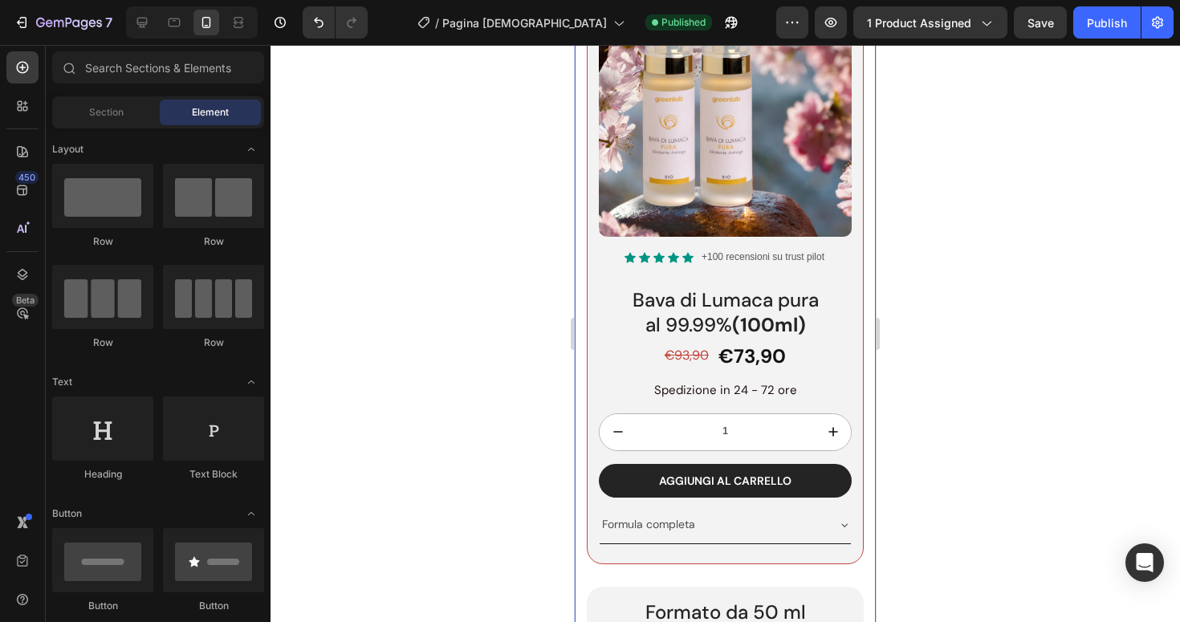
scroll to position [5321, 0]
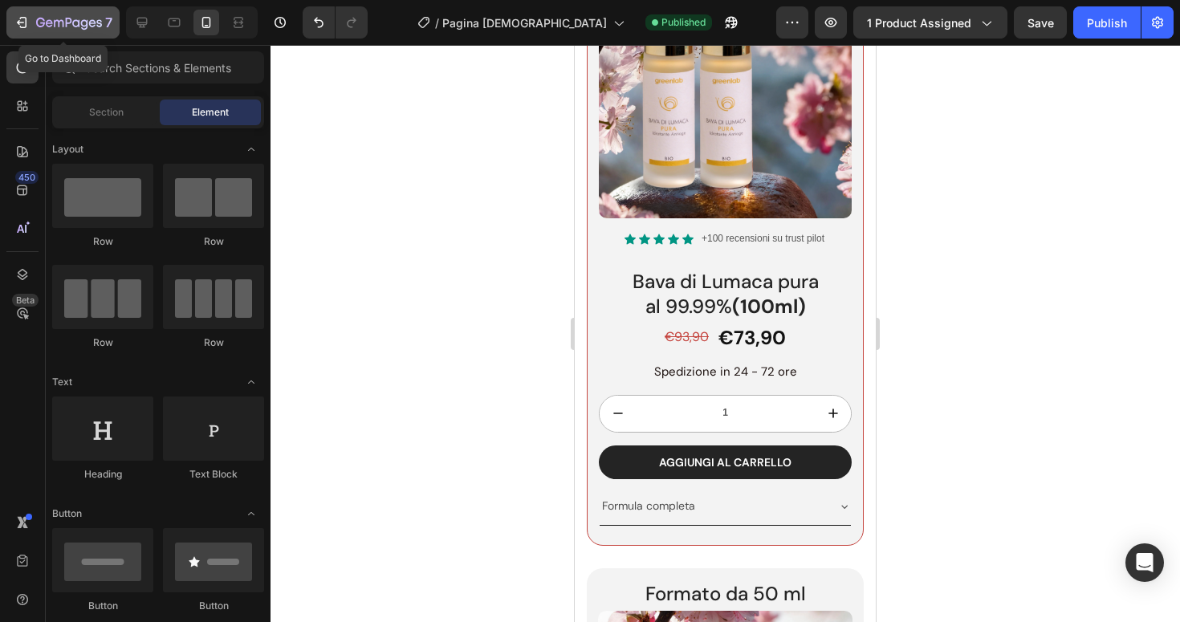
click at [22, 14] on icon "button" at bounding box center [22, 22] width 16 height 16
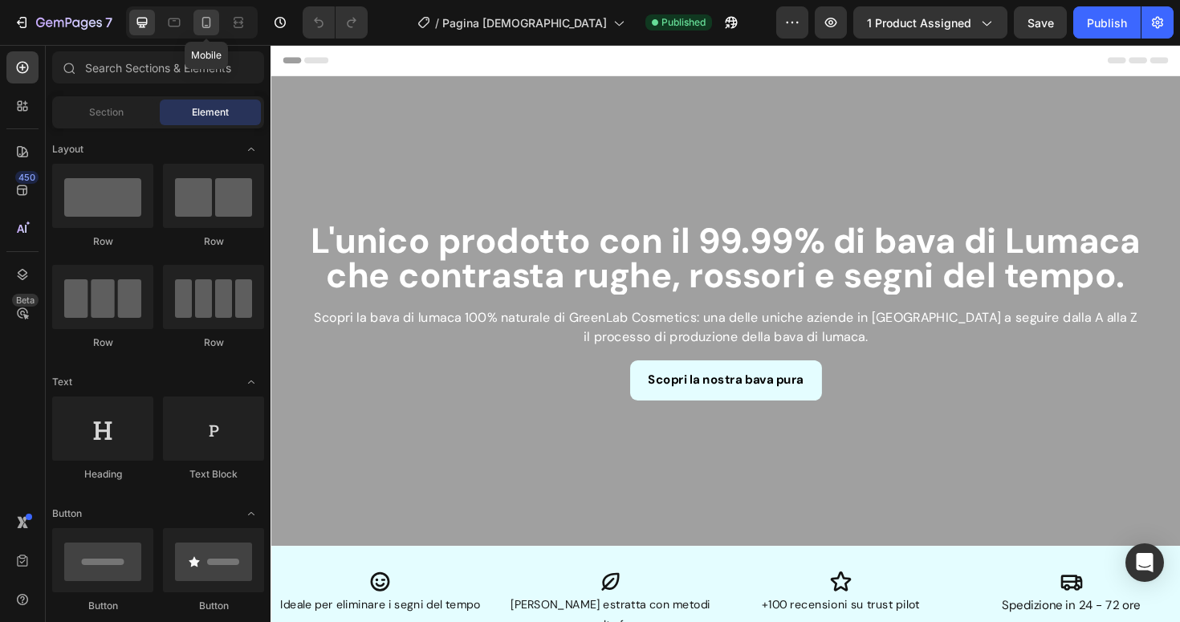
click at [208, 27] on icon at bounding box center [206, 22] width 9 height 11
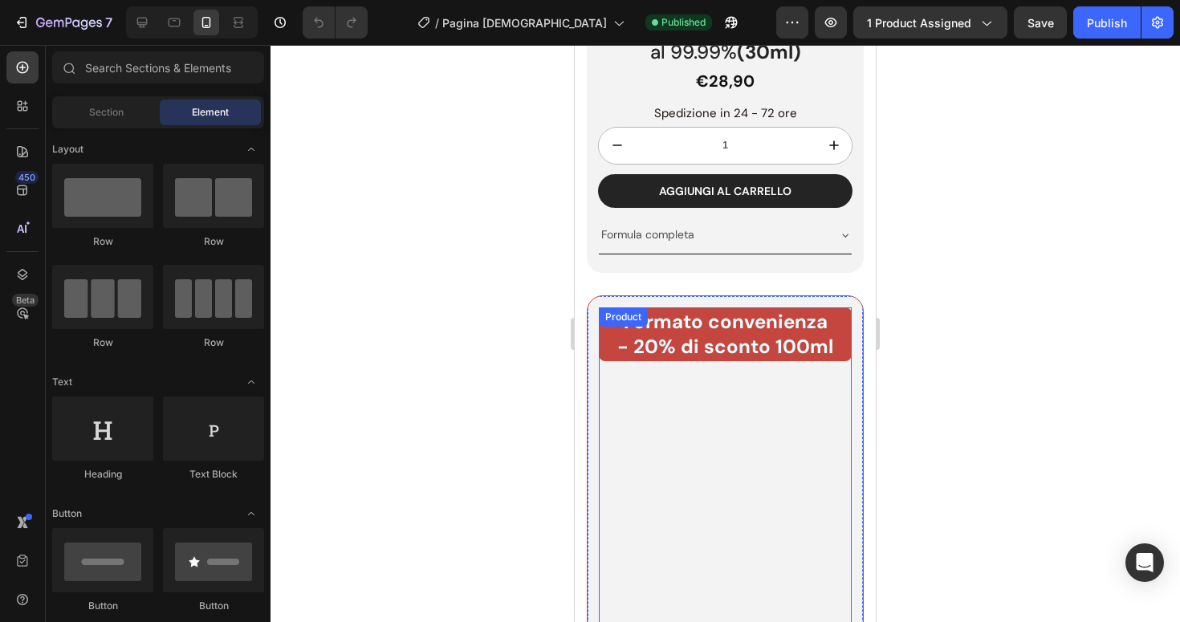
scroll to position [4866, 0]
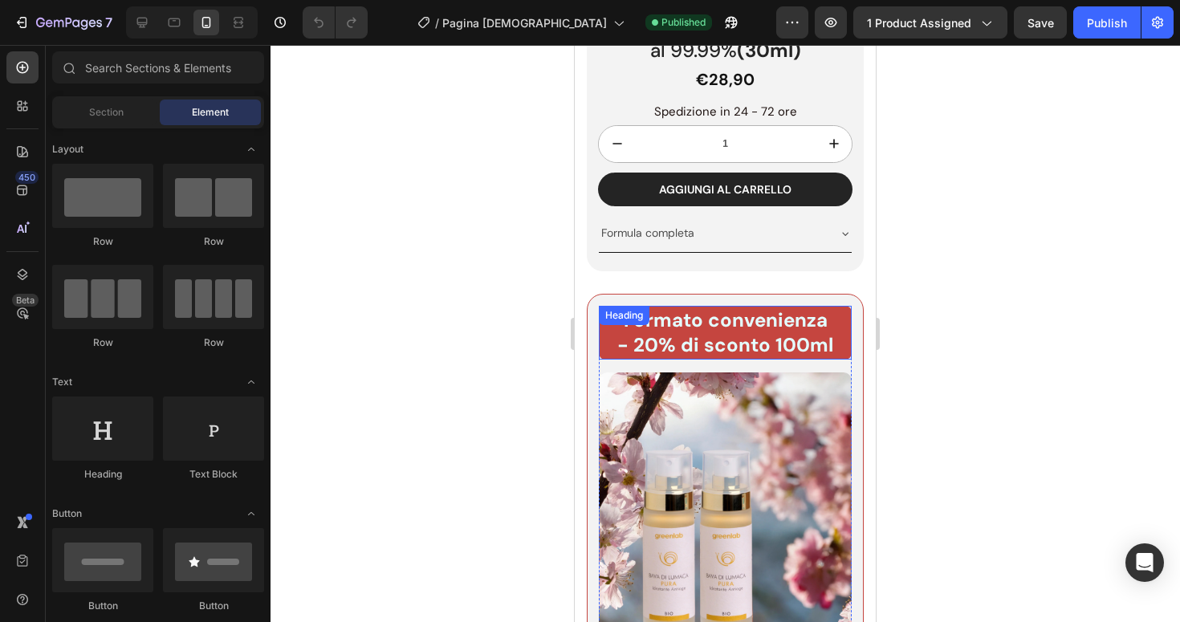
click at [655, 336] on h2 "Formato convenienza - 20% di sconto 100ml" at bounding box center [725, 332] width 253 height 53
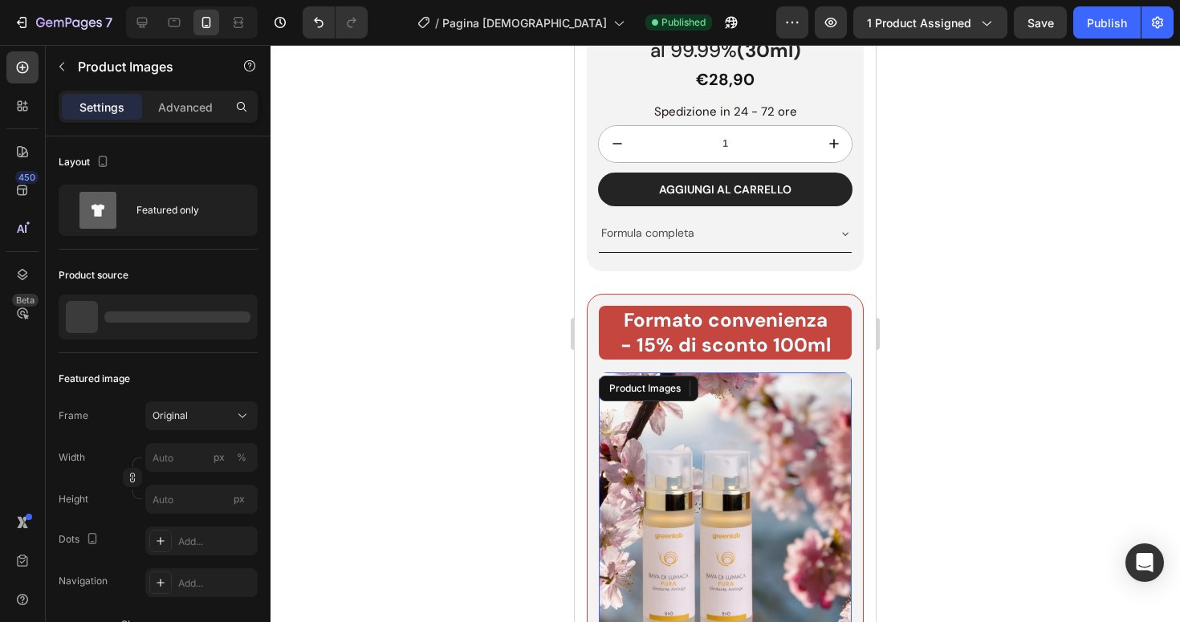
click at [730, 443] on img at bounding box center [725, 523] width 253 height 301
click at [1109, 20] on div "Publish" at bounding box center [1107, 22] width 40 height 17
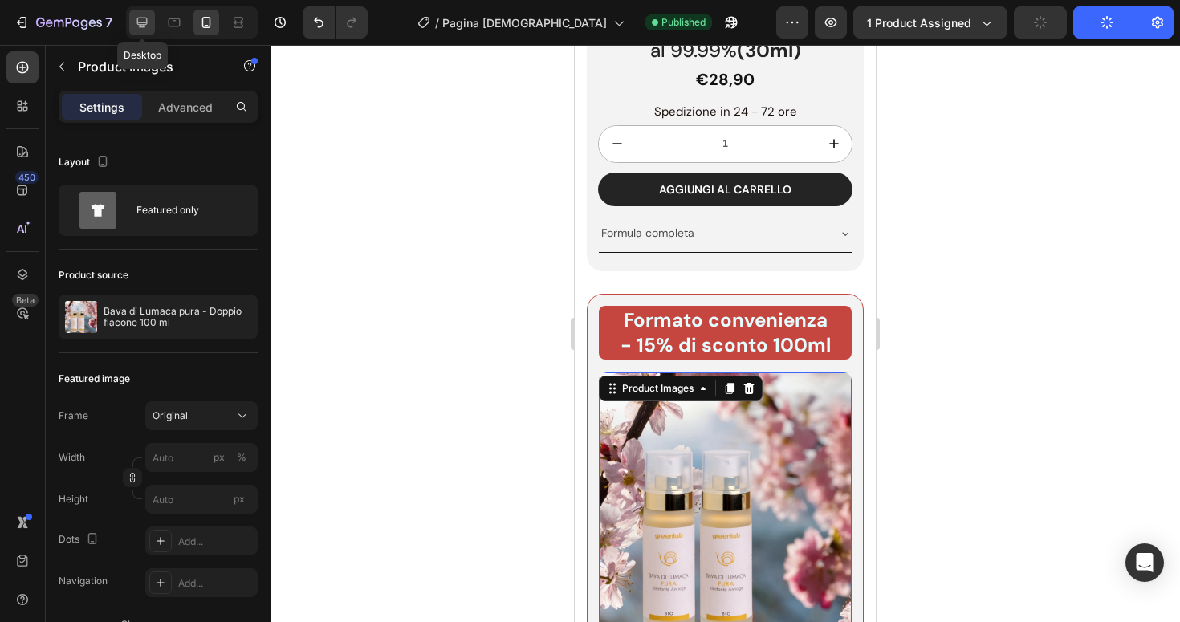
click at [135, 10] on div at bounding box center [142, 23] width 26 height 26
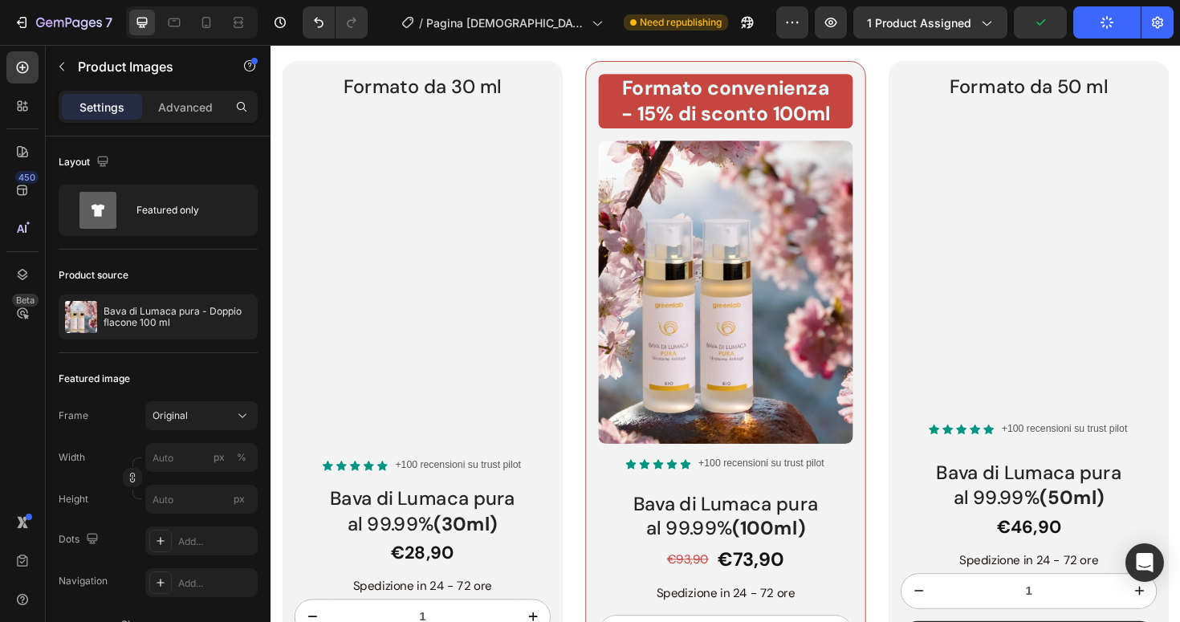
scroll to position [3352, 0]
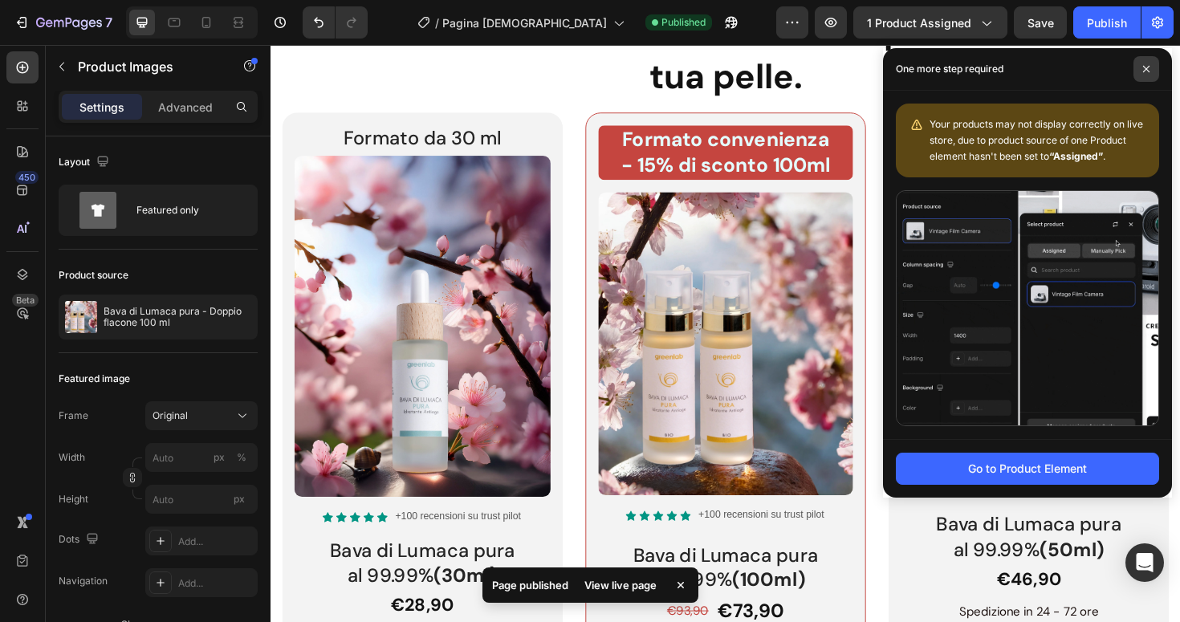
click at [1142, 68] on icon at bounding box center [1146, 69] width 8 height 8
